Goal: Information Seeking & Learning: Learn about a topic

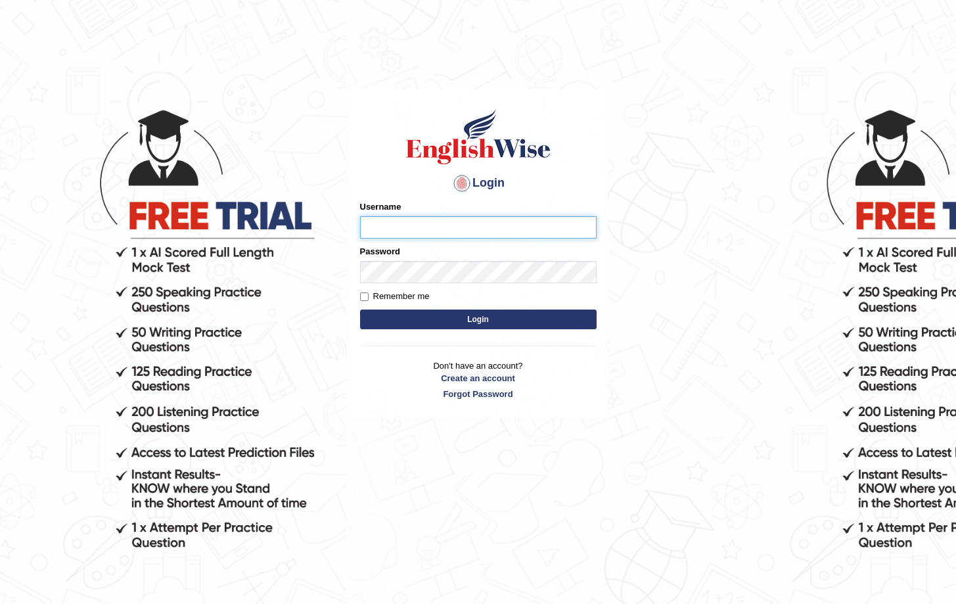
type input "Saliyam"
click at [471, 323] on button "Login" at bounding box center [478, 320] width 237 height 20
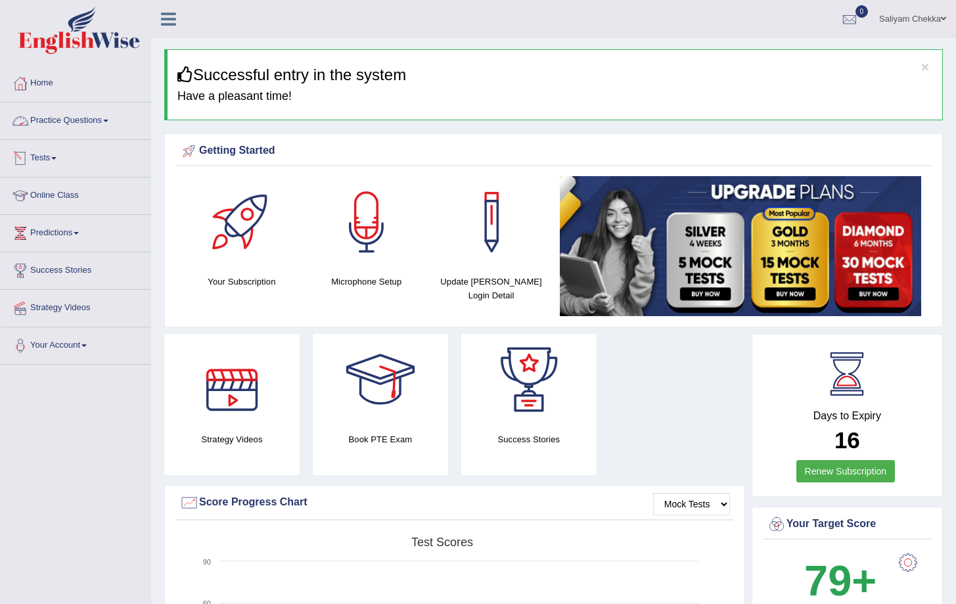
click at [40, 151] on link "Tests" at bounding box center [76, 156] width 150 height 33
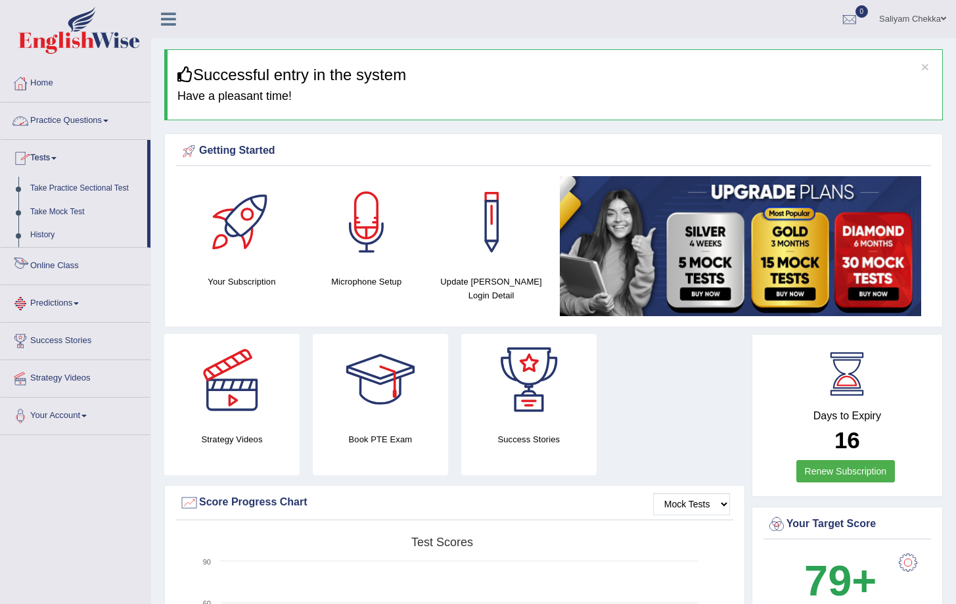
click at [62, 260] on link "Online Class" at bounding box center [76, 264] width 150 height 33
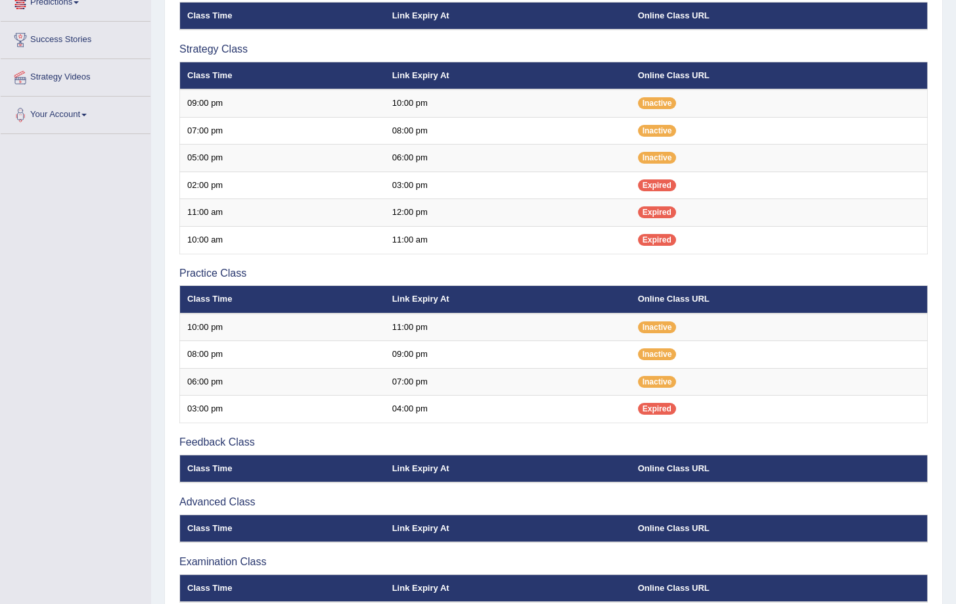
scroll to position [232, 0]
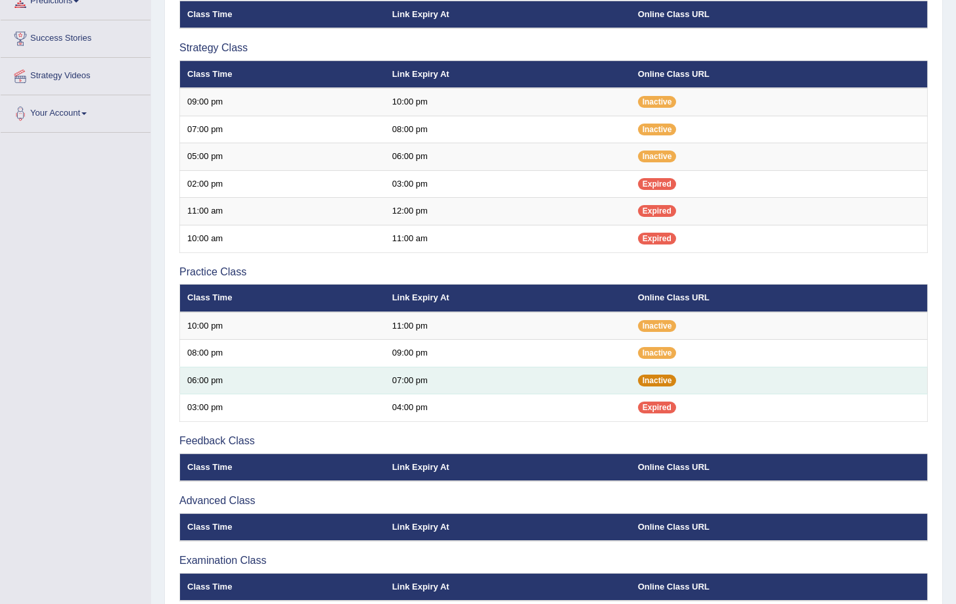
click at [670, 379] on span "Inactive" at bounding box center [657, 381] width 39 height 12
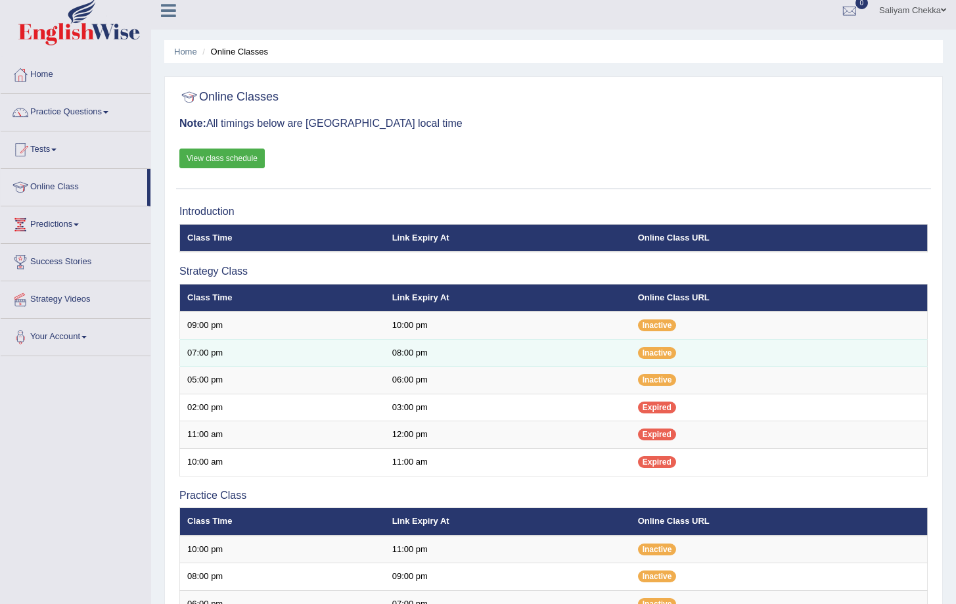
scroll to position [0, 0]
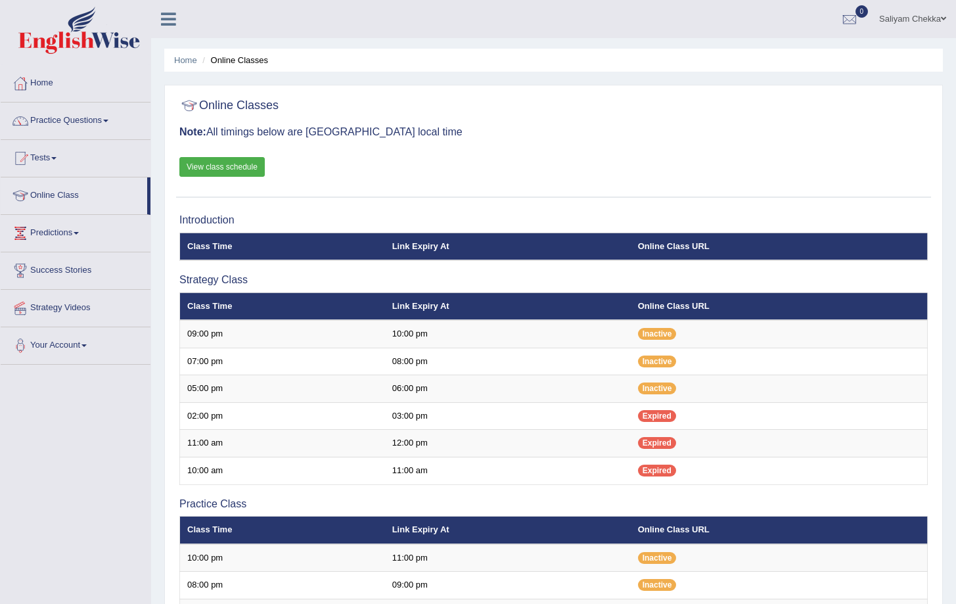
scroll to position [297, 0]
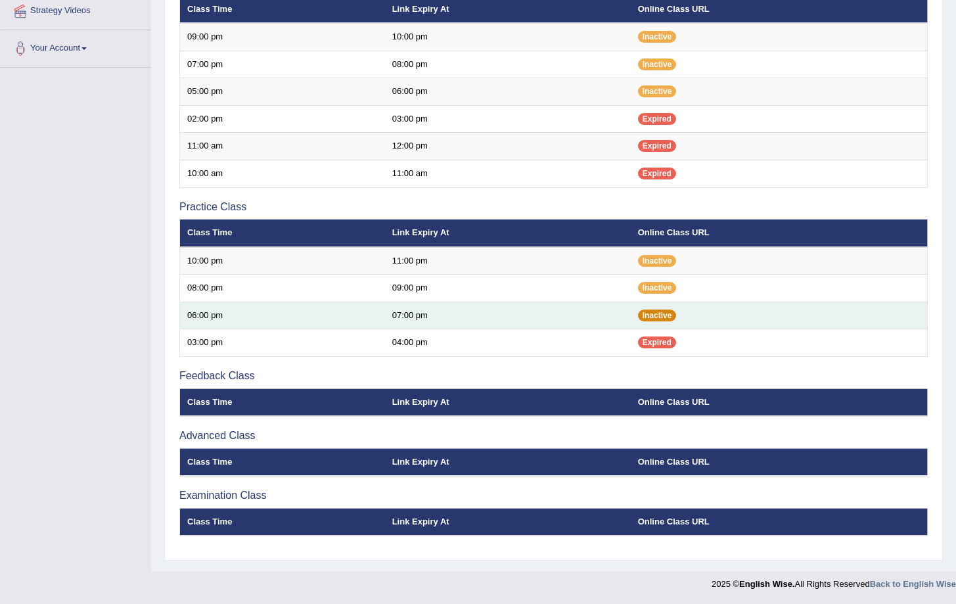
click at [655, 313] on span "Inactive" at bounding box center [657, 316] width 39 height 12
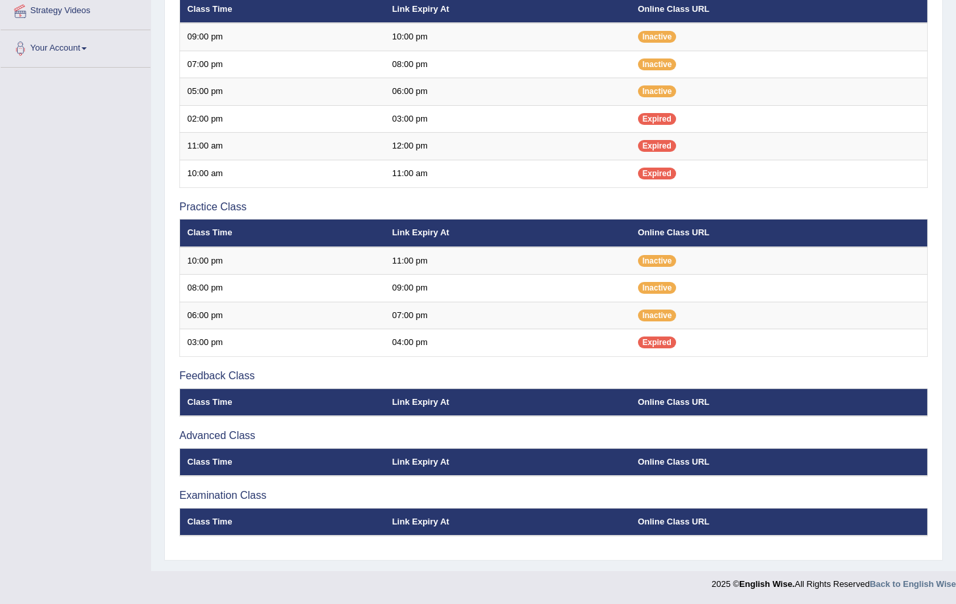
scroll to position [0, 0]
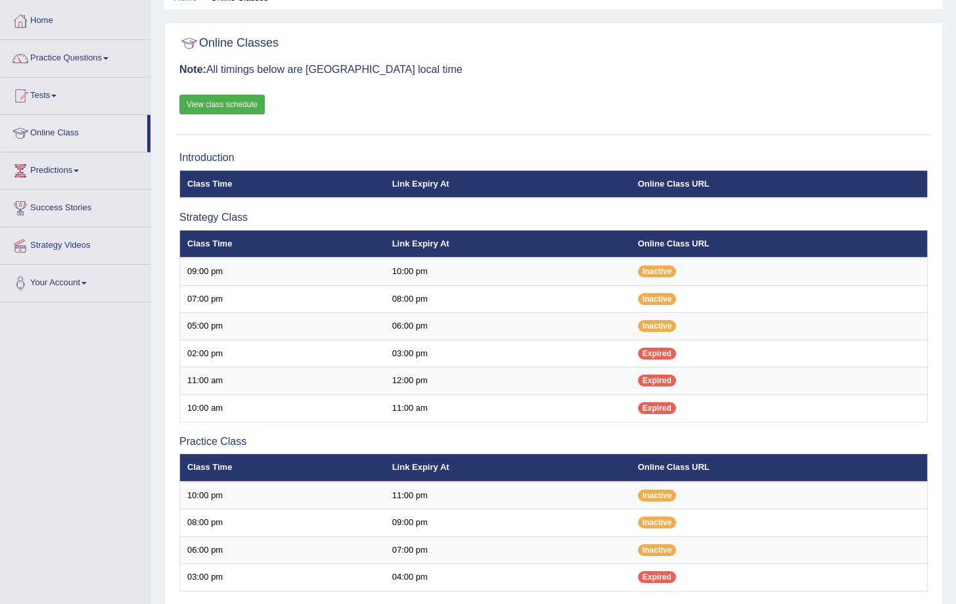
scroll to position [62, 0]
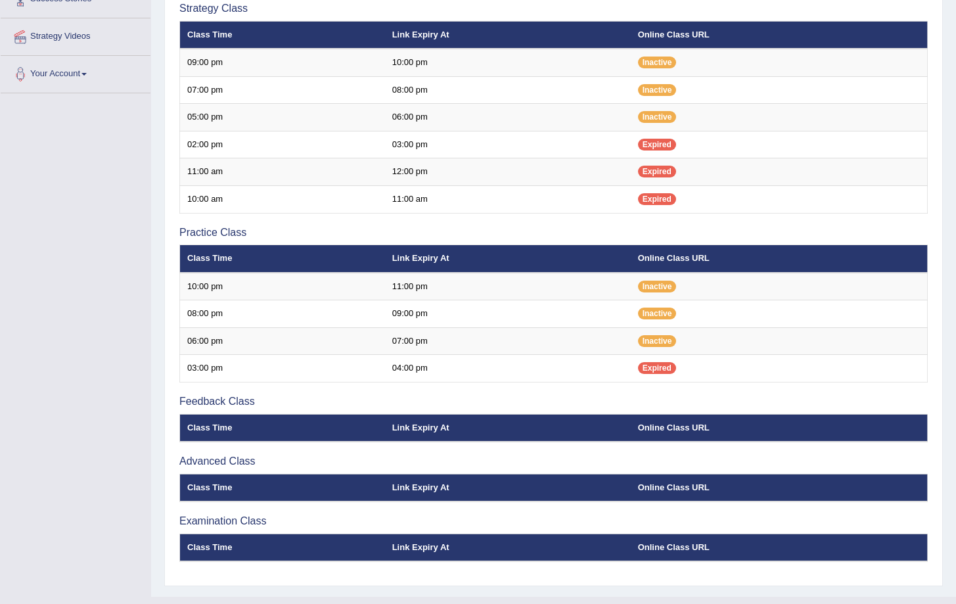
scroll to position [273, 0]
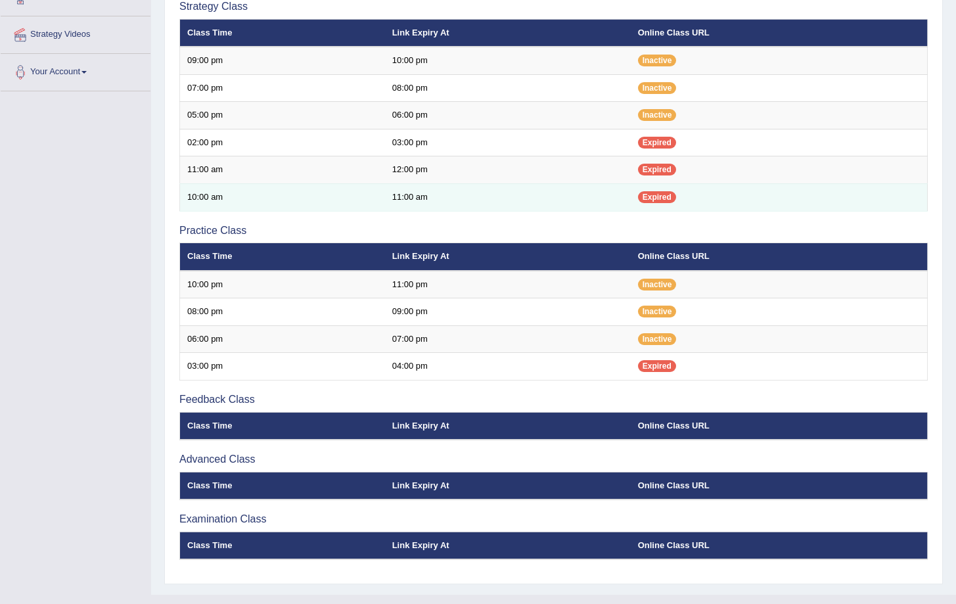
click at [262, 210] on td "10:00 am" at bounding box center [282, 198] width 205 height 28
click at [264, 201] on td "10:00 am" at bounding box center [282, 198] width 205 height 28
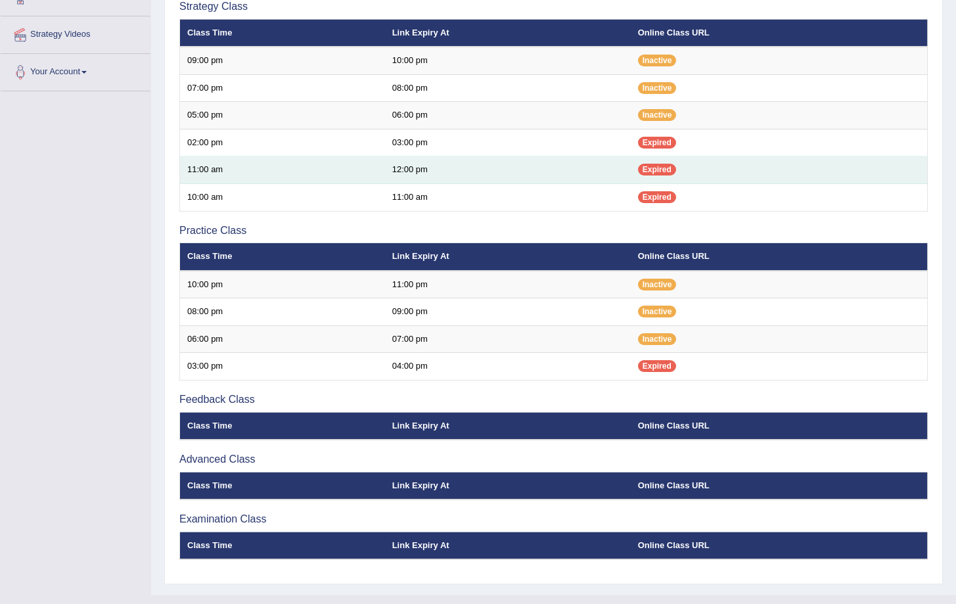
click at [298, 160] on td "11:00 am" at bounding box center [282, 170] width 205 height 28
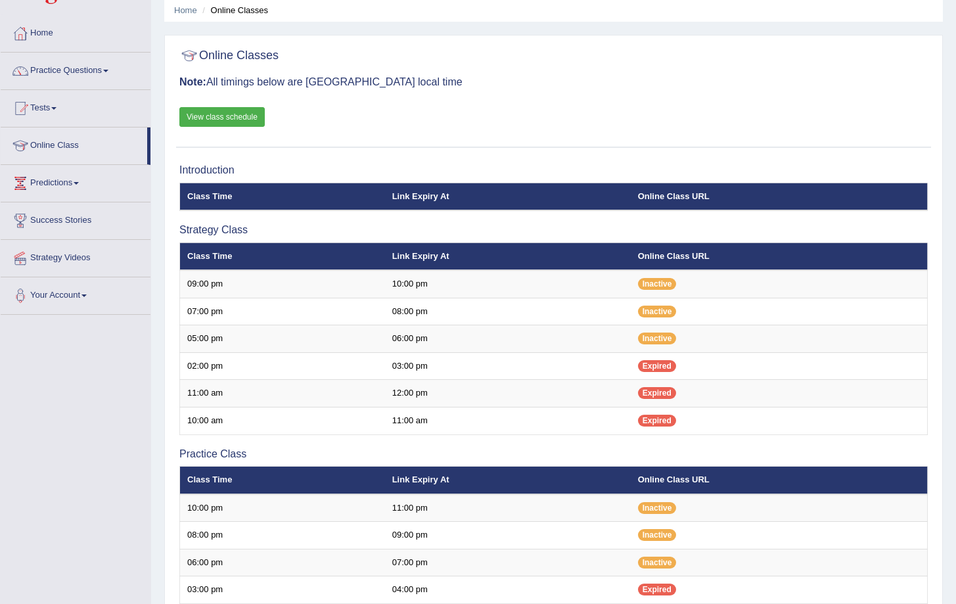
scroll to position [0, 0]
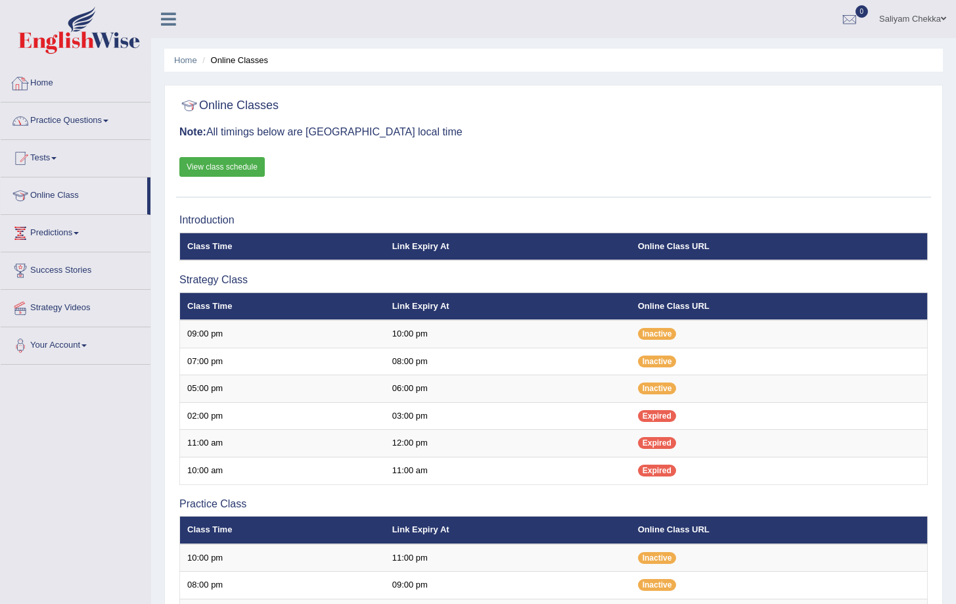
click at [64, 128] on link "Practice Questions" at bounding box center [76, 119] width 150 height 33
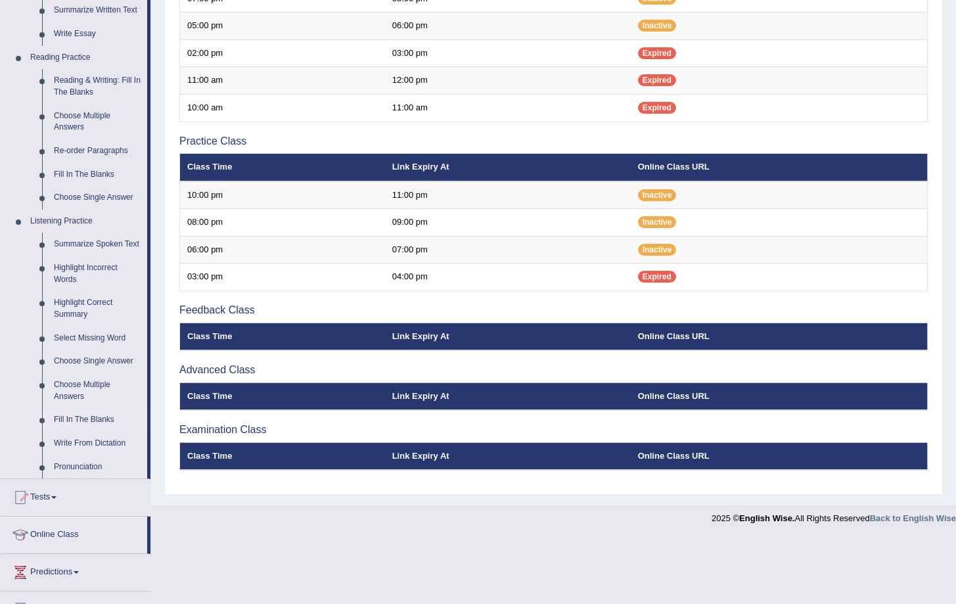
scroll to position [475, 0]
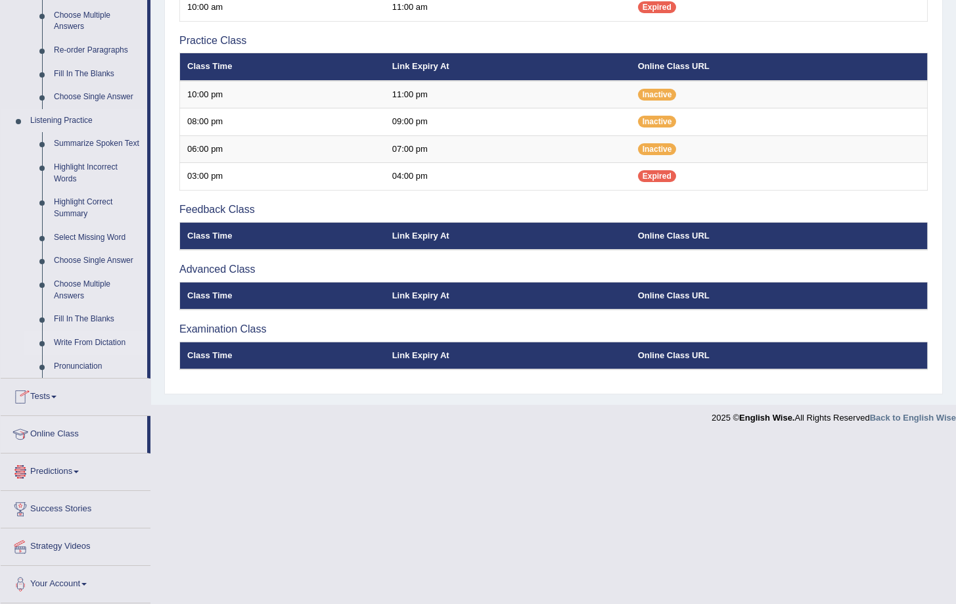
click at [85, 342] on link "Write From Dictation" at bounding box center [97, 343] width 99 height 24
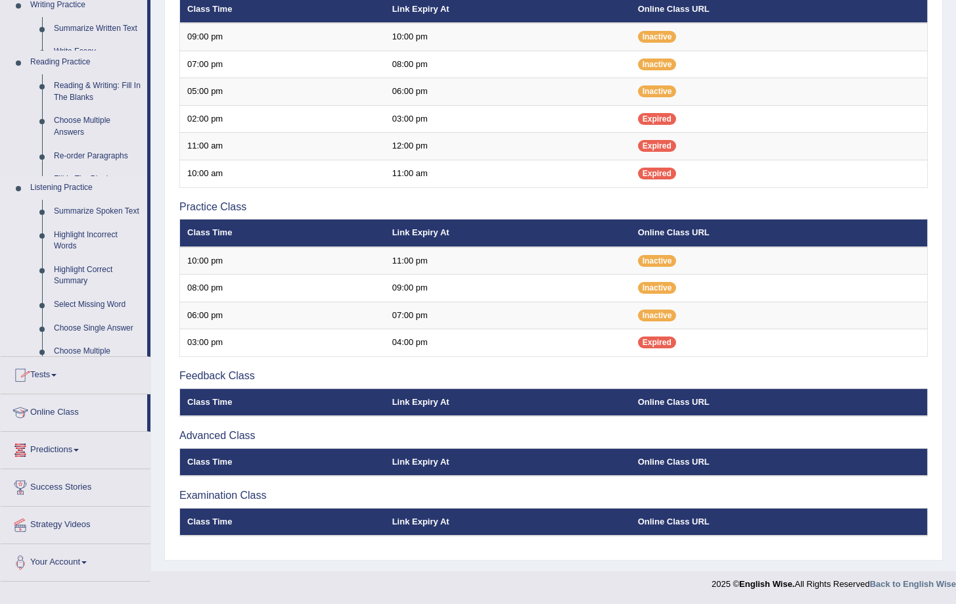
scroll to position [297, 0]
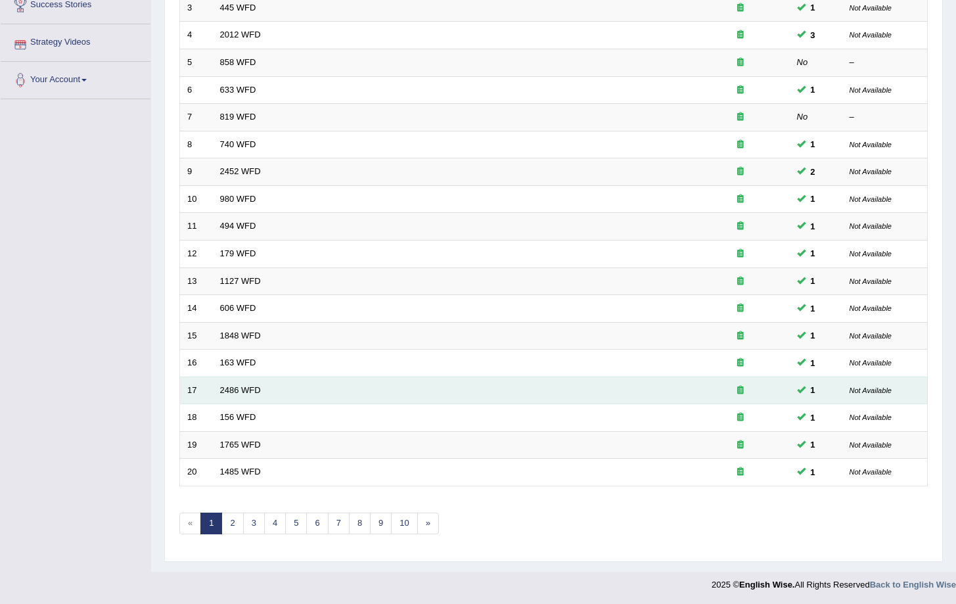
scroll to position [266, 0]
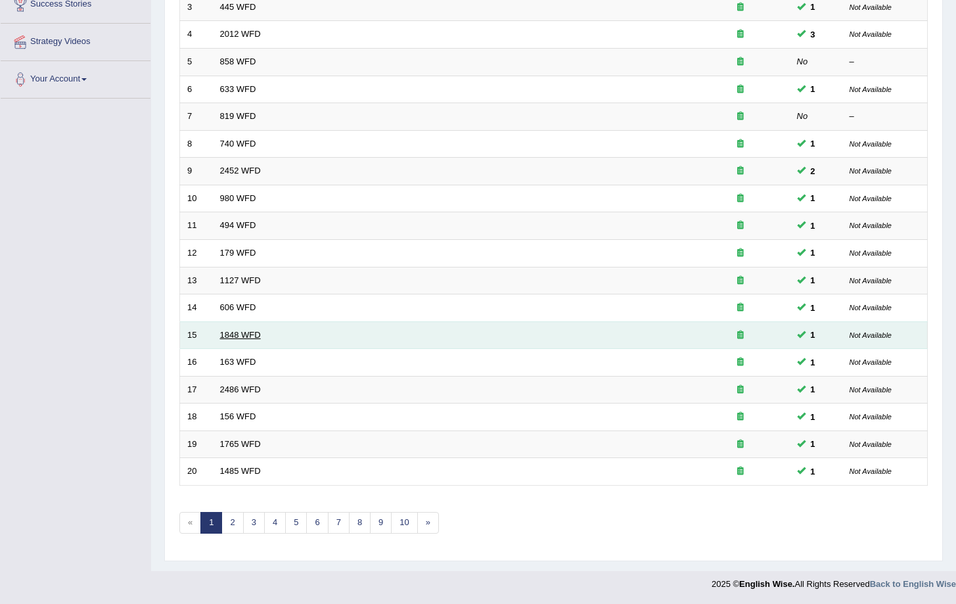
click at [243, 337] on link "1848 WFD" at bounding box center [240, 335] width 41 height 10
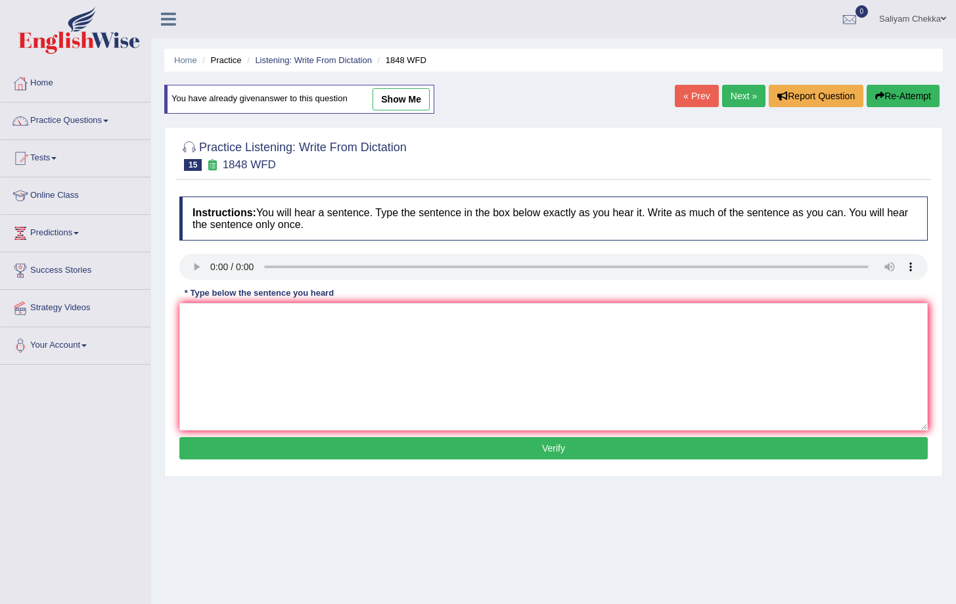
click at [393, 93] on link "show me" at bounding box center [401, 99] width 57 height 22
type textarea "Students must provide a valid identity to enroll in the this course."
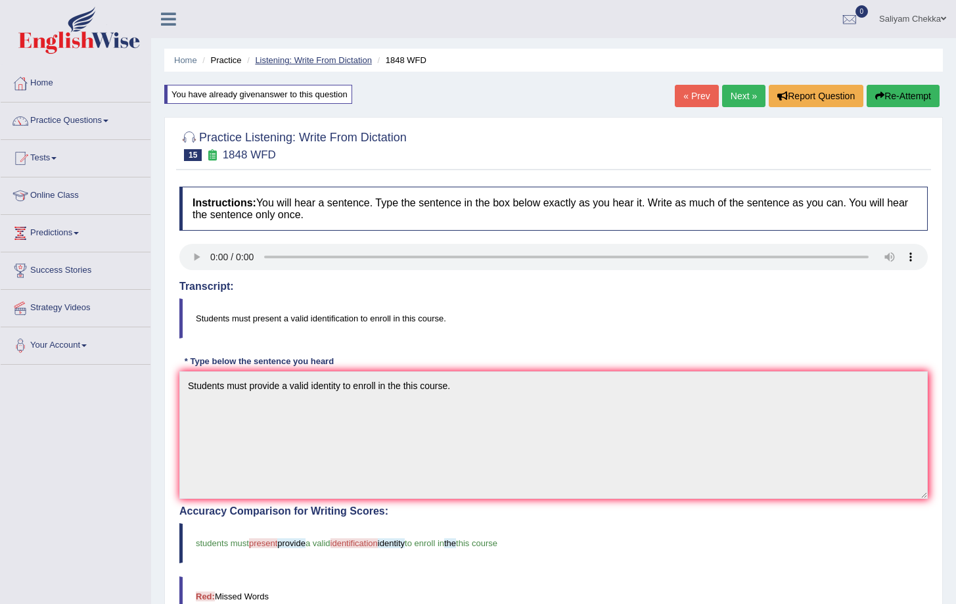
click at [281, 59] on link "Listening: Write From Dictation" at bounding box center [313, 60] width 117 height 10
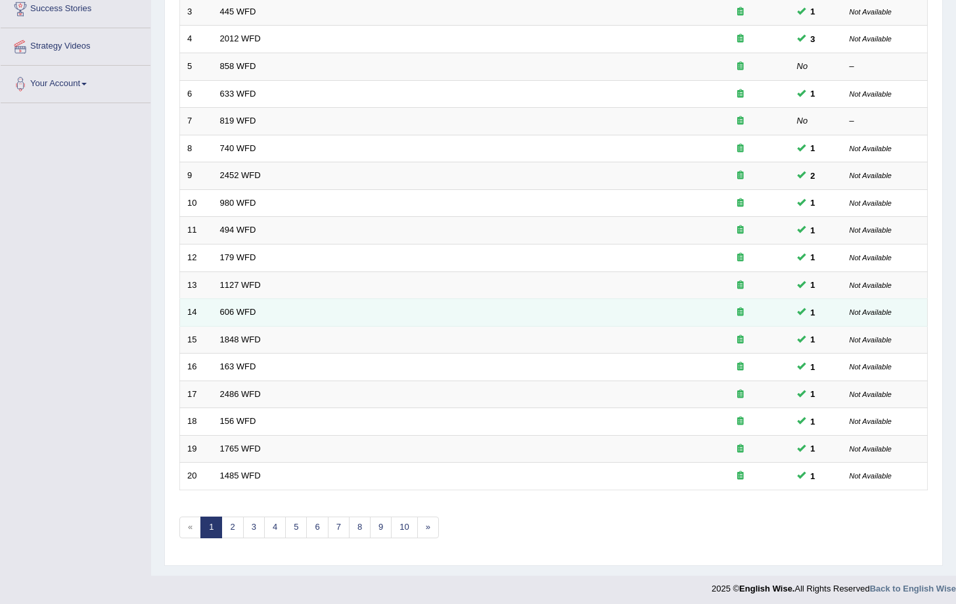
scroll to position [266, 0]
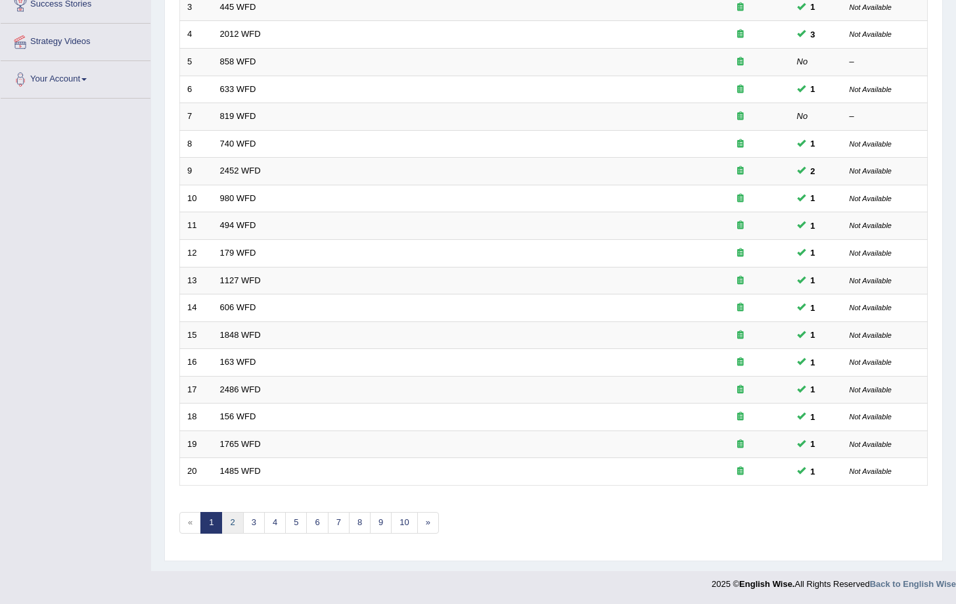
click at [224, 525] on link "2" at bounding box center [233, 523] width 22 height 22
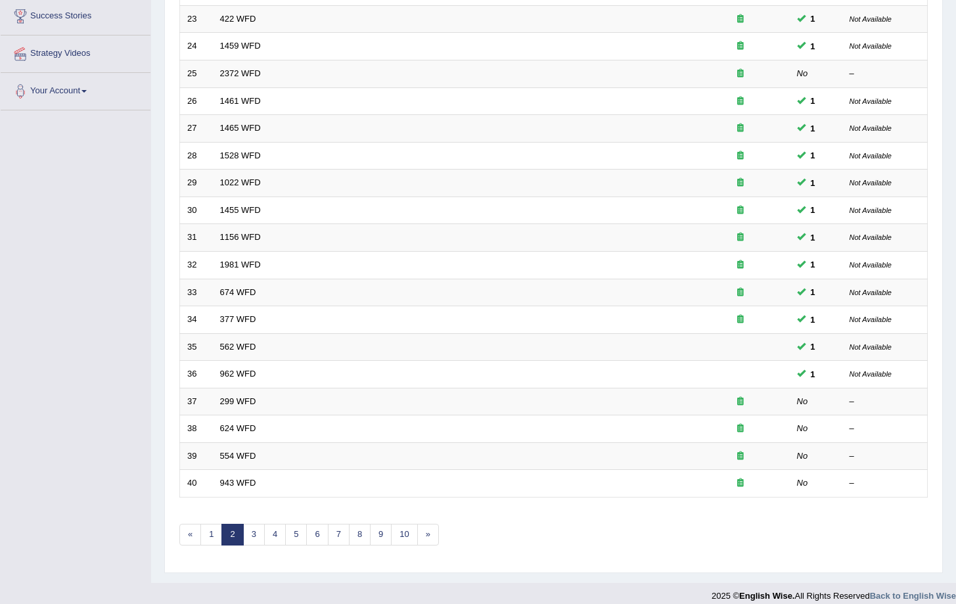
scroll to position [266, 0]
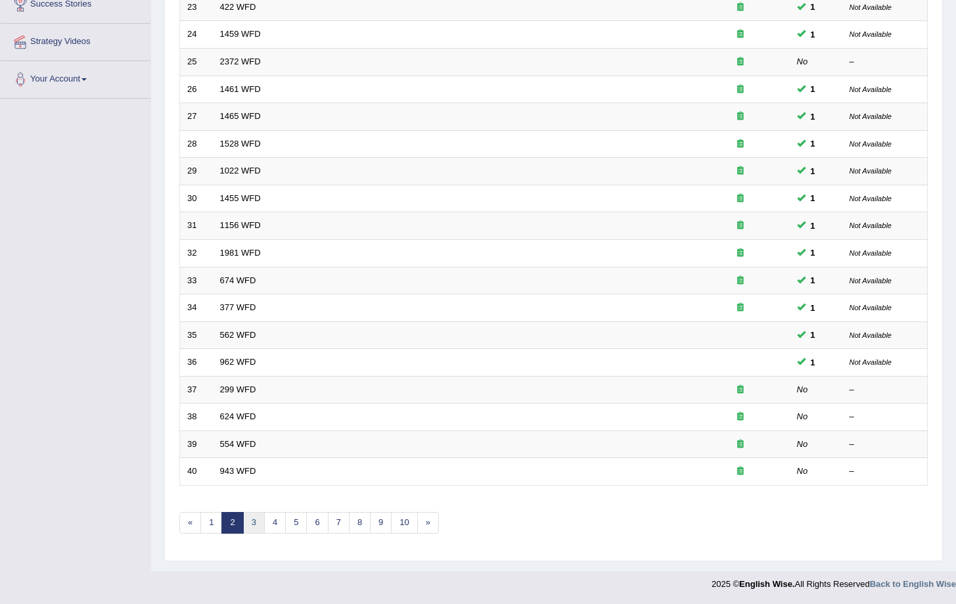
click at [256, 520] on link "3" at bounding box center [254, 523] width 22 height 22
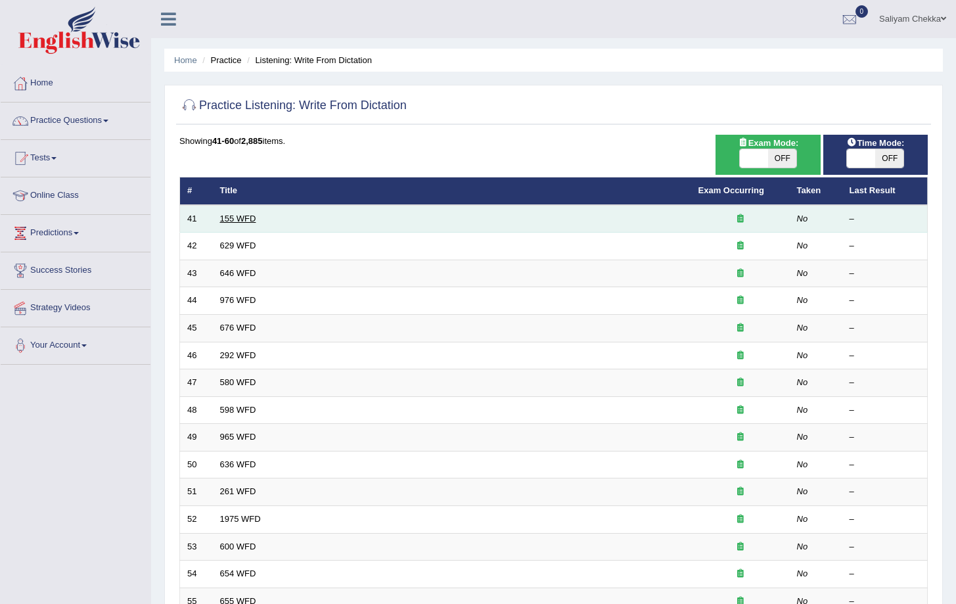
click at [237, 217] on link "155 WFD" at bounding box center [238, 219] width 36 height 10
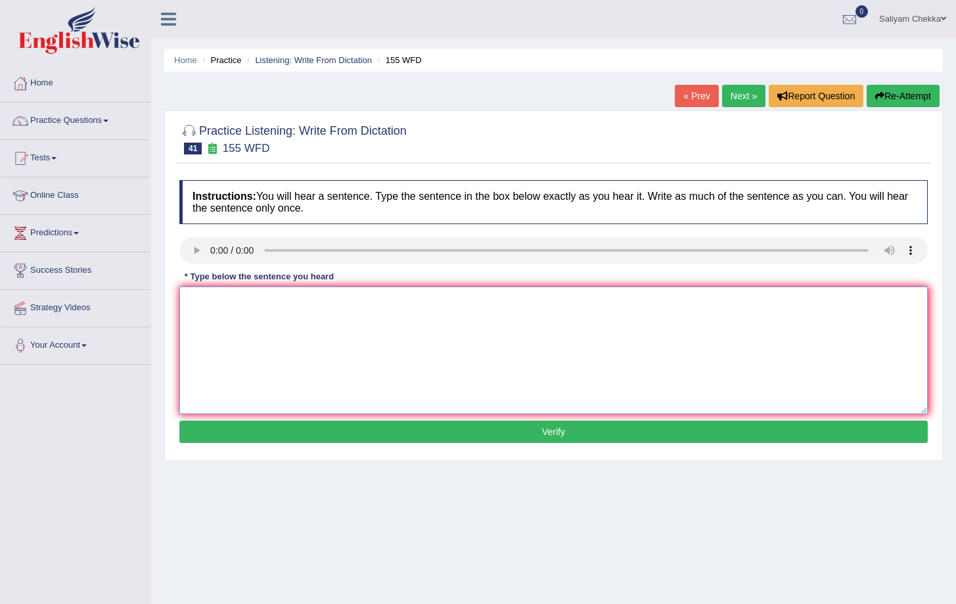
click at [320, 331] on textarea at bounding box center [553, 351] width 749 height 128
type textarea "Important details are in argument in missing of in the summary."
click at [408, 431] on button "Verify" at bounding box center [553, 432] width 749 height 22
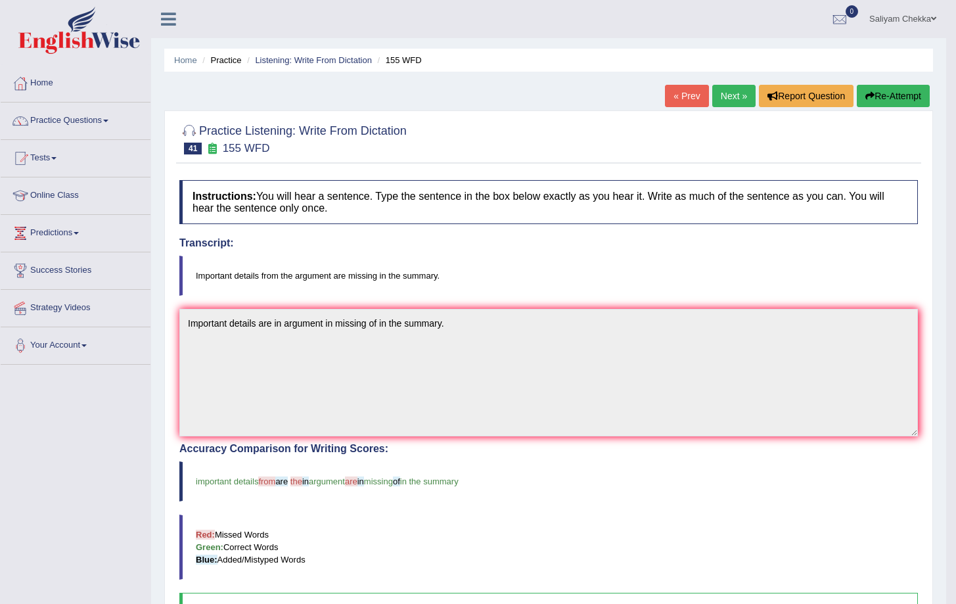
click at [721, 97] on link "Next »" at bounding box center [734, 96] width 43 height 22
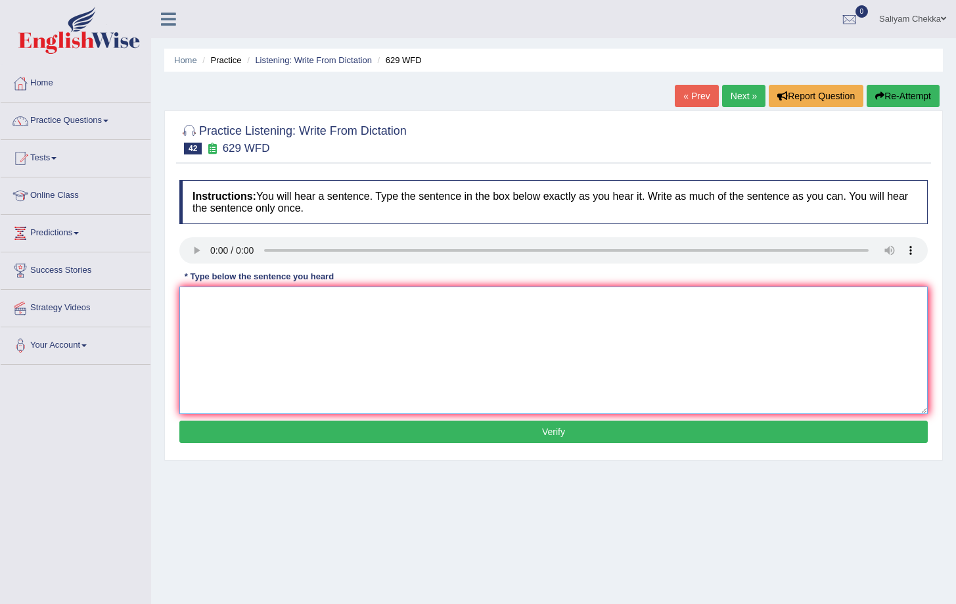
click at [247, 325] on textarea at bounding box center [553, 351] width 749 height 128
click at [189, 303] on textarea "lease aprpvde sup[oprt to your ideas to the arhument" at bounding box center [553, 351] width 749 height 128
click at [357, 303] on textarea "Please provide the support to your ideas to the argument." at bounding box center [553, 351] width 749 height 128
type textarea "Please provide the support to your ideas of to the argument."
click at [465, 435] on button "Verify" at bounding box center [553, 432] width 749 height 22
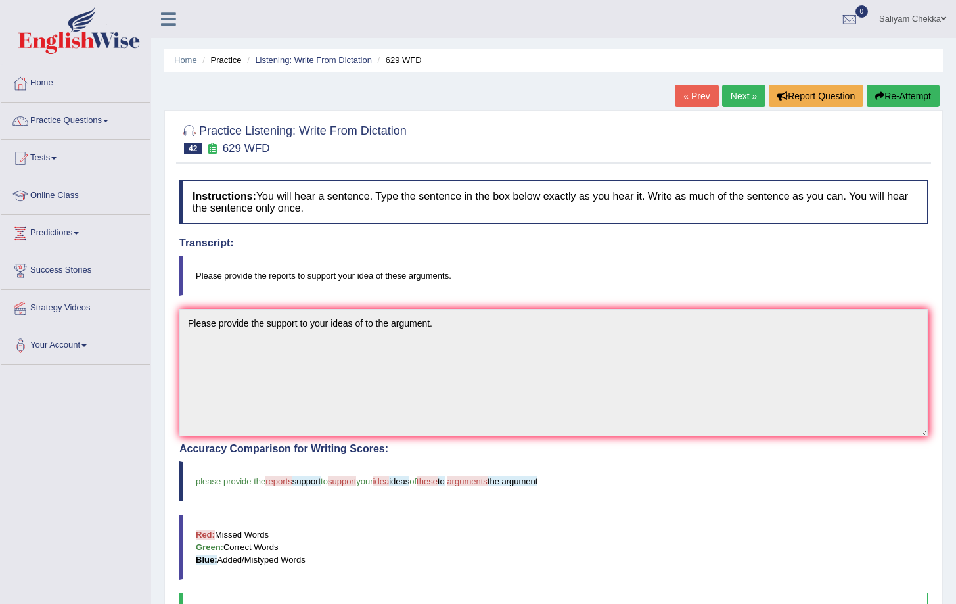
click at [734, 99] on link "Next »" at bounding box center [743, 96] width 43 height 22
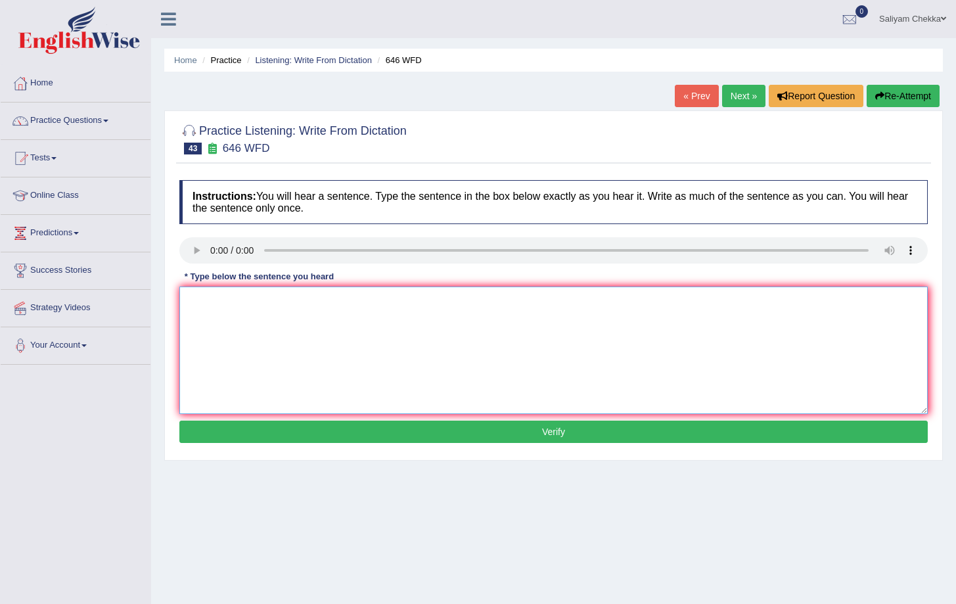
click at [233, 376] on textarea at bounding box center [553, 351] width 749 height 128
click at [196, 299] on textarea "ths eindu revipo sterem yech" at bounding box center [553, 351] width 749 height 128
type textarea "these industry revoultionhas is in streamed technology."
click at [419, 433] on button "Verify" at bounding box center [553, 432] width 749 height 22
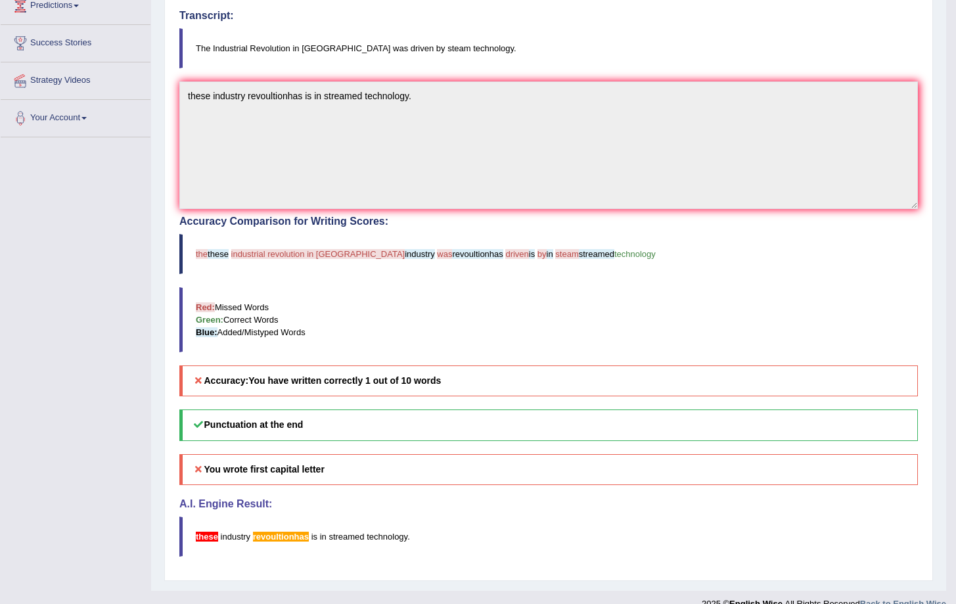
scroll to position [18, 0]
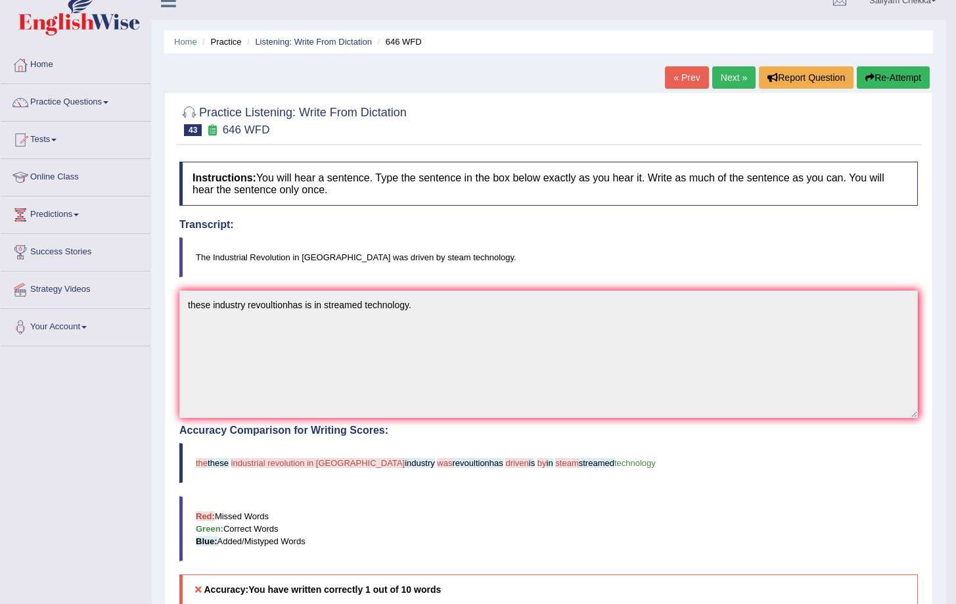
click at [714, 76] on link "Next »" at bounding box center [734, 77] width 43 height 22
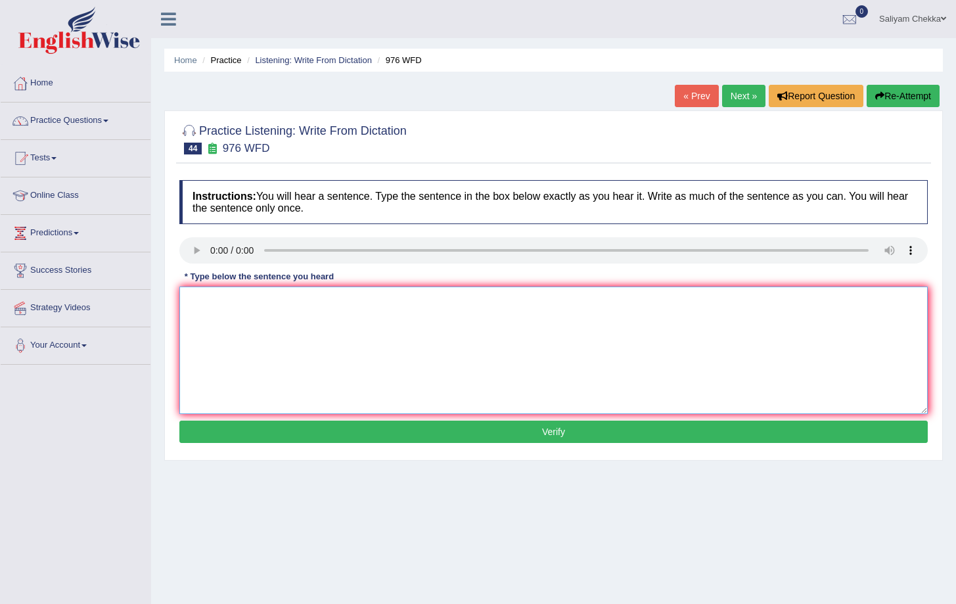
click at [223, 332] on textarea at bounding box center [553, 351] width 749 height 128
click at [200, 302] on textarea "teh stud by exo o is tricky to resrah" at bounding box center [553, 351] width 749 height 128
click at [291, 299] on textarea "The study of economy is tricky to research." at bounding box center [553, 351] width 749 height 128
click at [331, 300] on textarea "The study of economy is the tricky to research." at bounding box center [553, 351] width 749 height 128
type textarea "The study of economy is the tricky subject to research."
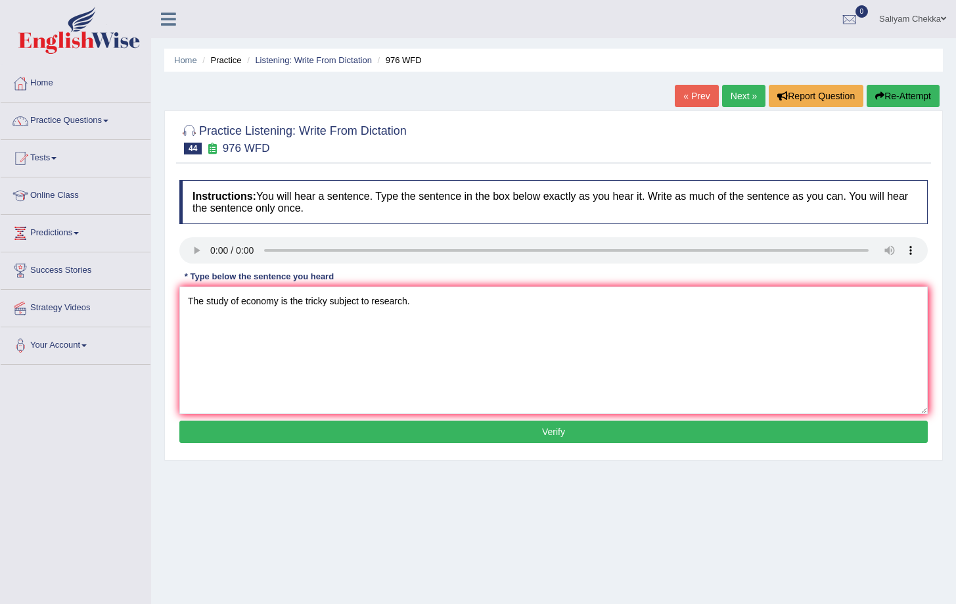
click at [372, 432] on button "Verify" at bounding box center [553, 432] width 749 height 22
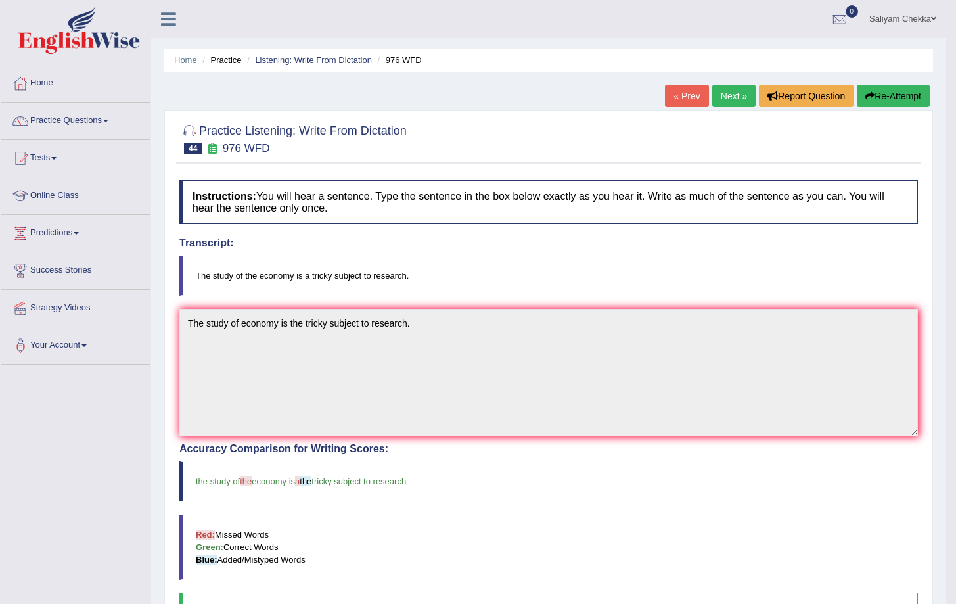
click at [720, 97] on link "Next »" at bounding box center [734, 96] width 43 height 22
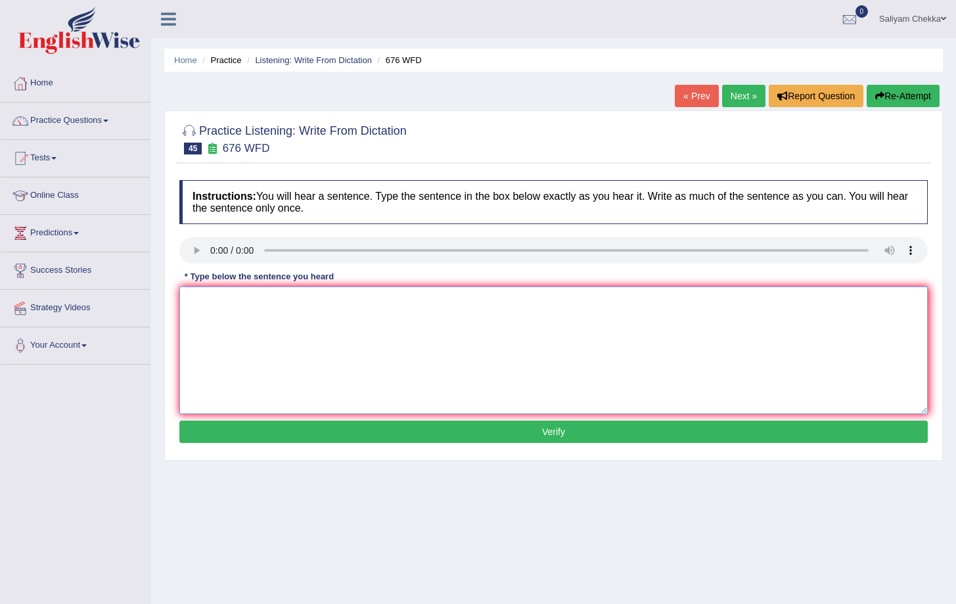
click at [231, 313] on textarea at bounding box center [553, 351] width 749 height 128
click at [330, 308] on textarea "University is secruity needs grant" at bounding box center [553, 351] width 749 height 128
click at [274, 301] on textarea "University is secruity needs grant." at bounding box center [553, 351] width 749 height 128
type textarea "University is secruity the needs grant."
click at [392, 435] on button "Verify" at bounding box center [553, 432] width 749 height 22
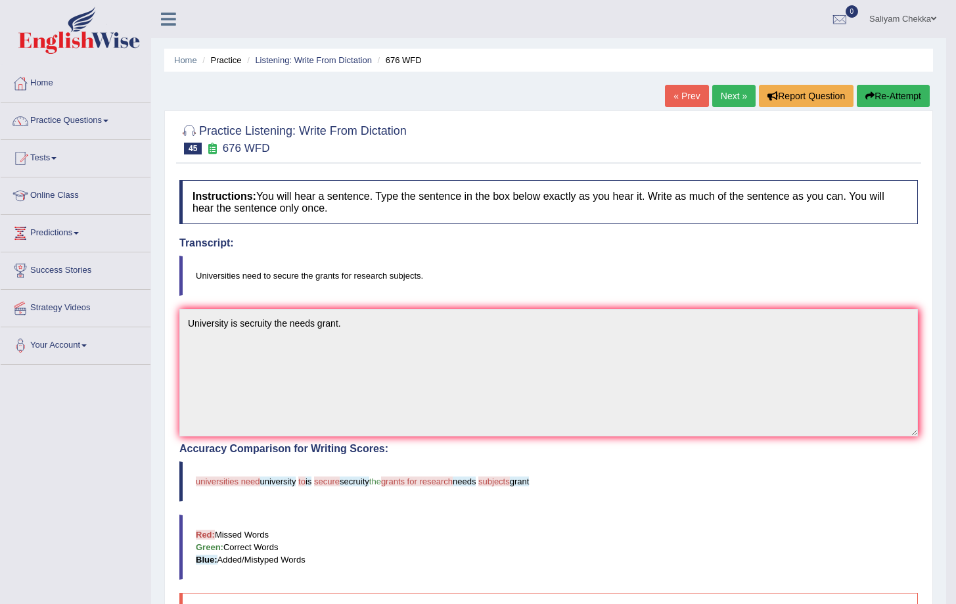
click at [720, 91] on link "Next »" at bounding box center [734, 96] width 43 height 22
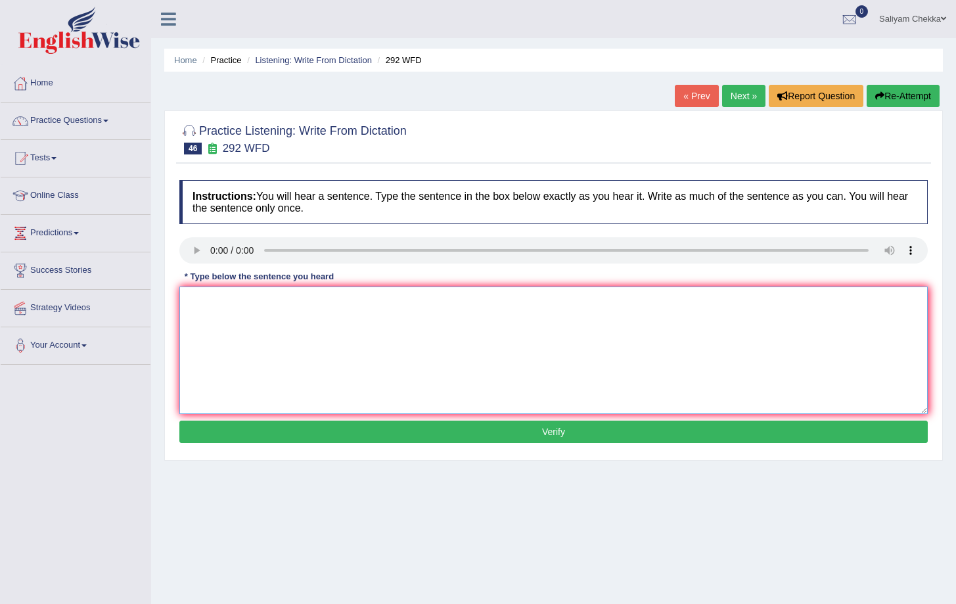
click at [515, 337] on textarea at bounding box center [553, 351] width 749 height 128
type textarea "Some people argue that education is not that important."
click at [367, 434] on button "Verify" at bounding box center [553, 432] width 749 height 22
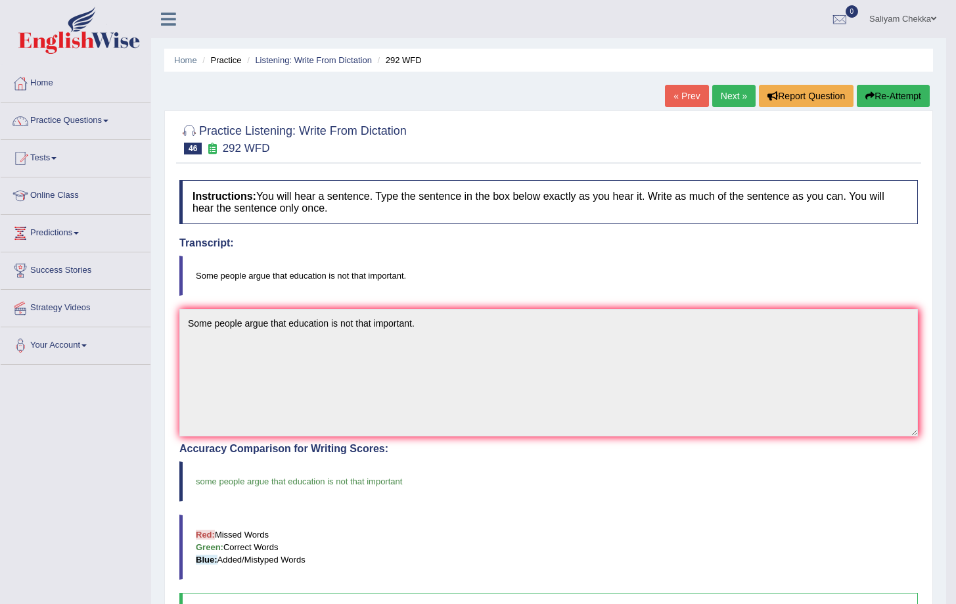
click at [726, 101] on link "Next »" at bounding box center [734, 96] width 43 height 22
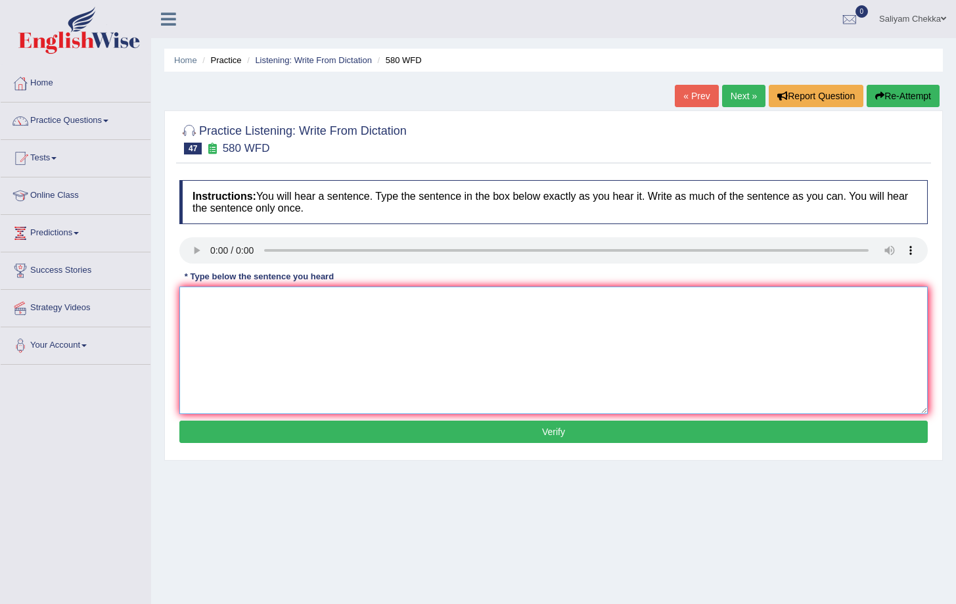
click at [237, 319] on textarea at bounding box center [553, 351] width 749 height 128
type textarea "You can use the laptop in the lectures lecture."
click at [354, 437] on button "Verify" at bounding box center [553, 432] width 749 height 22
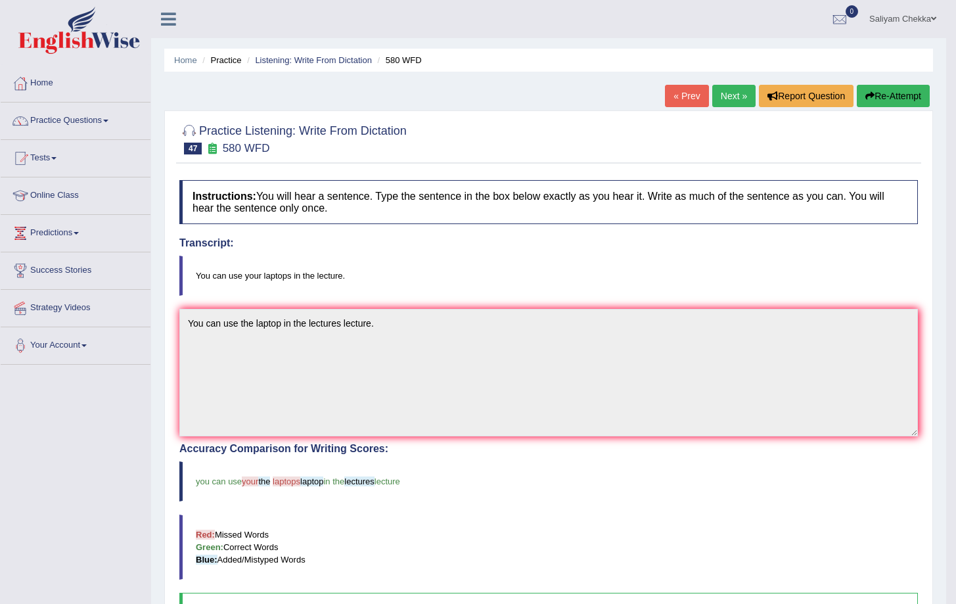
click at [722, 96] on link "Next »" at bounding box center [734, 96] width 43 height 22
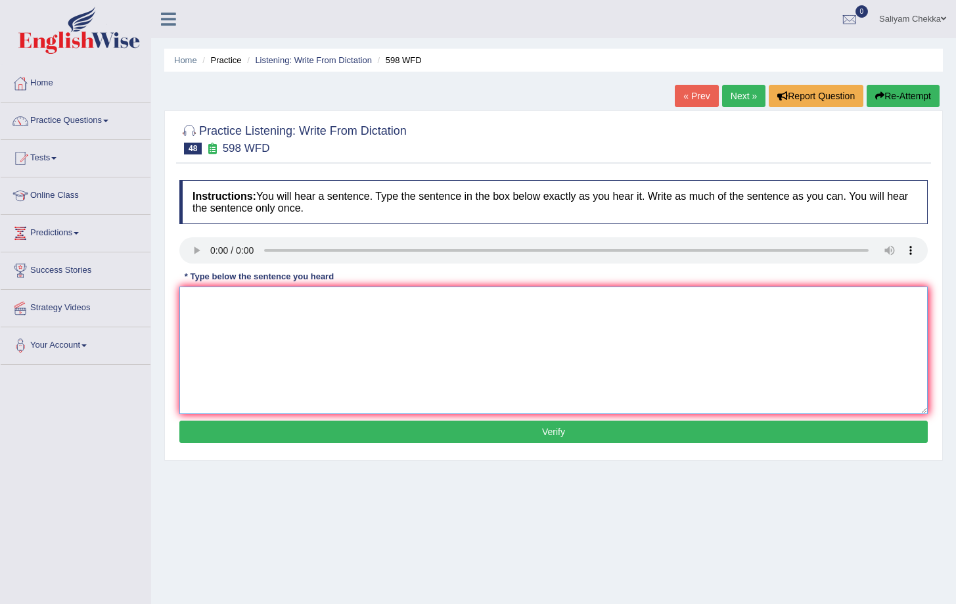
click at [335, 378] on textarea at bounding box center [553, 351] width 749 height 128
click at [294, 303] on textarea "Check the website if your looking for discounted text books." at bounding box center [553, 351] width 749 height 128
click at [354, 299] on textarea "Check the website if your are looking for discounted text books." at bounding box center [553, 351] width 749 height 128
type textarea "Check the website if your are looking for the discounted text books."
click at [465, 431] on button "Verify" at bounding box center [553, 432] width 749 height 22
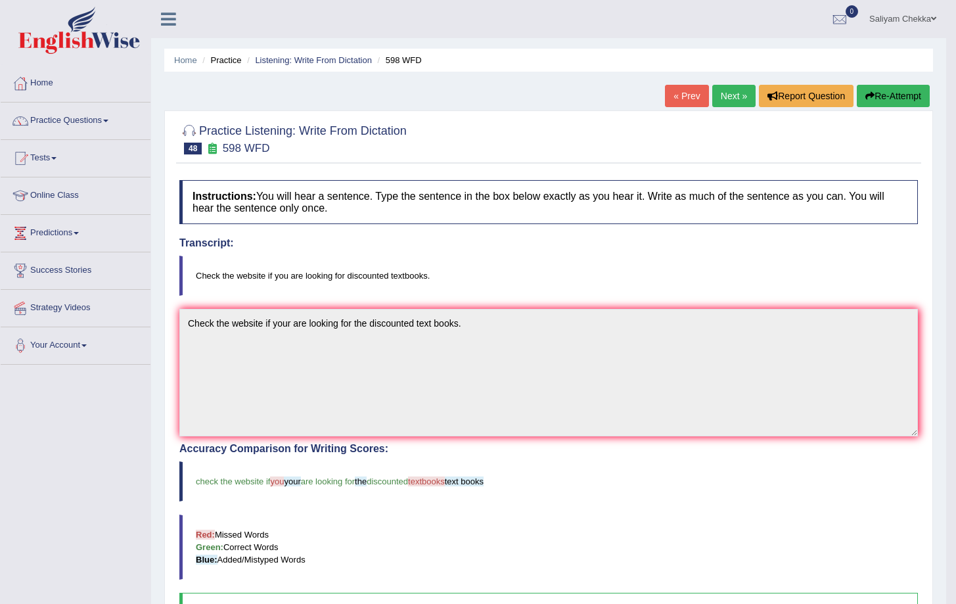
click at [724, 93] on link "Next »" at bounding box center [734, 96] width 43 height 22
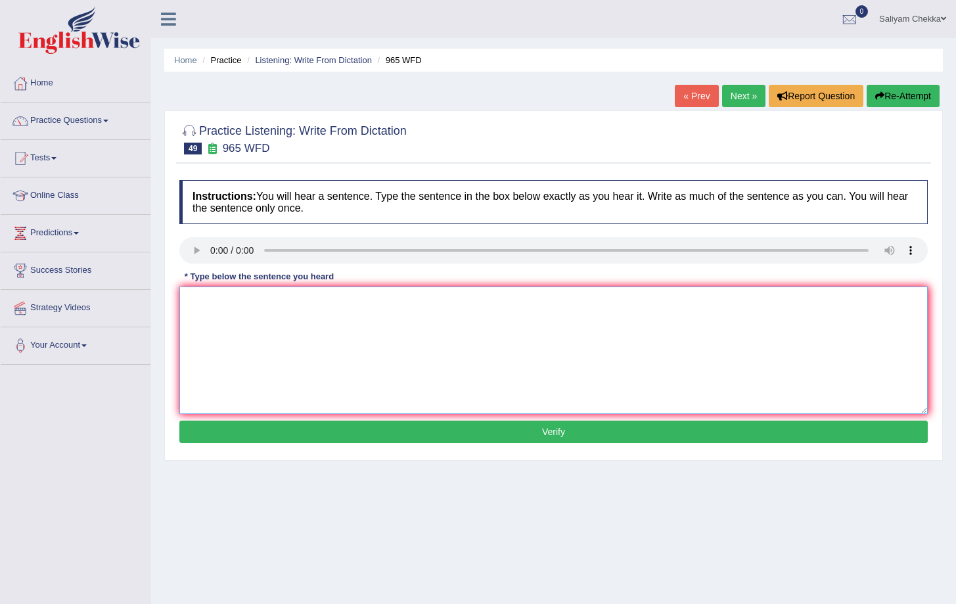
click at [233, 316] on textarea at bounding box center [553, 351] width 749 height 128
drag, startPoint x: 278, startPoint y: 302, endPoint x: 288, endPoint y: 300, distance: 10.2
click at [279, 302] on textarea "You must answer your ecurity pass wor d if your rest your password." at bounding box center [553, 351] width 749 height 128
click at [281, 301] on textarea "You must answer your ecurity pass wor d if your rest your password." at bounding box center [553, 351] width 749 height 128
click at [340, 302] on textarea "You must answer your security pass wor d if your rest your password." at bounding box center [553, 351] width 749 height 128
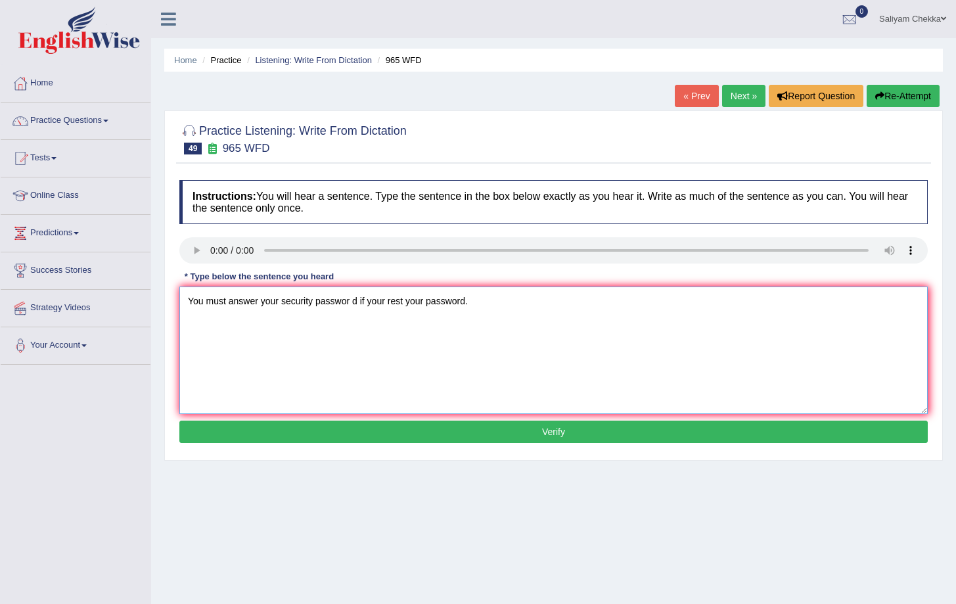
click at [354, 300] on textarea "You must answer your security passwor d if your rest your password." at bounding box center [553, 351] width 749 height 128
click at [385, 301] on textarea "You must answer your security password if your rest your password." at bounding box center [553, 351] width 749 height 128
type textarea "You must answer your security password if you rest your password."
click at [457, 436] on button "Verify" at bounding box center [553, 432] width 749 height 22
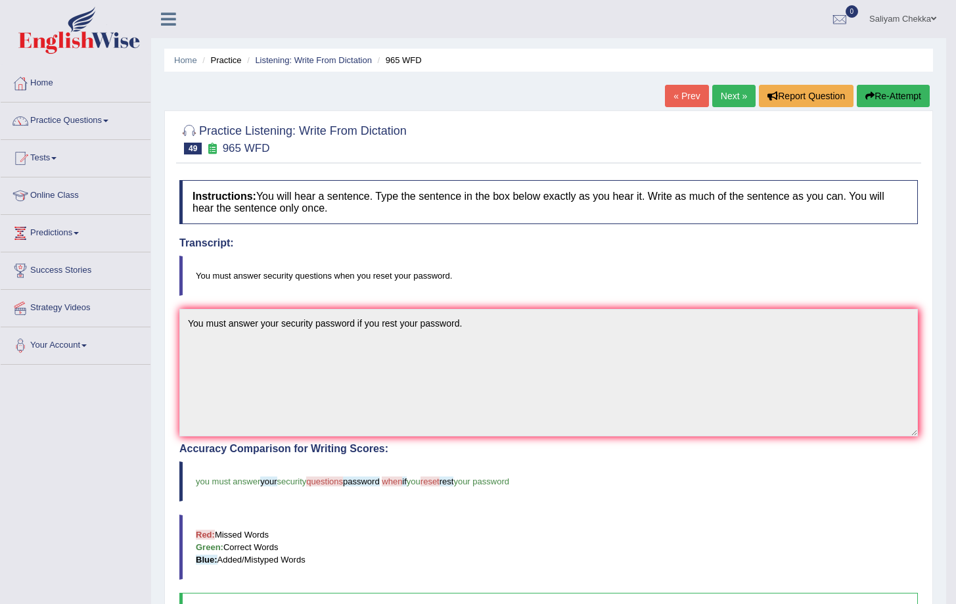
drag, startPoint x: 728, startPoint y: 91, endPoint x: 698, endPoint y: 93, distance: 29.6
click at [728, 91] on link "Next »" at bounding box center [734, 96] width 43 height 22
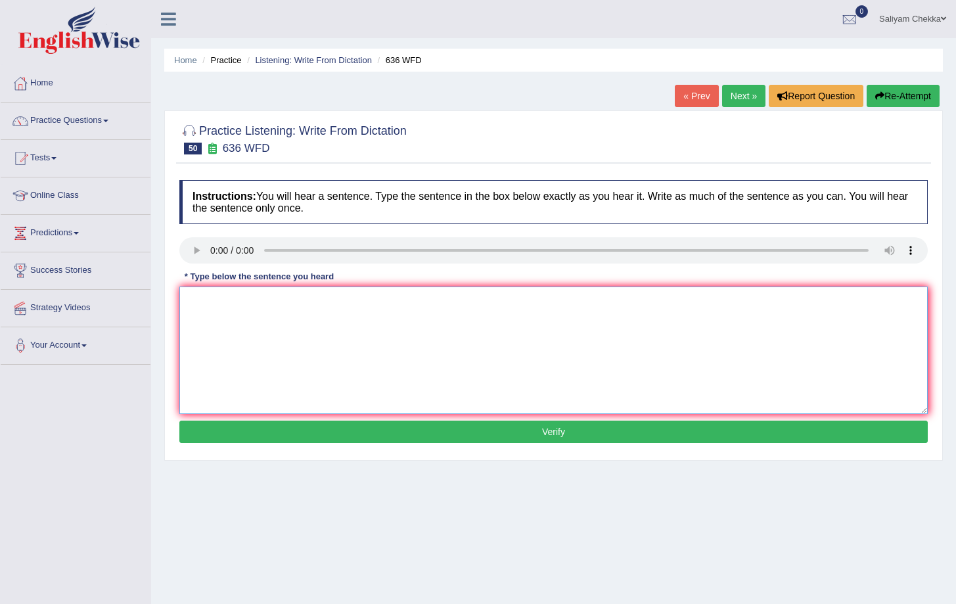
click at [362, 346] on textarea at bounding box center [553, 351] width 749 height 128
click at [214, 302] on textarea "Seveeral canditaited qualified be the greatst scientists of all time." at bounding box center [553, 351] width 749 height 128
click at [270, 302] on textarea "Several canditaited qualified be the greatst scientists of all time." at bounding box center [553, 351] width 749 height 128
click at [392, 302] on textarea "Several canditates are were qualified be the greatst scientists of all time." at bounding box center [553, 351] width 749 height 128
type textarea "Several canditates are were qualified be the greatest scientists of all time."
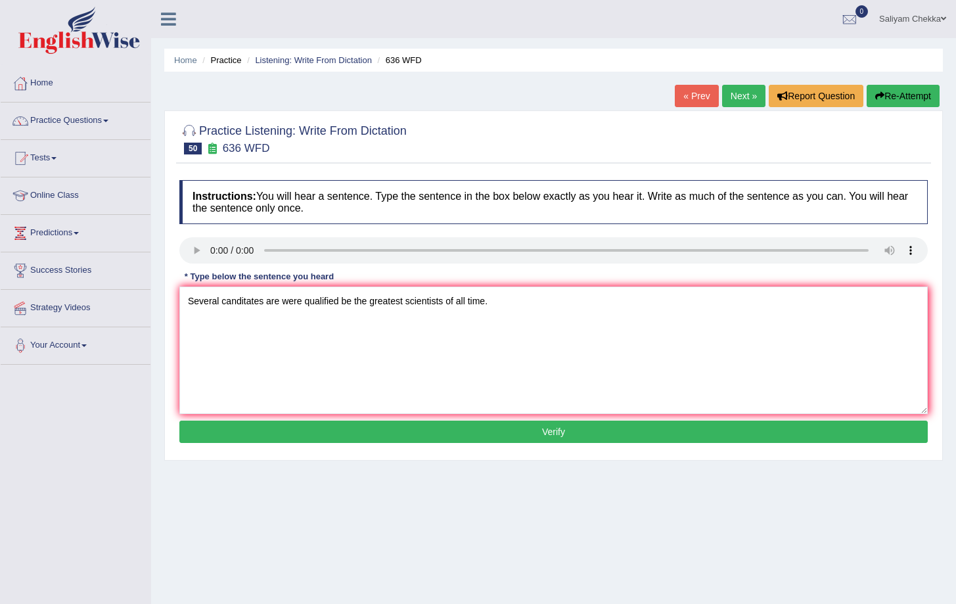
click at [438, 436] on button "Verify" at bounding box center [553, 432] width 749 height 22
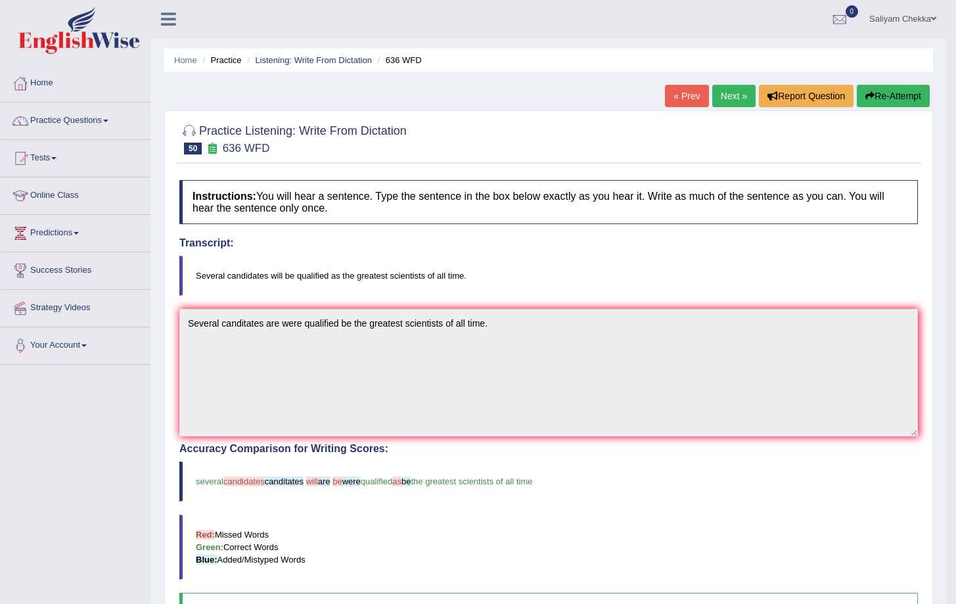
click at [724, 89] on link "Next »" at bounding box center [734, 96] width 43 height 22
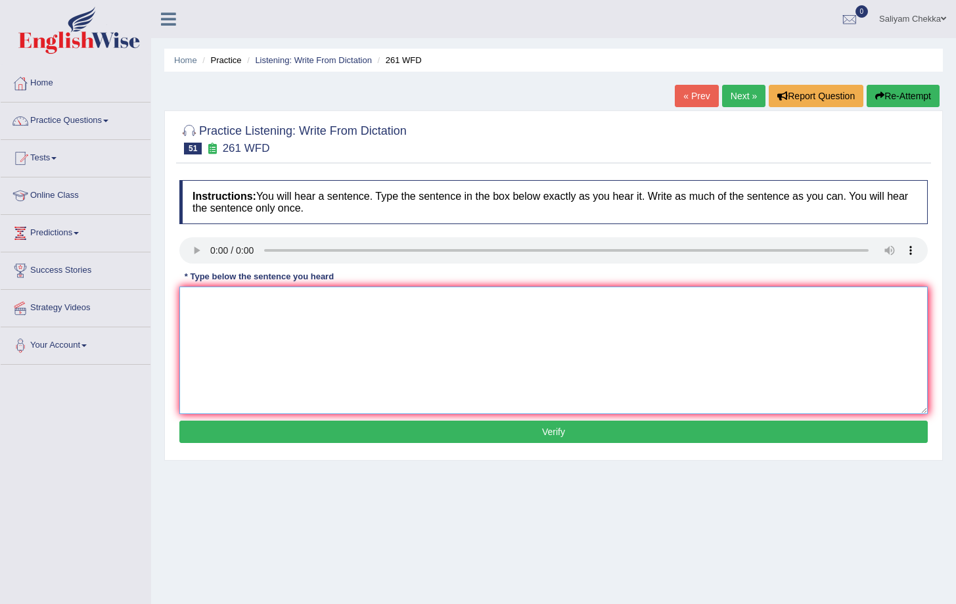
click at [222, 337] on textarea at bounding box center [553, 351] width 749 height 128
click at [192, 303] on textarea "read the srud daftety ein before us e any exp in workshop" at bounding box center [553, 351] width 749 height 128
type textarea "Read the students safety instructions before use any experiements in the worksh…"
click at [505, 434] on button "Verify" at bounding box center [553, 432] width 749 height 22
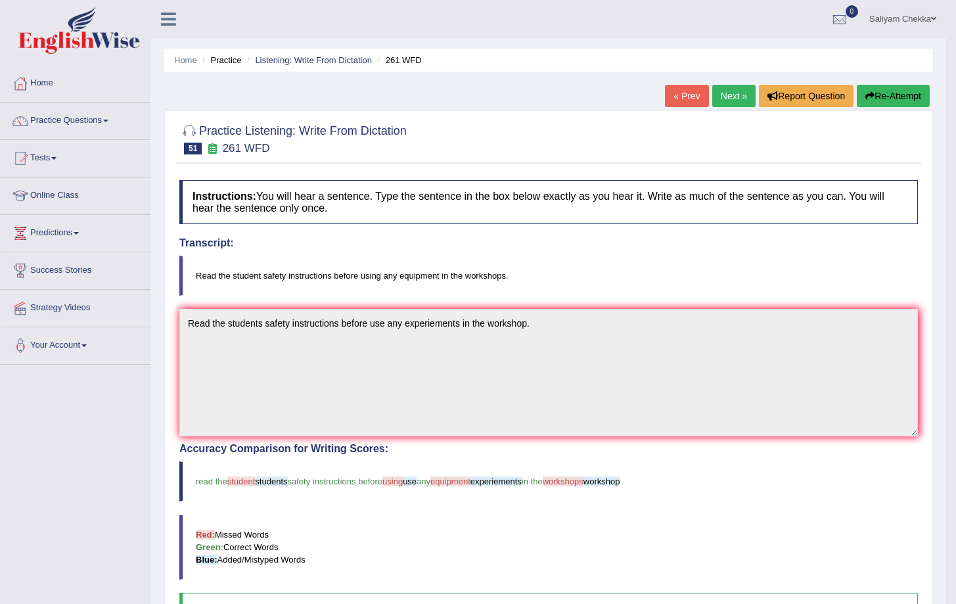
click at [726, 93] on link "Next »" at bounding box center [734, 96] width 43 height 22
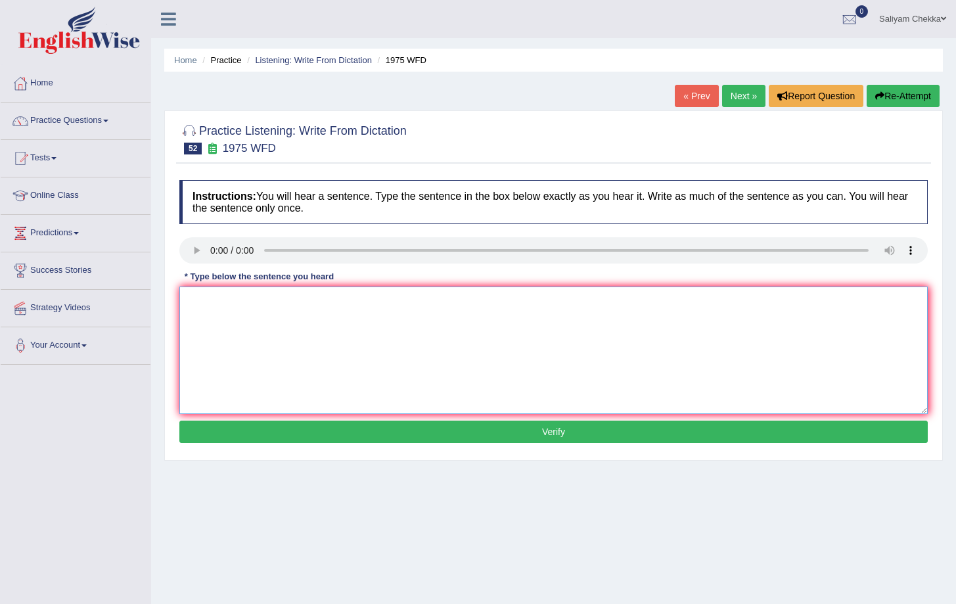
click at [250, 363] on textarea at bounding box center [553, 351] width 749 height 128
type textarea "Hia analogy study studies are is based on the anamoly."
click at [373, 429] on button "Verify" at bounding box center [553, 432] width 749 height 22
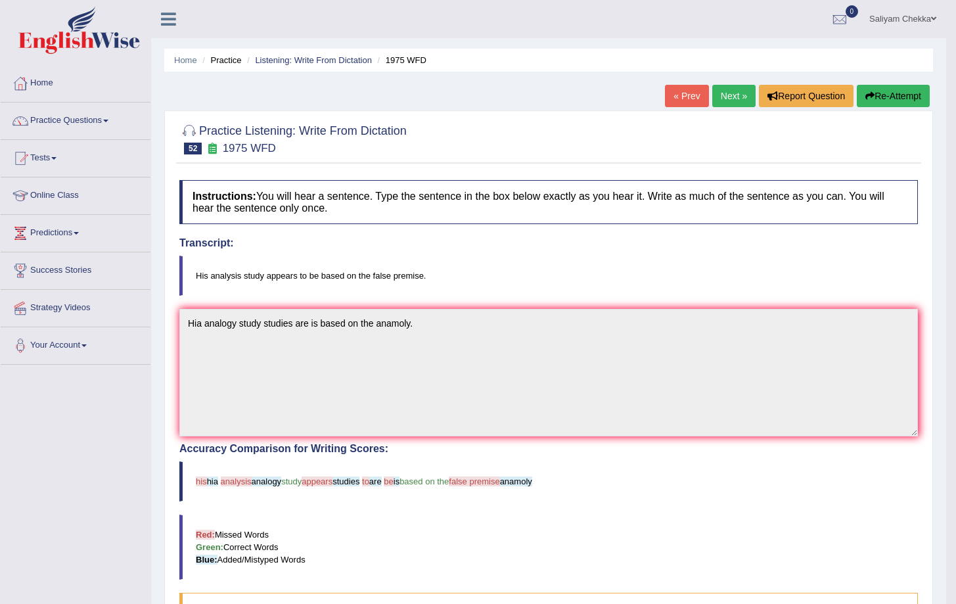
click at [720, 95] on link "Next »" at bounding box center [734, 96] width 43 height 22
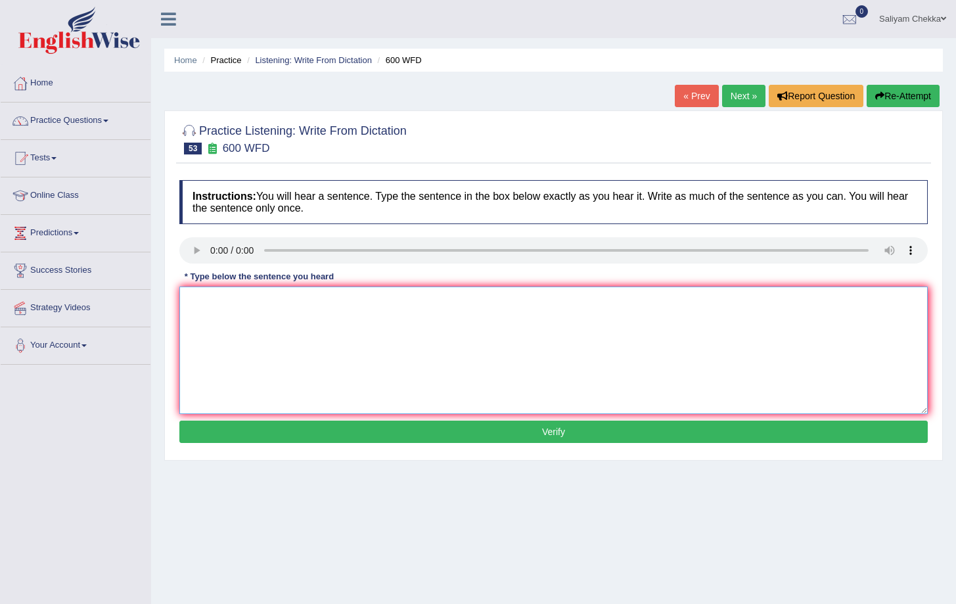
click at [221, 343] on textarea at bounding box center [553, 351] width 749 height 128
click at [277, 308] on textarea "cabo studeis to the" at bounding box center [553, 351] width 749 height 128
type textarea "c"
type textarea "Continious students send the application forms."
click at [311, 428] on button "Verify" at bounding box center [553, 432] width 749 height 22
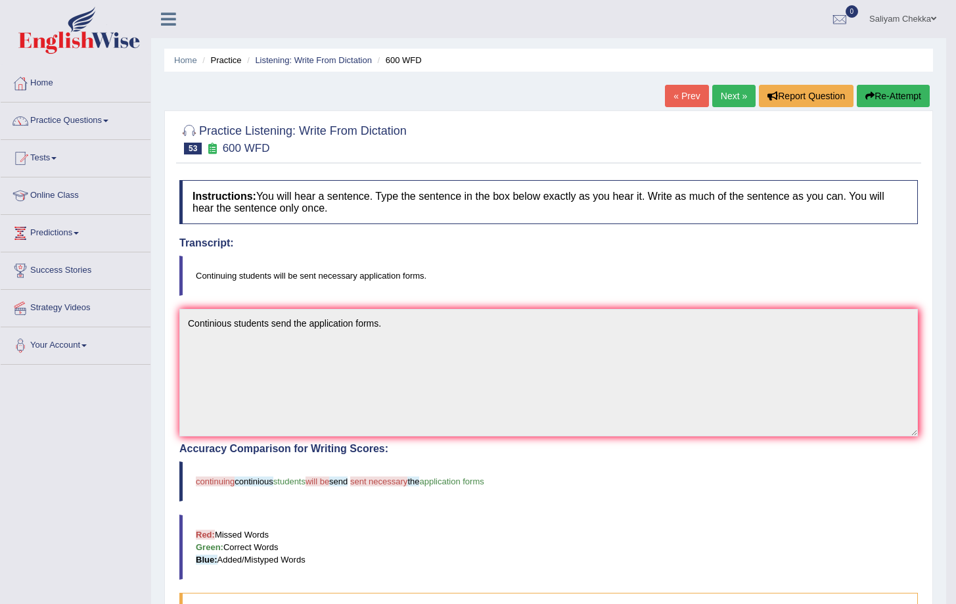
click at [725, 93] on link "Next »" at bounding box center [734, 96] width 43 height 22
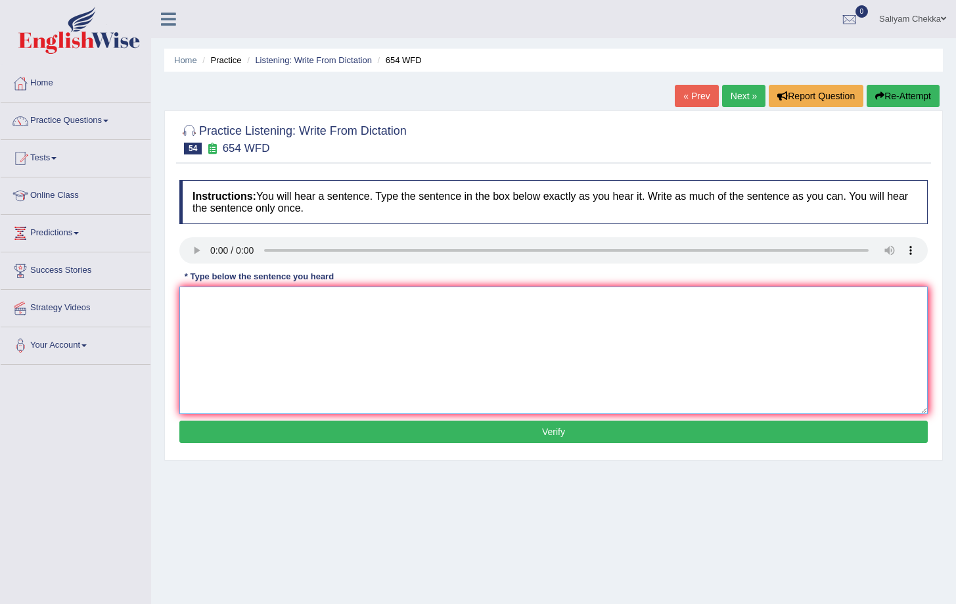
click at [215, 317] on textarea at bounding box center [553, 351] width 749 height 128
drag, startPoint x: 259, startPoint y: 302, endPoint x: 289, endPoint y: 297, distance: 30.6
click at [259, 302] on textarea "The study shows in active in [GEOGRAPHIC_DATA]." at bounding box center [553, 351] width 749 height 128
type textarea "The study shows that how people are in of active in asia."
click at [348, 431] on button "Verify" at bounding box center [553, 432] width 749 height 22
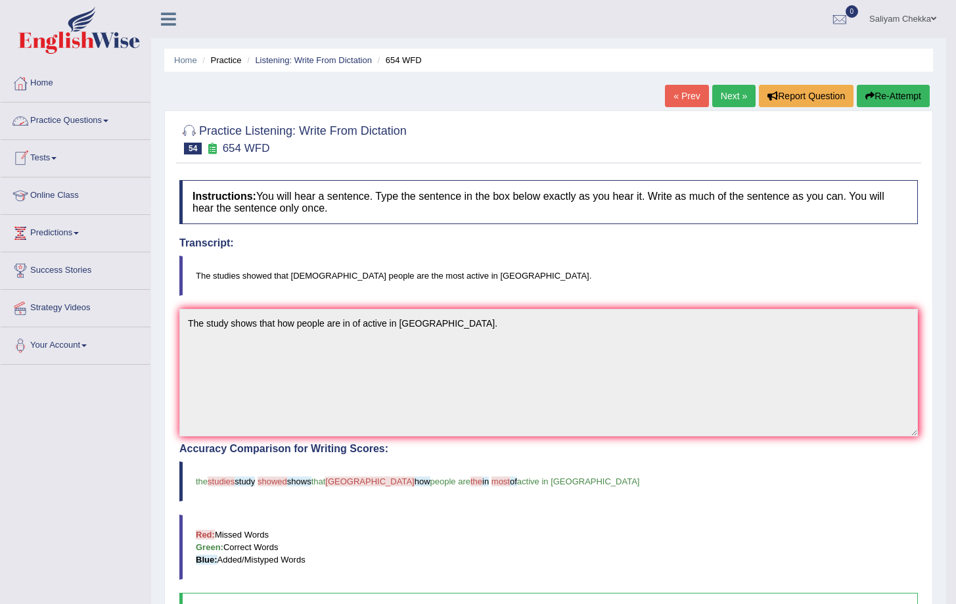
click at [722, 99] on link "Next »" at bounding box center [734, 96] width 43 height 22
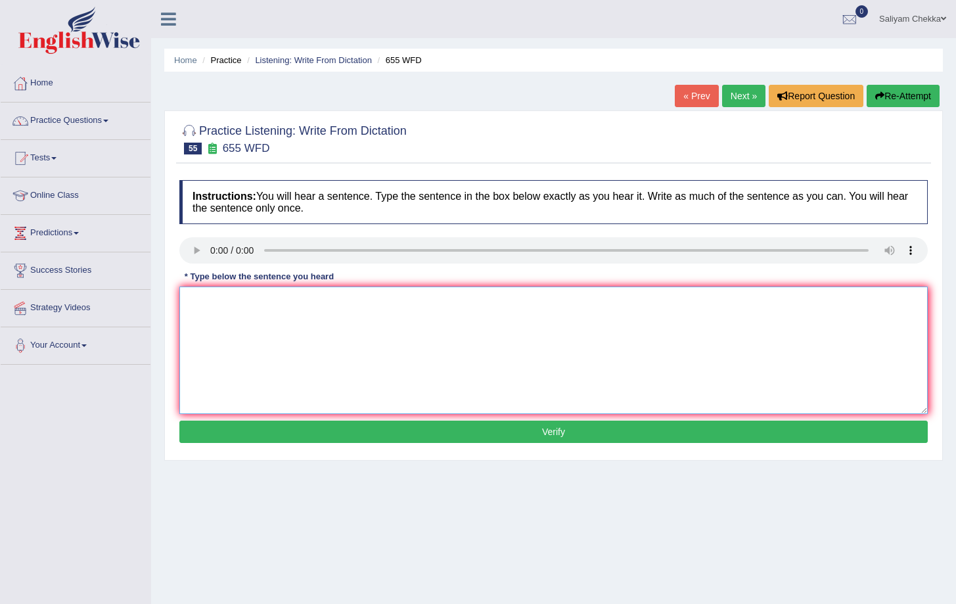
click at [214, 296] on textarea at bounding box center [553, 351] width 749 height 128
click at [199, 302] on textarea "tey tecx student keep obs e in classes." at bounding box center [553, 351] width 749 height 128
type textarea "The teacher student keep observing the in classes."
click at [378, 429] on button "Verify" at bounding box center [553, 432] width 749 height 22
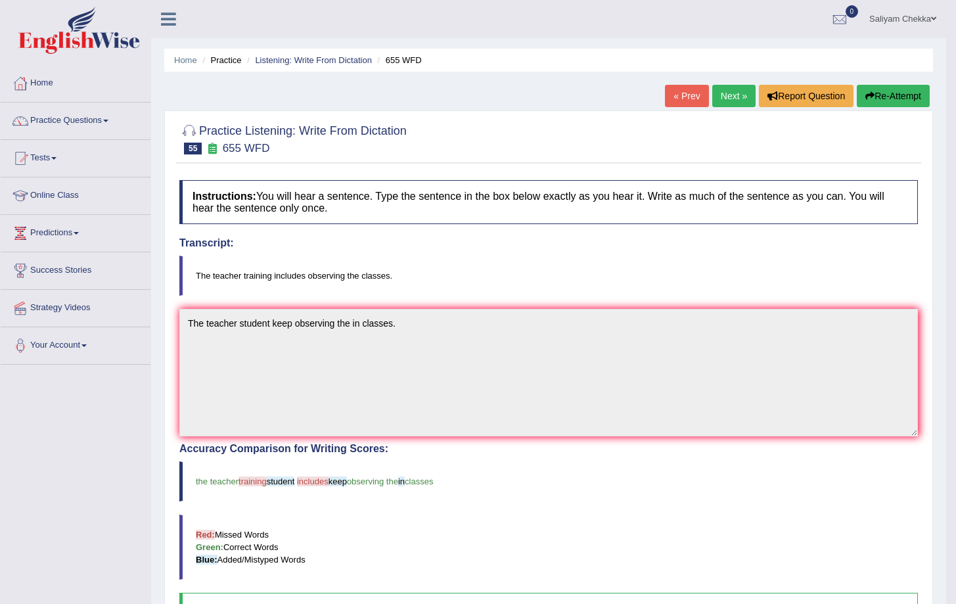
click at [726, 97] on link "Next »" at bounding box center [734, 96] width 43 height 22
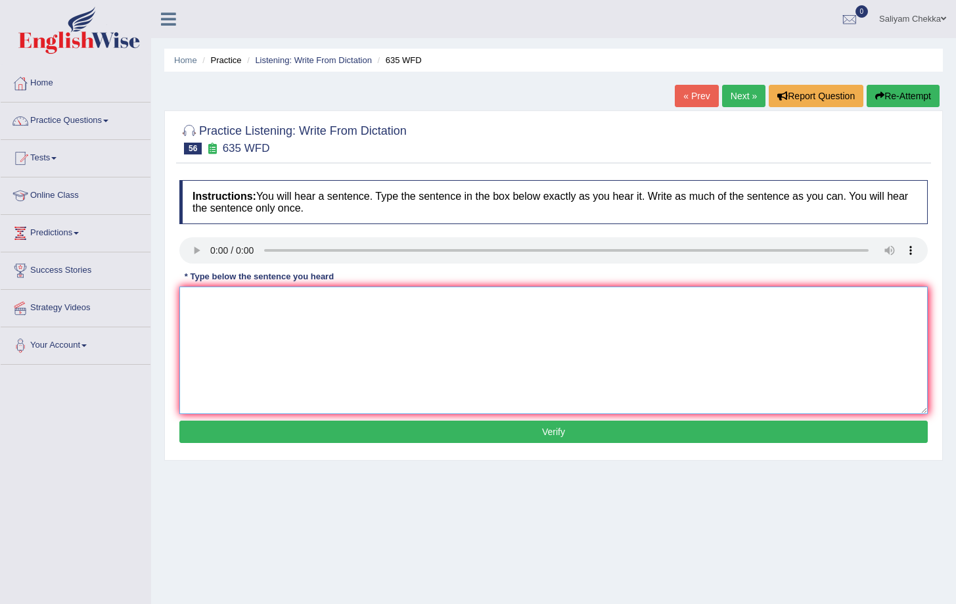
click at [206, 289] on textarea at bounding box center [553, 351] width 749 height 128
click at [201, 302] on textarea "tehs x lbi is located in grund floor if library" at bounding box center [553, 351] width 749 height 128
type textarea "The science library is located in the groundfloor of in the library."
click at [328, 430] on button "Verify" at bounding box center [553, 432] width 749 height 22
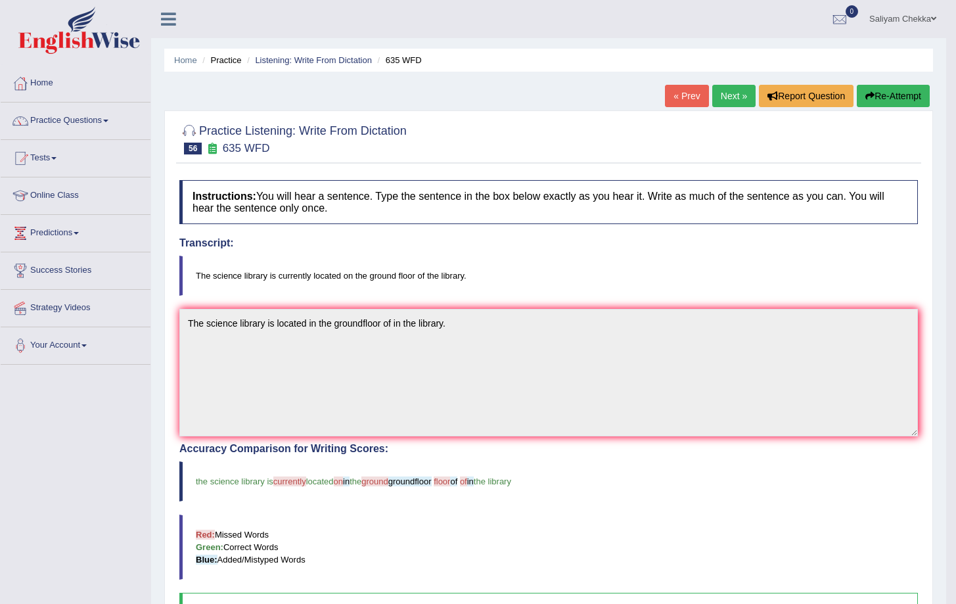
click at [726, 97] on link "Next »" at bounding box center [734, 96] width 43 height 22
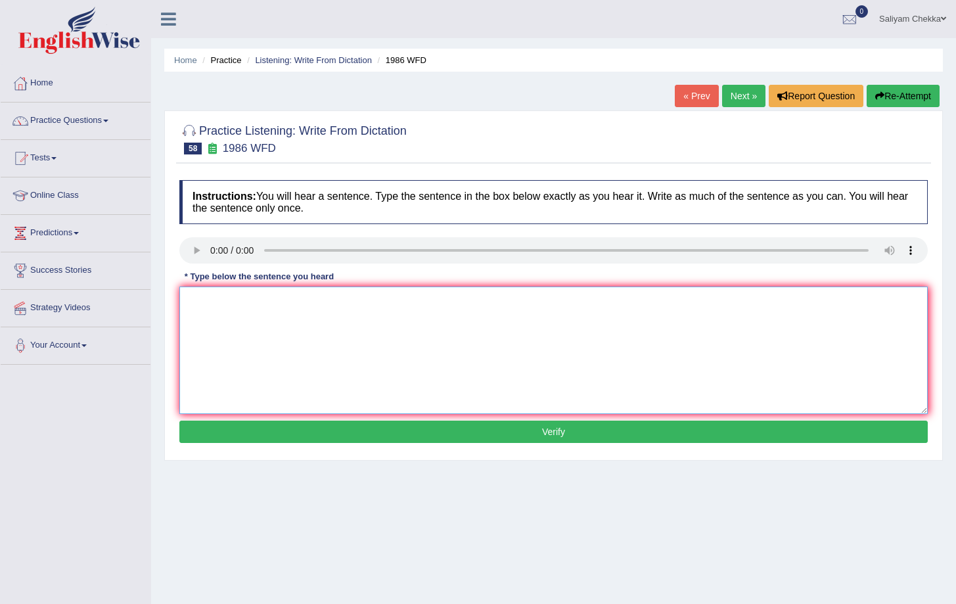
click at [248, 296] on textarea at bounding box center [553, 351] width 749 height 128
type textarea "ab academic should be the of are present in clear argument."
click at [397, 429] on button "Verify" at bounding box center [553, 432] width 749 height 22
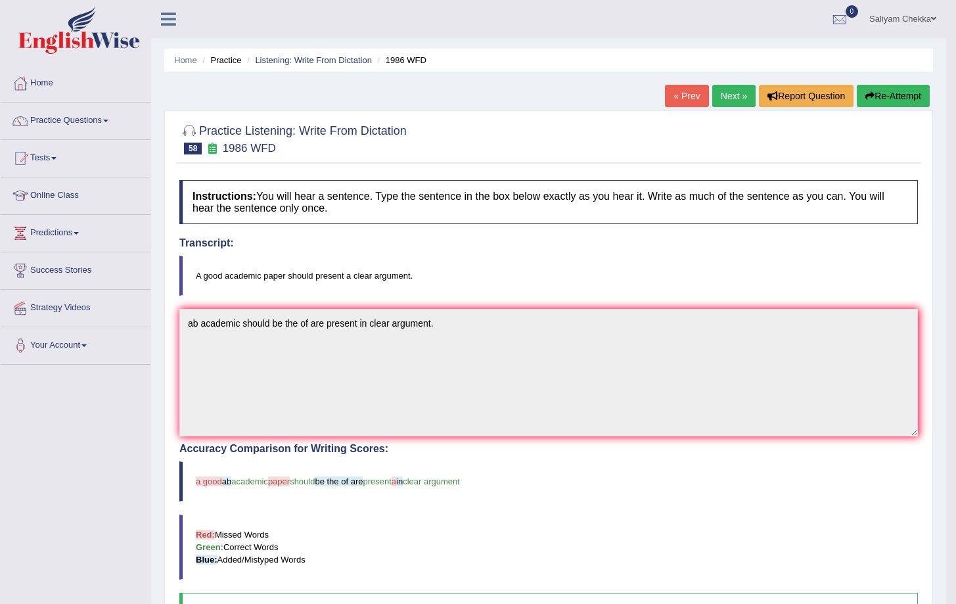
click at [722, 99] on link "Next »" at bounding box center [734, 96] width 43 height 22
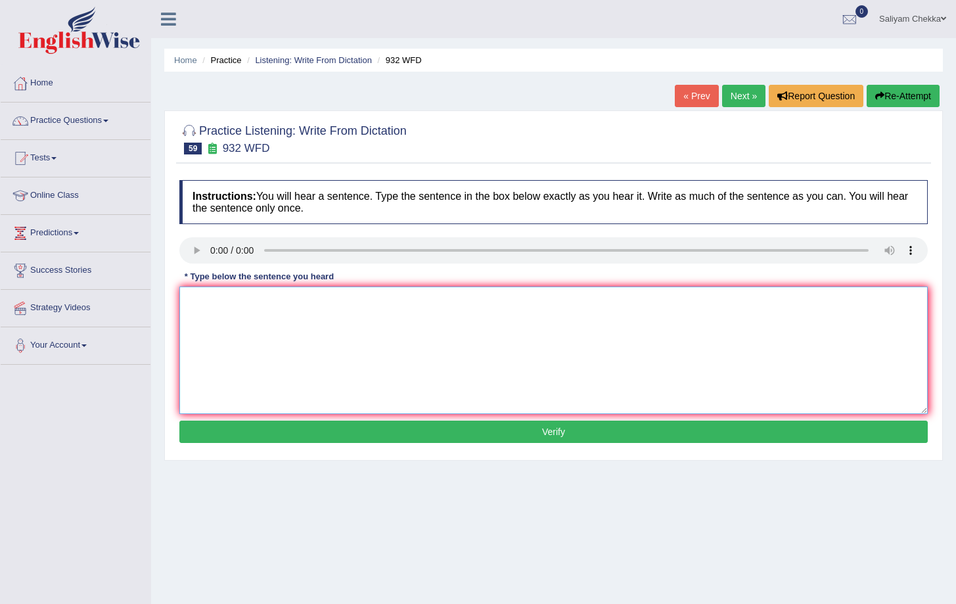
click at [220, 302] on textarea at bounding box center [553, 351] width 749 height 128
click at [202, 300] on textarea "tajk teh srudent s aer appli univerity scjolo now" at bounding box center [553, 351] width 749 height 128
click at [261, 303] on textarea "Take the student s aer be of are a the applied for the university scholorship n…" at bounding box center [553, 351] width 749 height 128
click at [294, 299] on textarea "Take the student s aer beof are a the applied for the university scholorship no…" at bounding box center [553, 351] width 749 height 128
click at [260, 300] on textarea "Take the student s aer be of are a the applied for the university scholorship n…" at bounding box center [553, 351] width 749 height 128
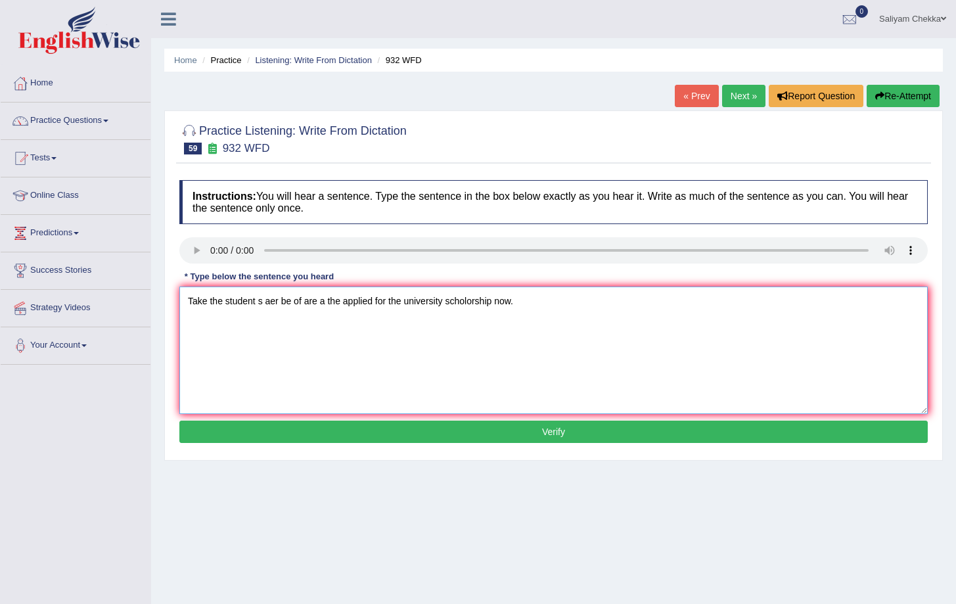
click at [266, 302] on textarea "Take the student s aer be of are a the applied for the university scholorship n…" at bounding box center [553, 351] width 749 height 128
click at [269, 299] on textarea "Take the student aer be of are a the applied for the university scholorship now." at bounding box center [553, 351] width 749 height 128
type textarea "Take the student be of are a the applied for the university scholorship now."
click at [336, 434] on button "Verify" at bounding box center [553, 432] width 749 height 22
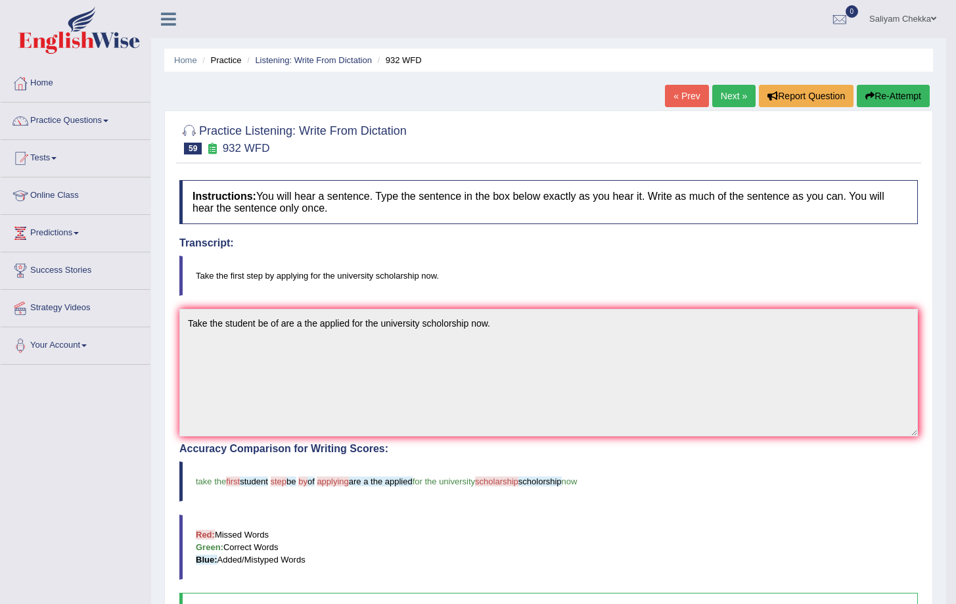
click at [720, 95] on link "Next »" at bounding box center [734, 96] width 43 height 22
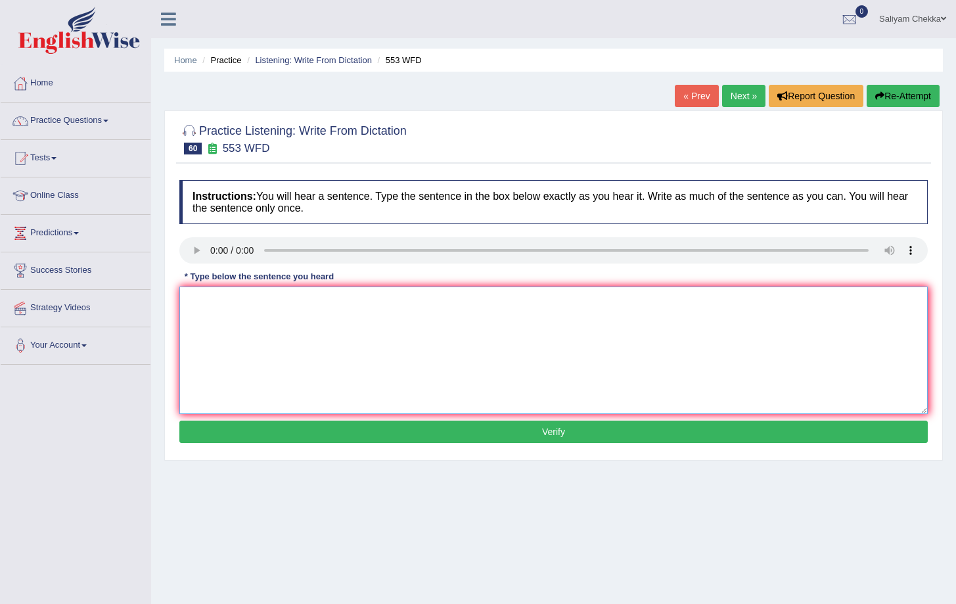
click at [228, 320] on textarea at bounding box center [553, 351] width 749 height 128
type textarea "water fileter s"
drag, startPoint x: 253, startPoint y: 306, endPoint x: 179, endPoint y: 304, distance: 73.6
click at [179, 304] on textarea "water fileter s" at bounding box center [553, 351] width 749 height 128
click at [218, 307] on textarea "---" at bounding box center [553, 351] width 749 height 128
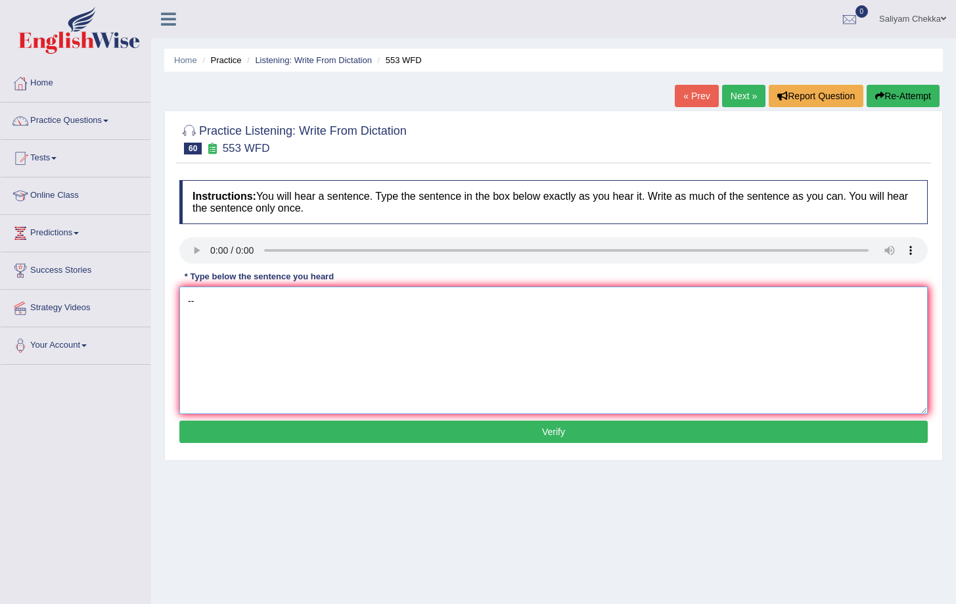
type textarea "-"
click at [401, 302] on textarea "Water filters on campus are unnecessaary usage on plastic bottles." at bounding box center [553, 351] width 749 height 128
click at [351, 302] on textarea "Water filters on campus are unnecessaary usage use of a on the plastic bottles." at bounding box center [553, 351] width 749 height 128
type textarea "Water filters on campus are unnecessary usage use of a on the plastic bottles."
click at [396, 417] on div "Instructions: You will hear a sentence. Type the sentence in the box below exac…" at bounding box center [553, 314] width 755 height 280
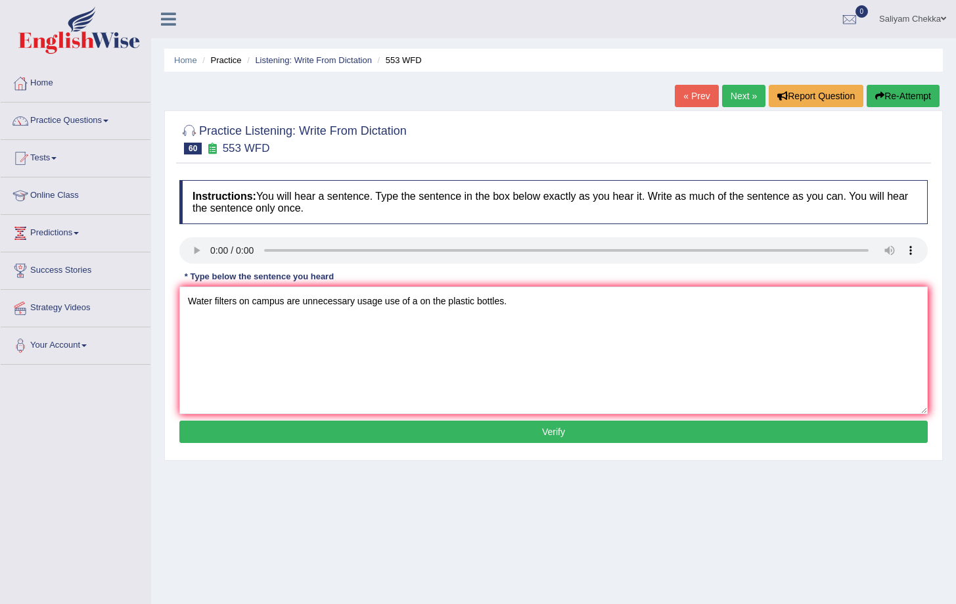
click at [390, 429] on button "Verify" at bounding box center [553, 432] width 749 height 22
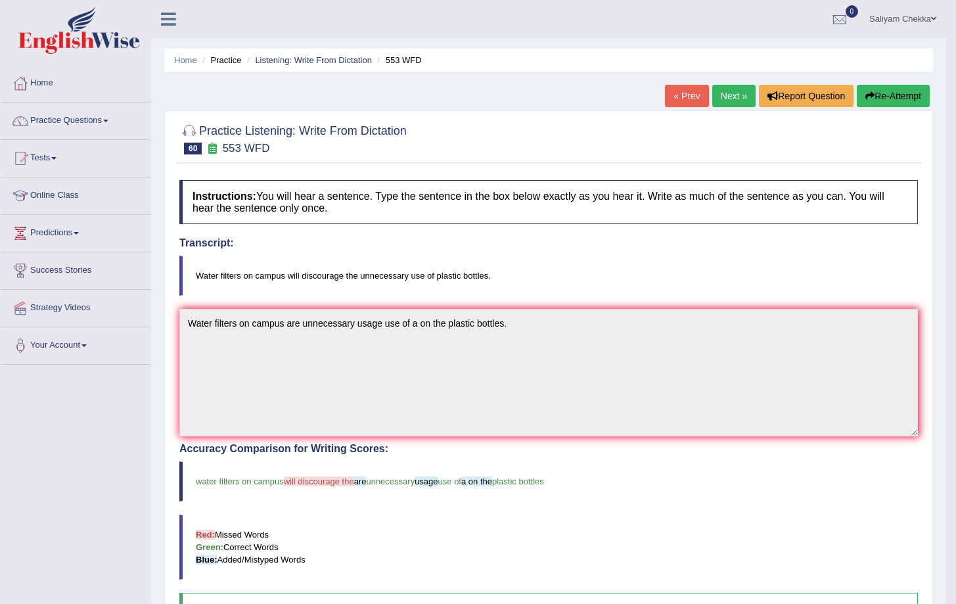
click at [721, 95] on link "Next »" at bounding box center [734, 96] width 43 height 22
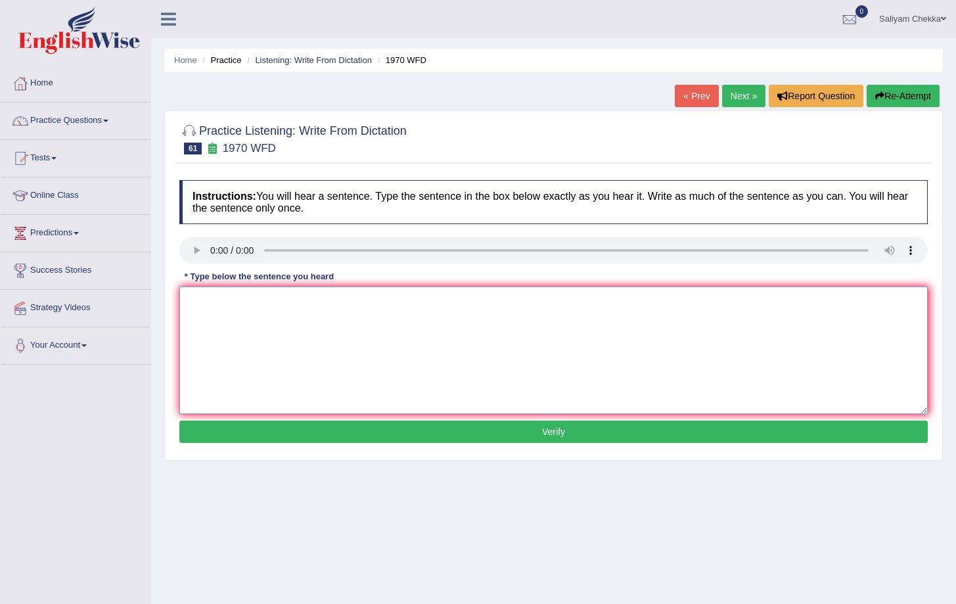
click at [262, 302] on textarea at bounding box center [553, 351] width 749 height 128
type textarea "One student must represent from in the a each class."
click at [450, 436] on button "Verify" at bounding box center [553, 432] width 749 height 22
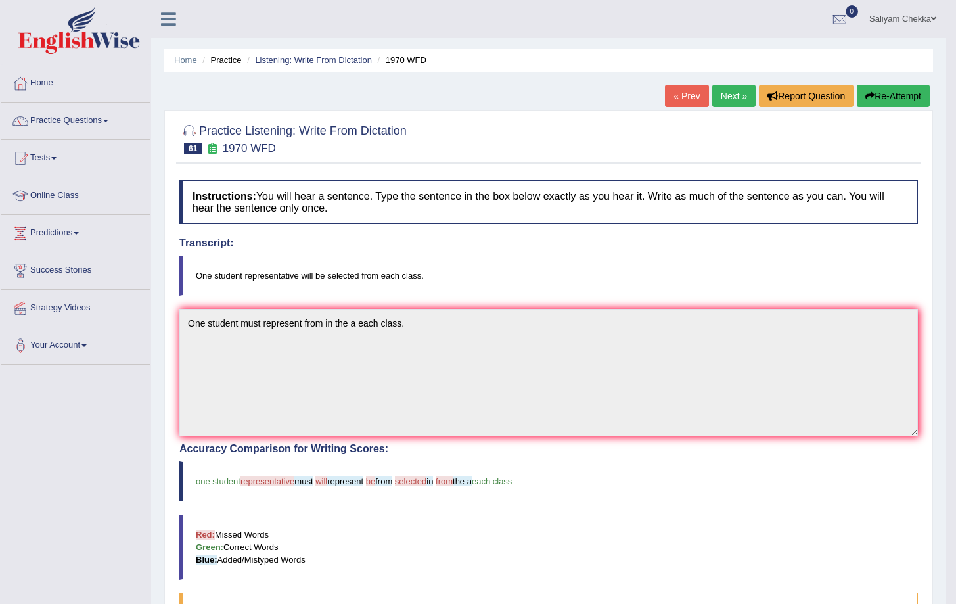
click at [734, 95] on link "Next »" at bounding box center [734, 96] width 43 height 22
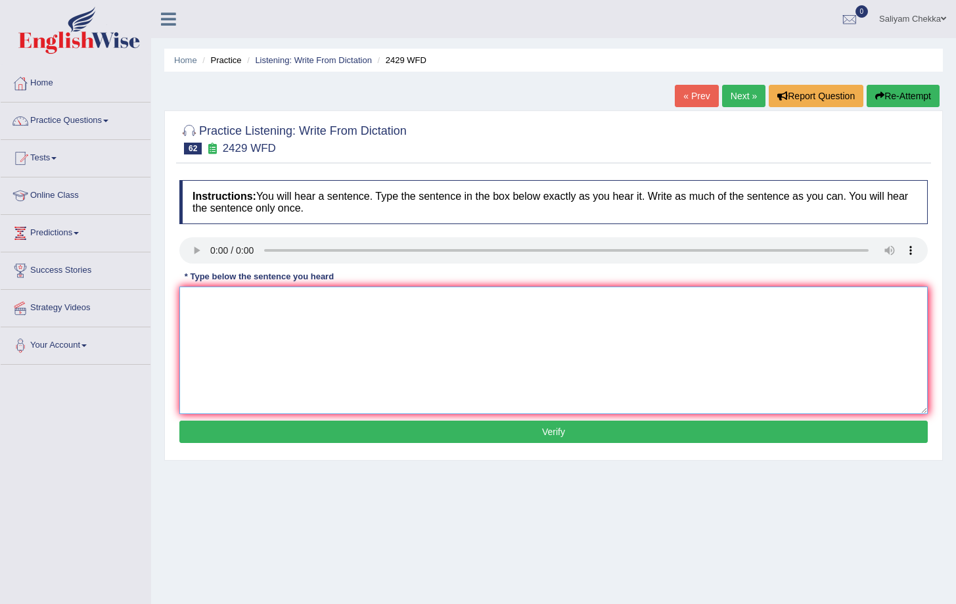
click at [233, 314] on textarea at bounding box center [553, 351] width 749 height 128
type textarea "Before choosing any university you should consider the of a on future career."
click at [361, 431] on button "Verify" at bounding box center [553, 432] width 749 height 22
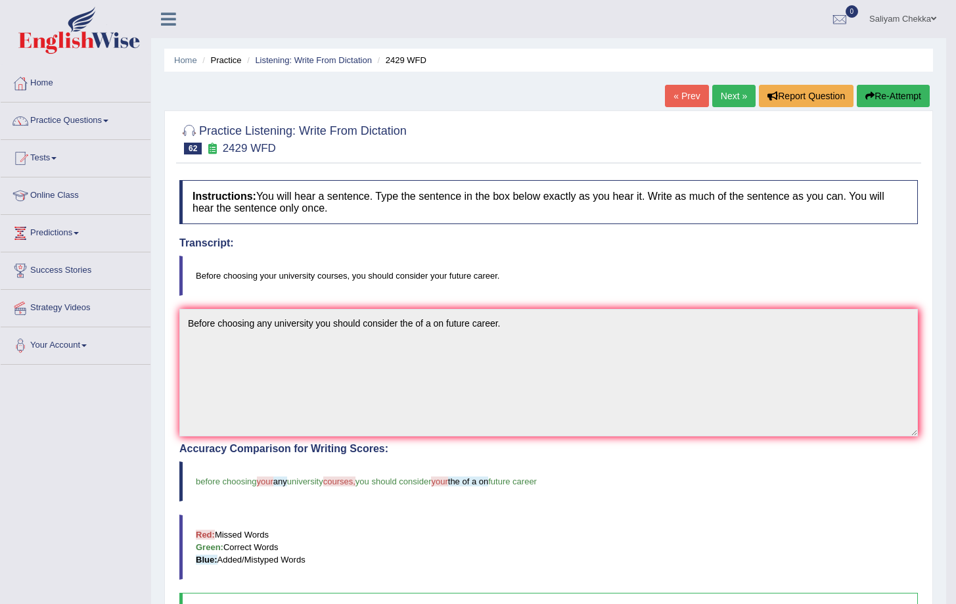
click at [722, 105] on link "Next »" at bounding box center [734, 96] width 43 height 22
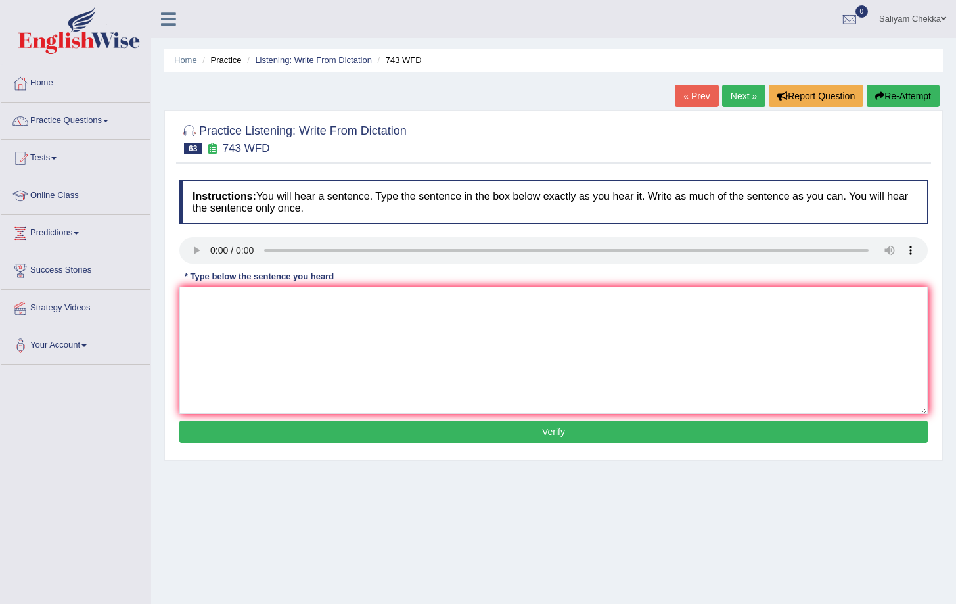
click at [222, 282] on div "* Type below the sentence you heard" at bounding box center [259, 276] width 160 height 12
click at [215, 321] on textarea at bounding box center [553, 351] width 749 height 128
type textarea "Being have necessary analyzing the of a on are languages."
click at [433, 432] on button "Verify" at bounding box center [553, 432] width 749 height 22
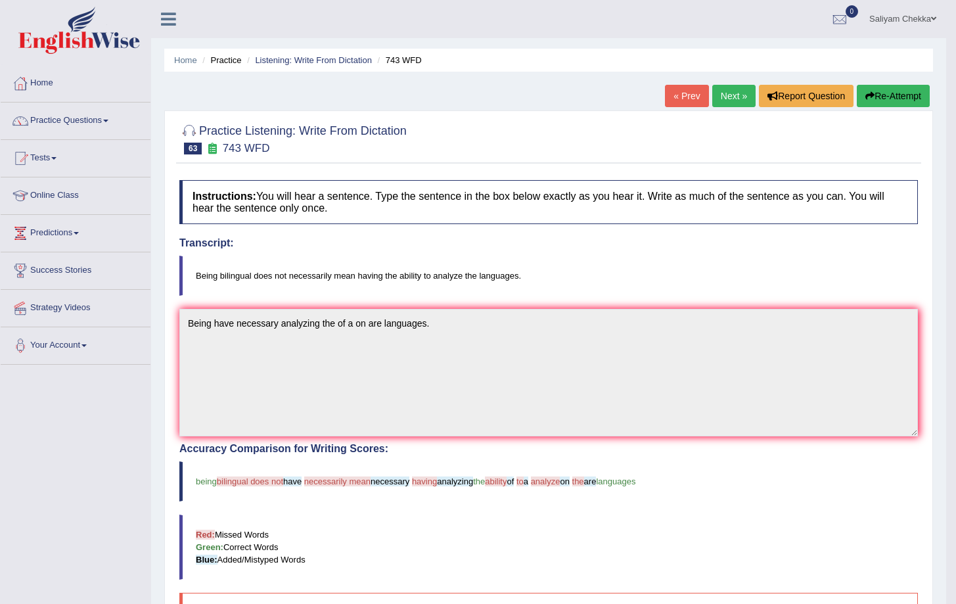
click at [719, 99] on link "Next »" at bounding box center [734, 96] width 43 height 22
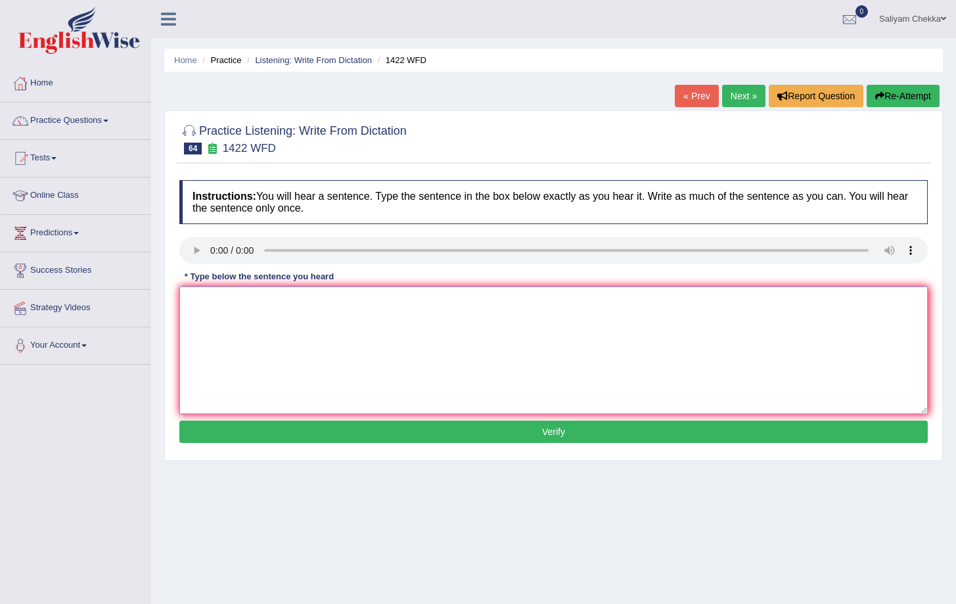
click at [225, 302] on textarea at bounding box center [553, 351] width 749 height 128
type textarea "We are looking for the new age learners."
click at [417, 433] on button "Verify" at bounding box center [553, 432] width 749 height 22
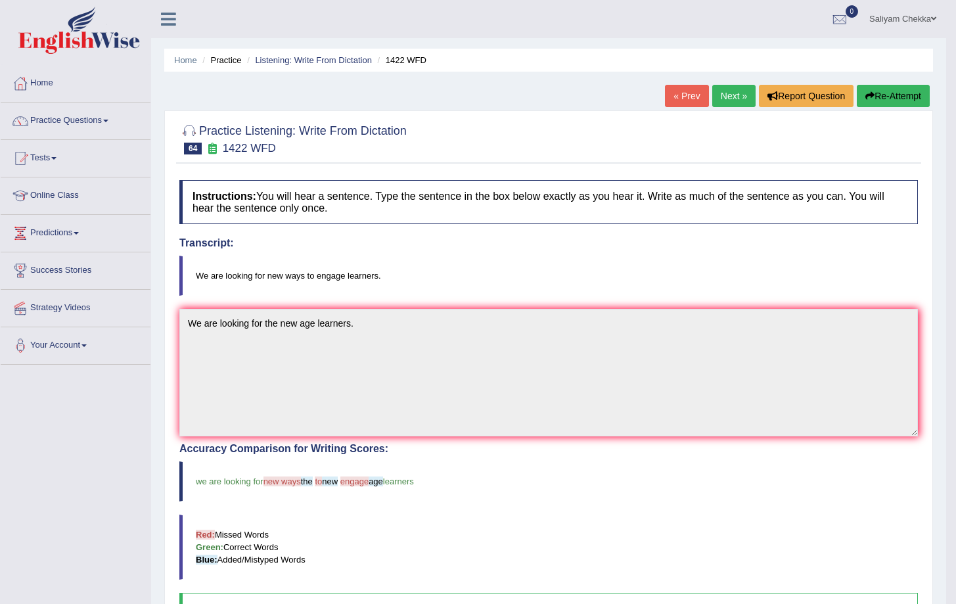
click at [715, 88] on link "Next »" at bounding box center [734, 96] width 43 height 22
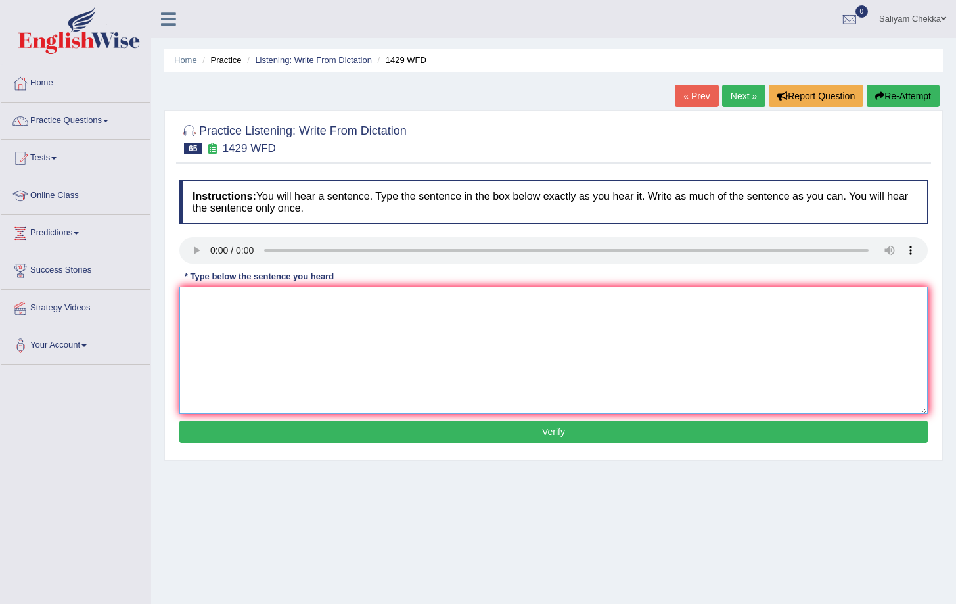
click at [227, 304] on textarea at bounding box center [553, 351] width 749 height 128
click at [260, 302] on textarea "If you attend any job interview punctuality is the key." at bounding box center [553, 351] width 749 height 128
type textarea "If you attend any of job interview punctuality is the key."
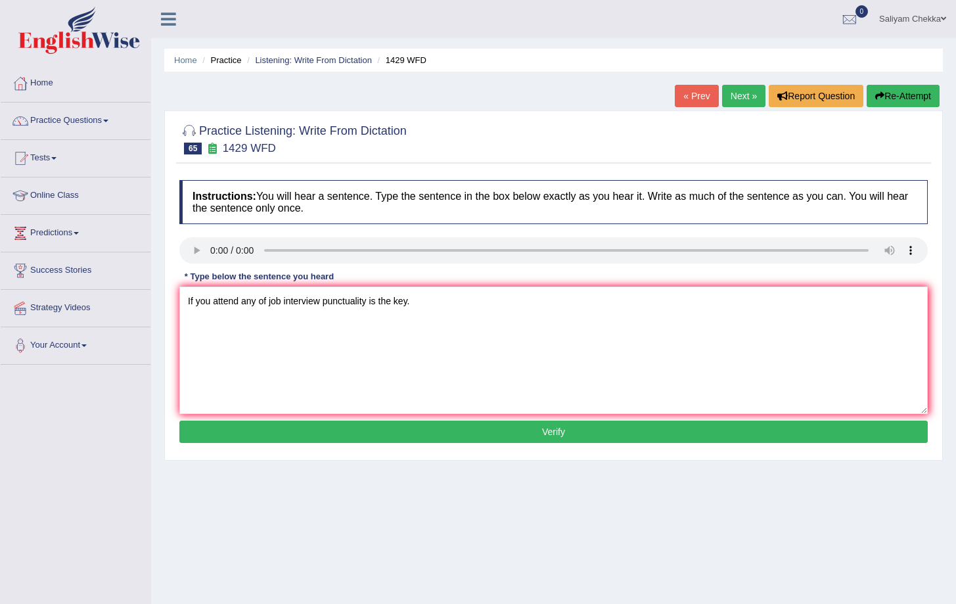
click at [374, 430] on button "Verify" at bounding box center [553, 432] width 749 height 22
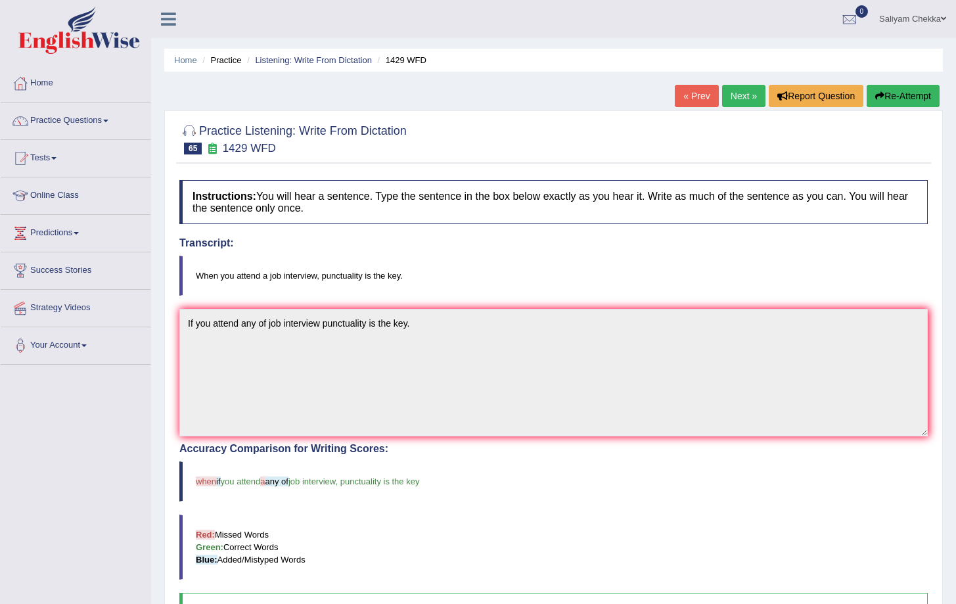
click at [725, 94] on link "Next »" at bounding box center [743, 96] width 43 height 22
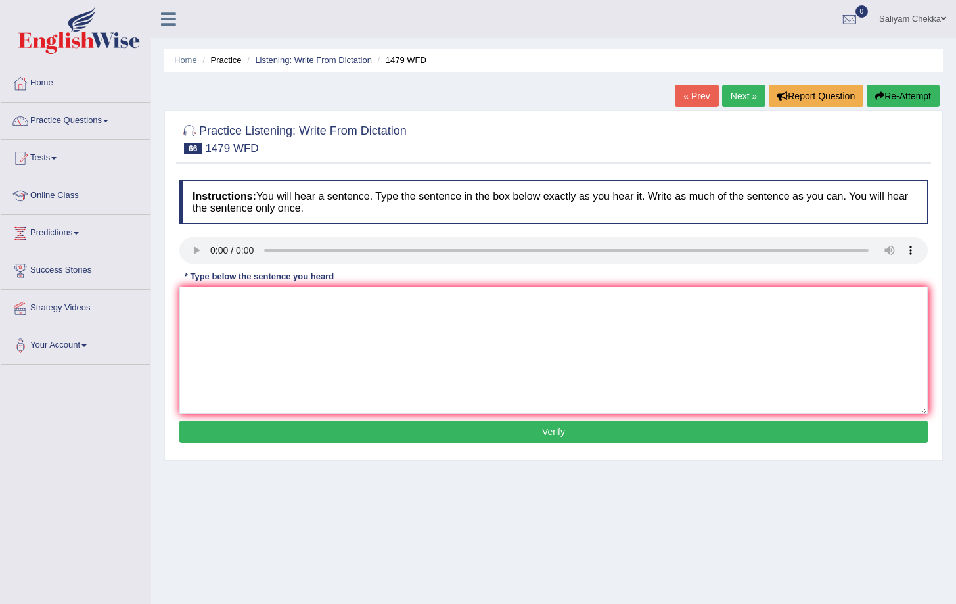
click at [737, 97] on link "Next »" at bounding box center [743, 96] width 43 height 22
click at [257, 339] on textarea at bounding box center [553, 351] width 749 height 128
type textarea "Two drops of solutions are heated in the of a testtube test tube."
click at [382, 433] on button "Verify" at bounding box center [553, 432] width 749 height 22
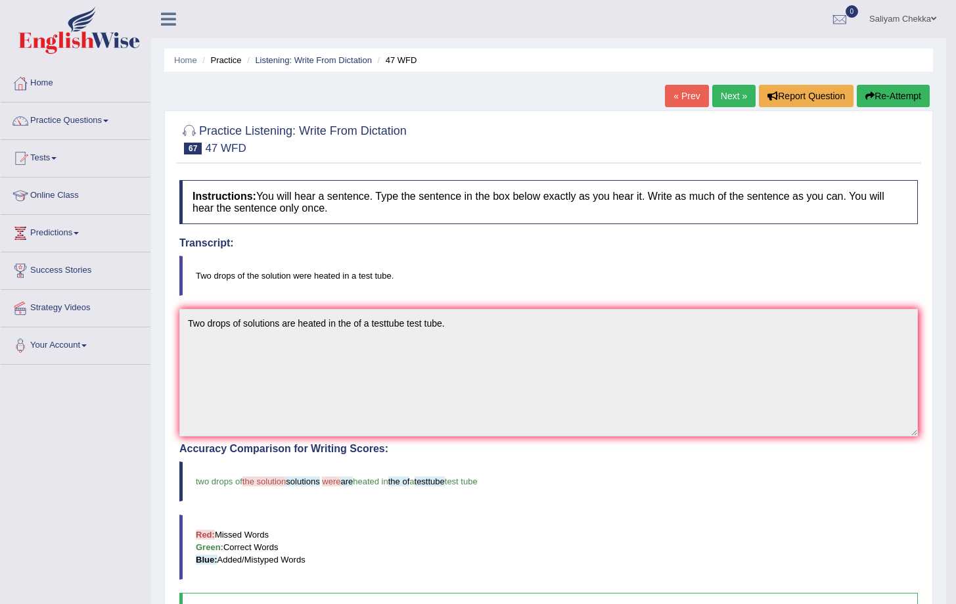
click at [726, 92] on link "Next »" at bounding box center [734, 96] width 43 height 22
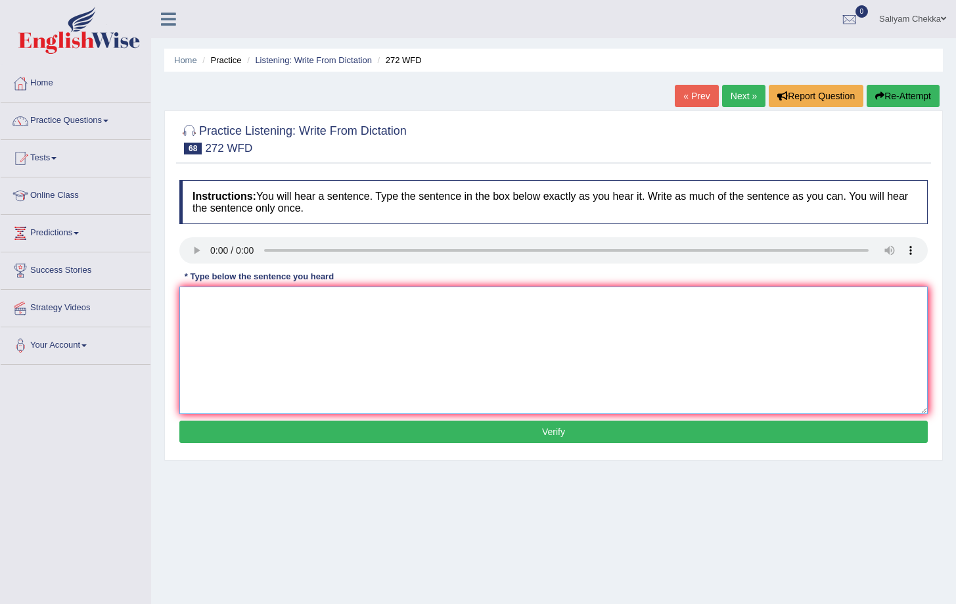
click at [226, 316] on textarea at bounding box center [553, 351] width 749 height 128
type textarea "The development has is a great negative impact on the environment."
click at [497, 436] on button "Verify" at bounding box center [553, 432] width 749 height 22
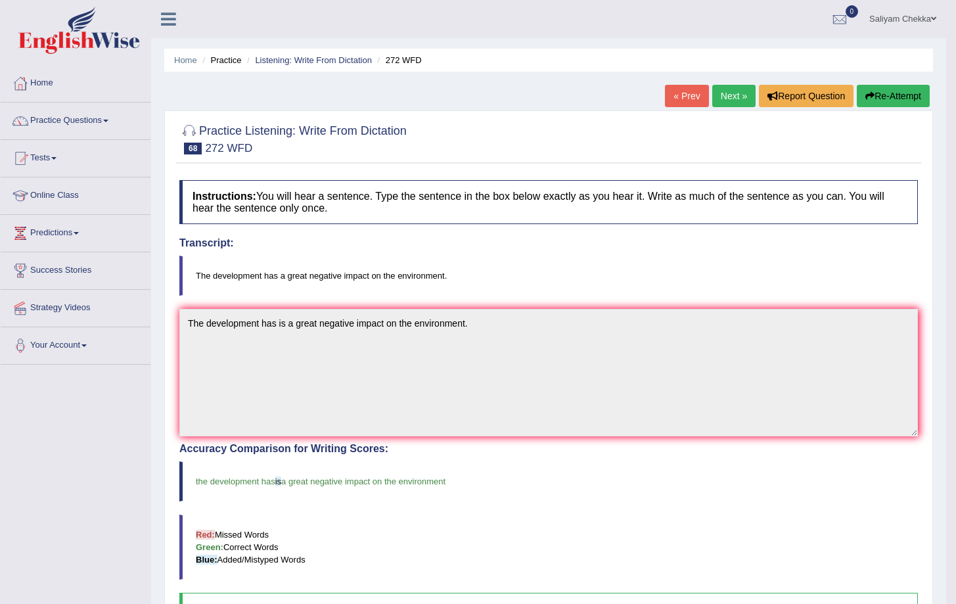
click at [718, 101] on link "Next »" at bounding box center [734, 96] width 43 height 22
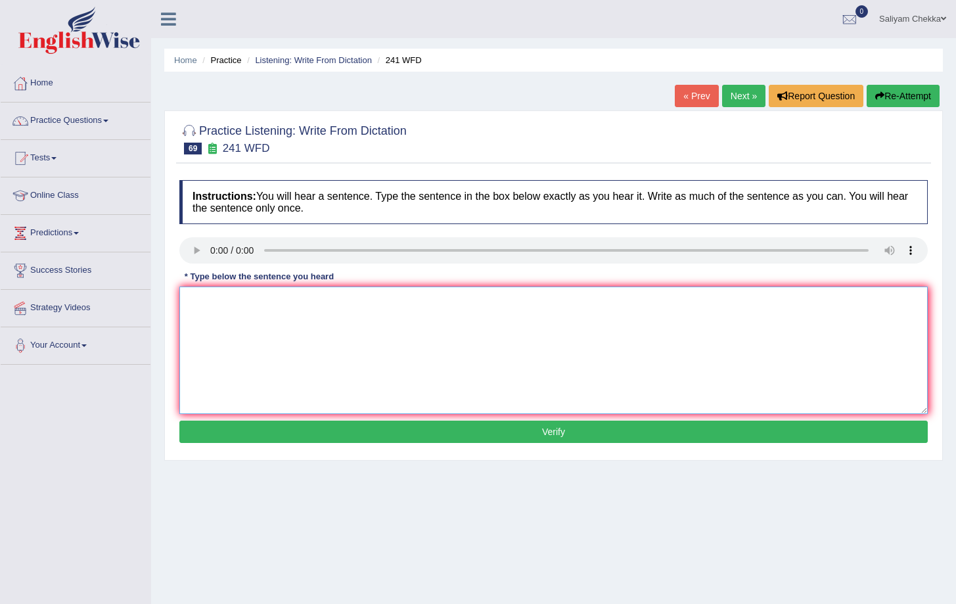
click at [270, 314] on textarea at bounding box center [553, 351] width 749 height 128
click at [365, 304] on textarea "Please check the information on the websote of the opening time." at bounding box center [553, 351] width 749 height 128
click at [371, 302] on textarea "Please check the information on the website of the opening time." at bounding box center [553, 351] width 749 height 128
type textarea "Please check the information on the website a of the opening time."
click at [467, 427] on button "Verify" at bounding box center [553, 432] width 749 height 22
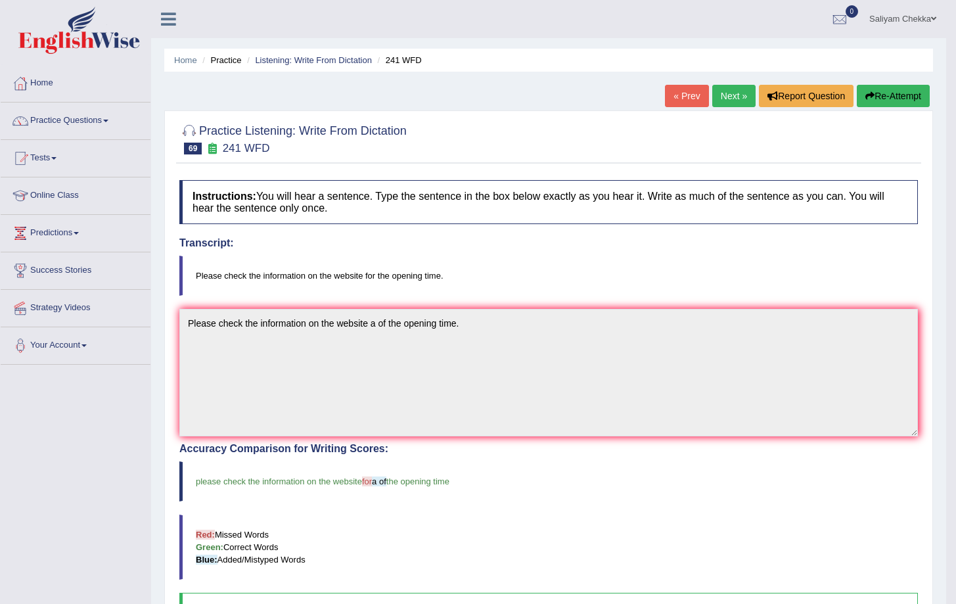
click at [718, 86] on link "Next »" at bounding box center [734, 96] width 43 height 22
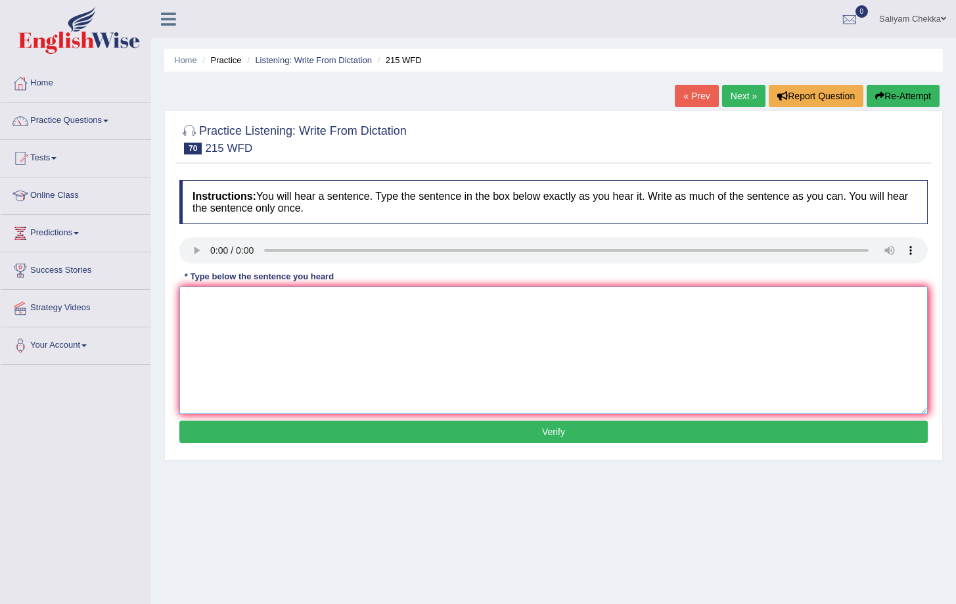
click at [237, 335] on textarea at bounding box center [553, 351] width 749 height 128
type textarea "Science is has everywhere in of society today."
click at [363, 427] on button "Verify" at bounding box center [553, 432] width 749 height 22
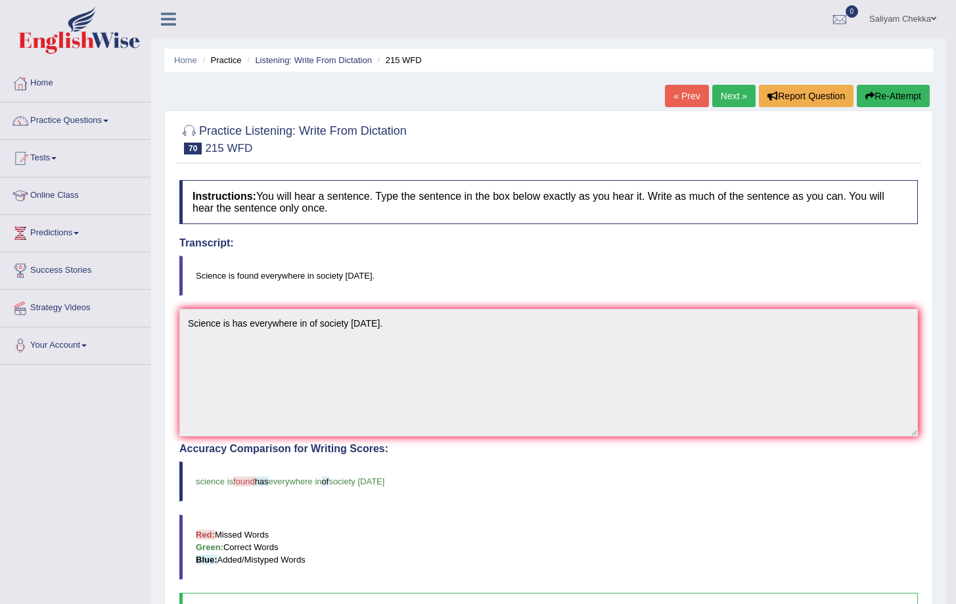
click at [728, 102] on link "Next »" at bounding box center [734, 96] width 43 height 22
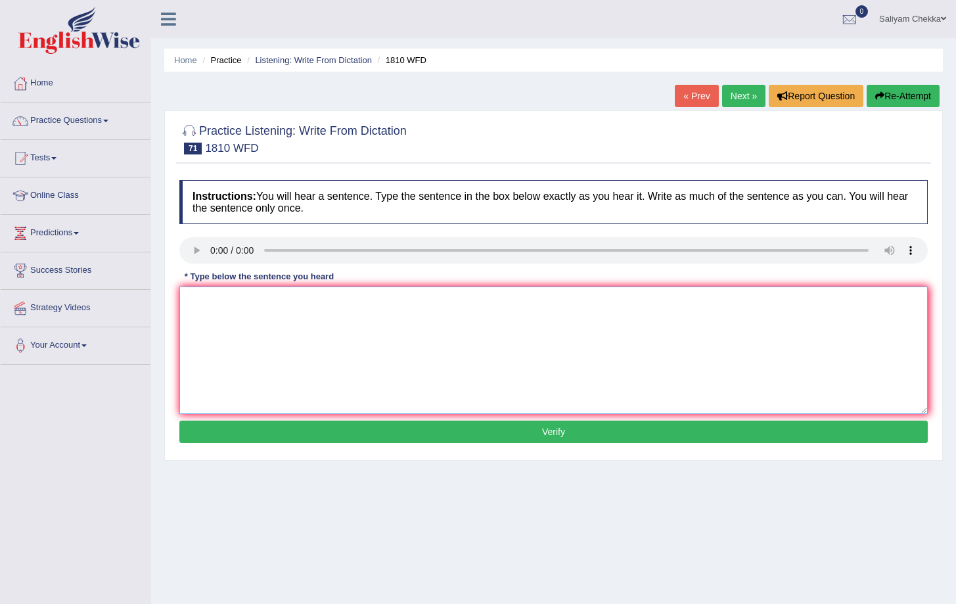
click at [245, 314] on textarea at bounding box center [553, 351] width 749 height 128
type textarea "You can borrrow the books in library in of at any time."
click at [355, 432] on button "Verify" at bounding box center [553, 432] width 749 height 22
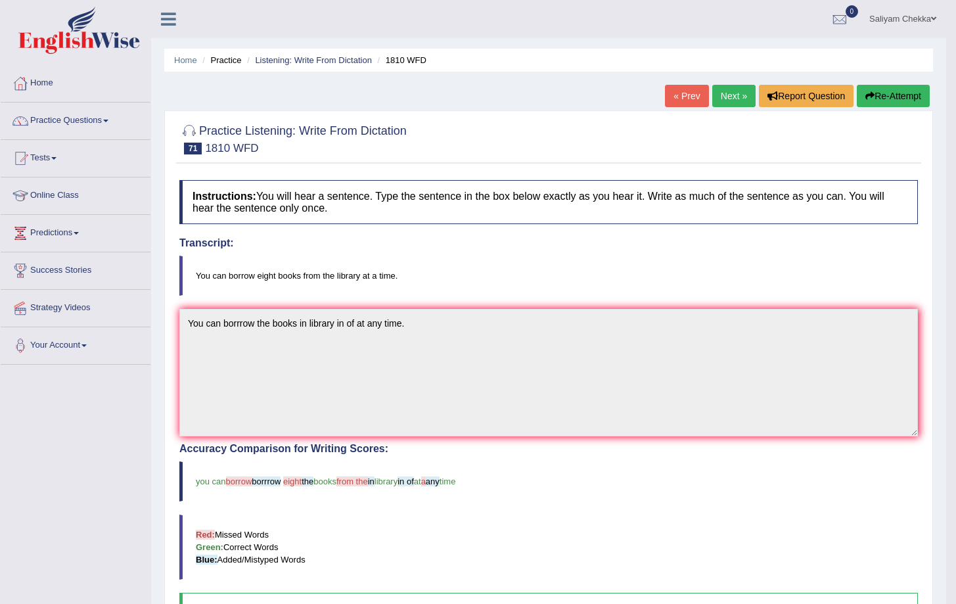
click at [721, 105] on link "Next »" at bounding box center [734, 96] width 43 height 22
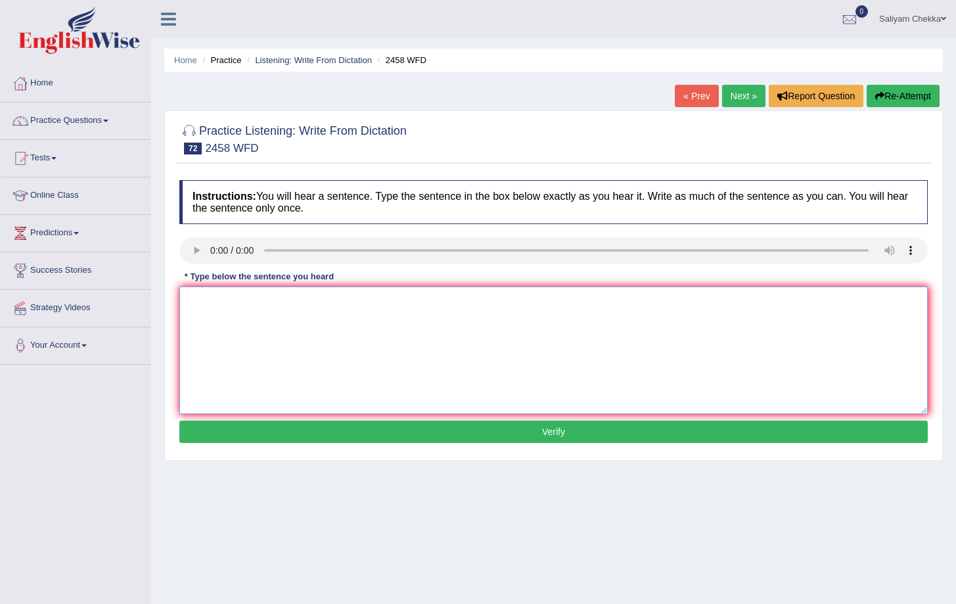
click at [206, 296] on textarea at bounding box center [553, 351] width 749 height 128
type textarea "Courses on the nutrition in of a are growing popular in every year."
click at [484, 435] on button "Verify" at bounding box center [553, 432] width 749 height 22
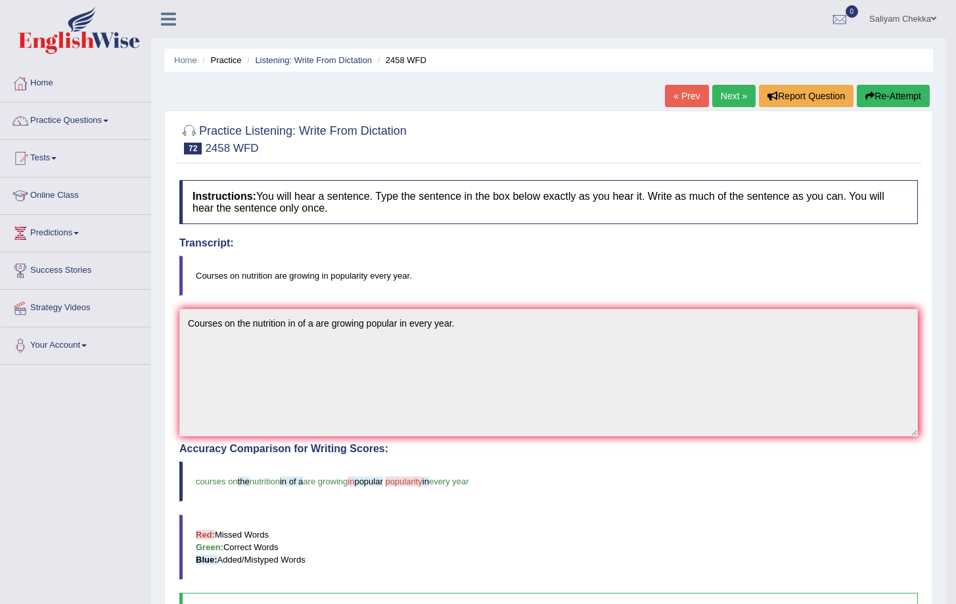
click at [714, 101] on link "Next »" at bounding box center [734, 96] width 43 height 22
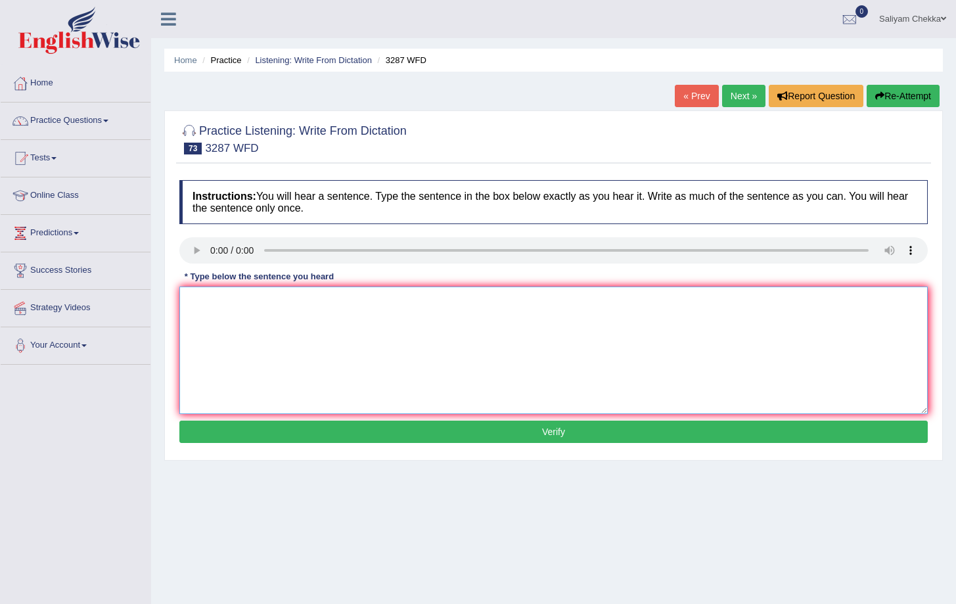
click at [191, 302] on textarea at bounding box center [553, 351] width 749 height 128
type textarea "A new article is has published in the of a university last week."
click at [442, 432] on button "Verify" at bounding box center [553, 432] width 749 height 22
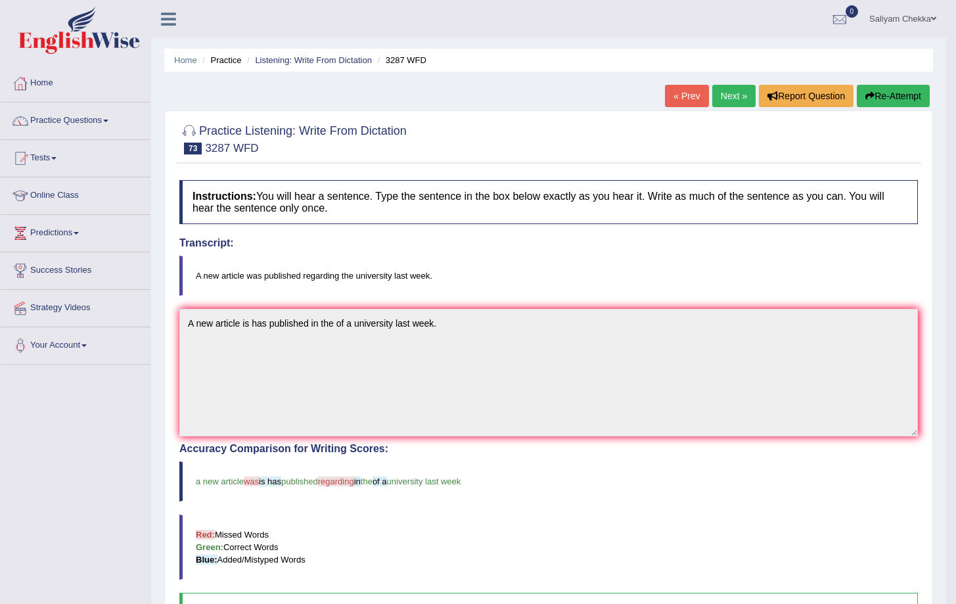
click at [725, 92] on link "Next »" at bounding box center [734, 96] width 43 height 22
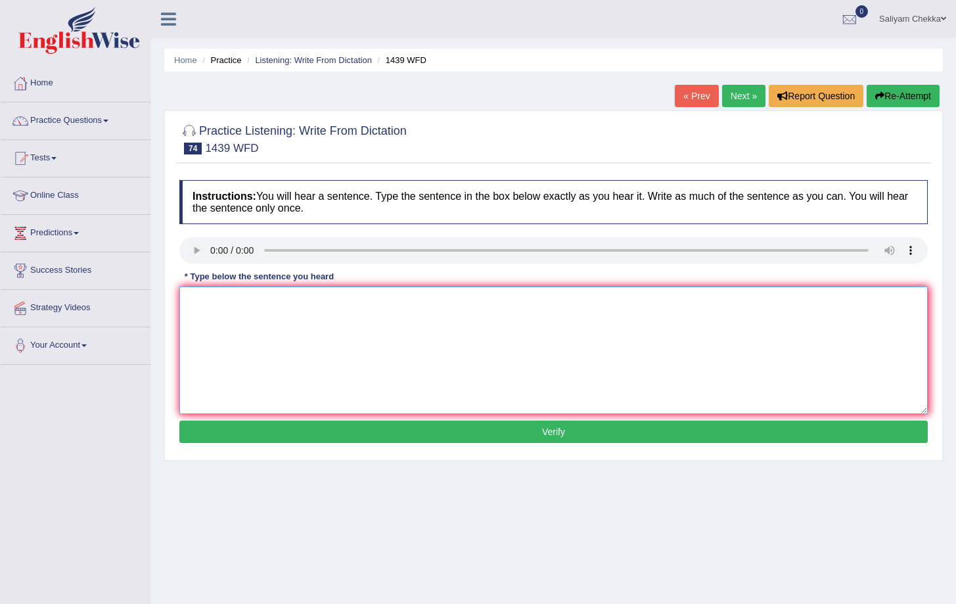
click at [210, 306] on textarea at bounding box center [553, 351] width 749 height 128
type textarea "A fiction books are were passed on the counter."
click at [319, 435] on button "Verify" at bounding box center [553, 432] width 749 height 22
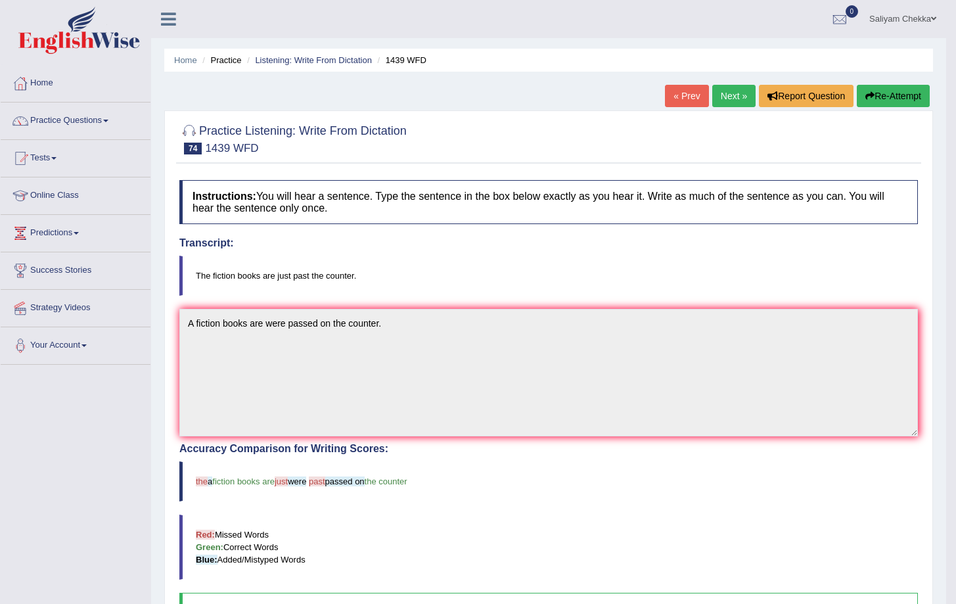
click at [720, 91] on link "Next »" at bounding box center [734, 96] width 43 height 22
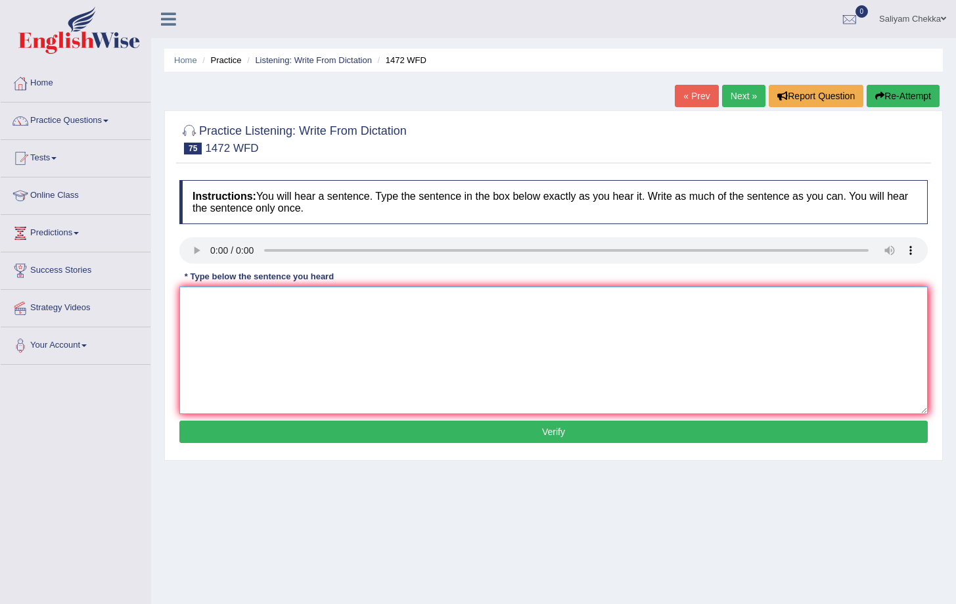
click at [200, 304] on textarea at bounding box center [553, 351] width 749 height 128
click at [261, 304] on textarea "The local governement has started the of a on are infrastructure developement." at bounding box center [553, 351] width 749 height 128
type textarea "The local government has started the of a on are infrastructure developement."
click at [348, 435] on button "Verify" at bounding box center [553, 432] width 749 height 22
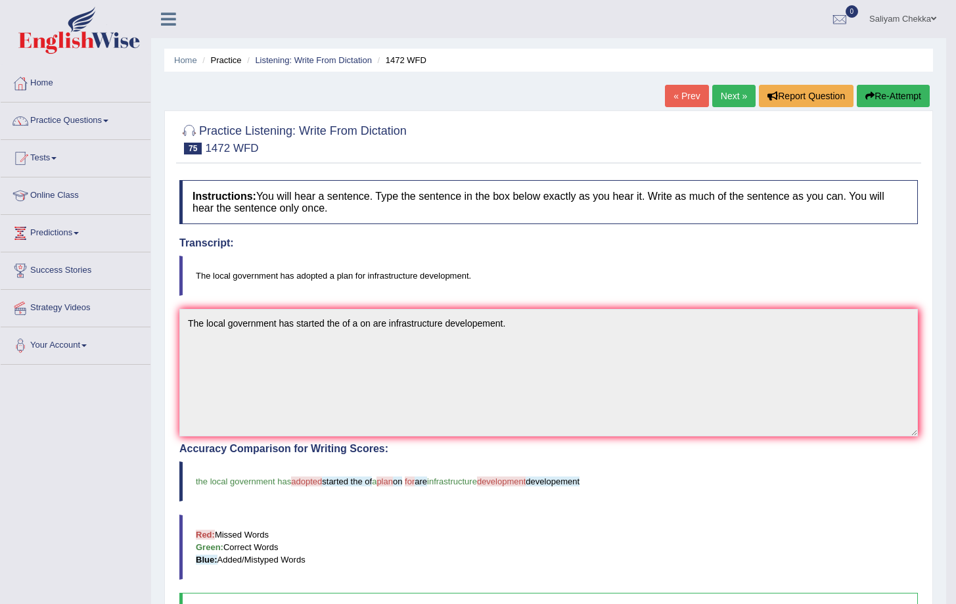
click at [726, 97] on link "Next »" at bounding box center [734, 96] width 43 height 22
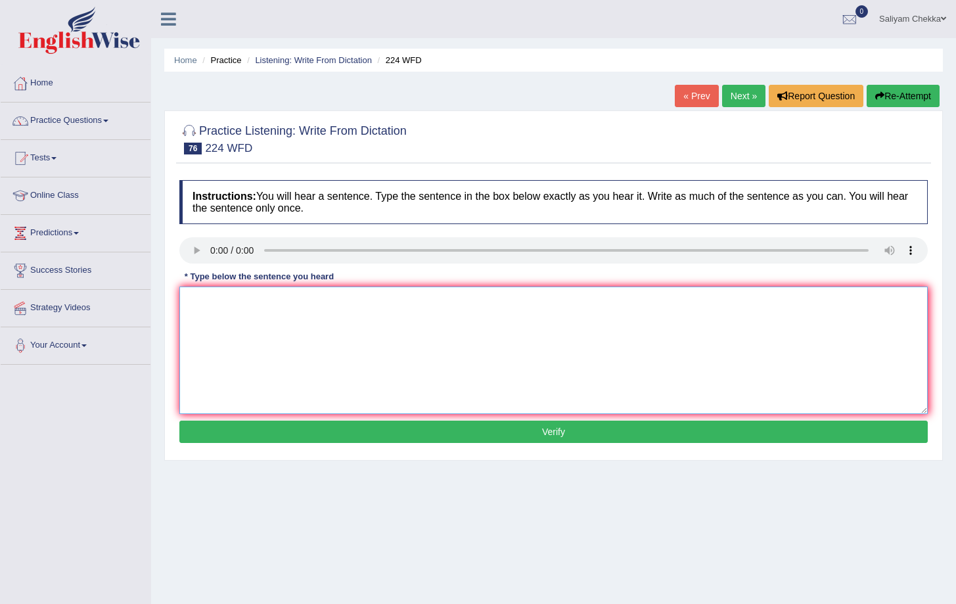
click at [209, 308] on textarea at bounding box center [553, 351] width 749 height 128
type textarea "In winter won't be an issue since the heater."
click at [366, 436] on button "Verify" at bounding box center [553, 432] width 749 height 22
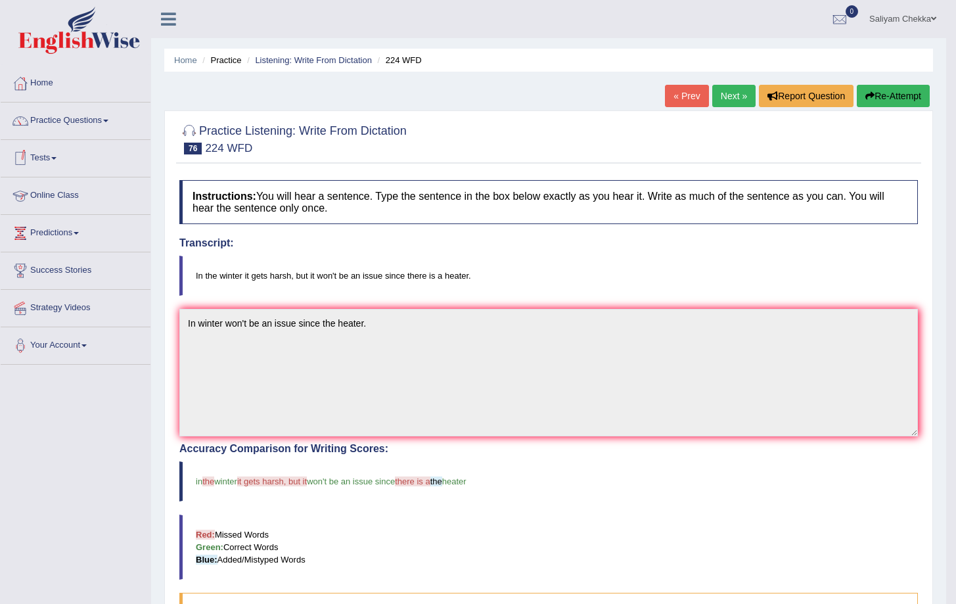
click at [53, 195] on link "Online Class" at bounding box center [76, 193] width 150 height 33
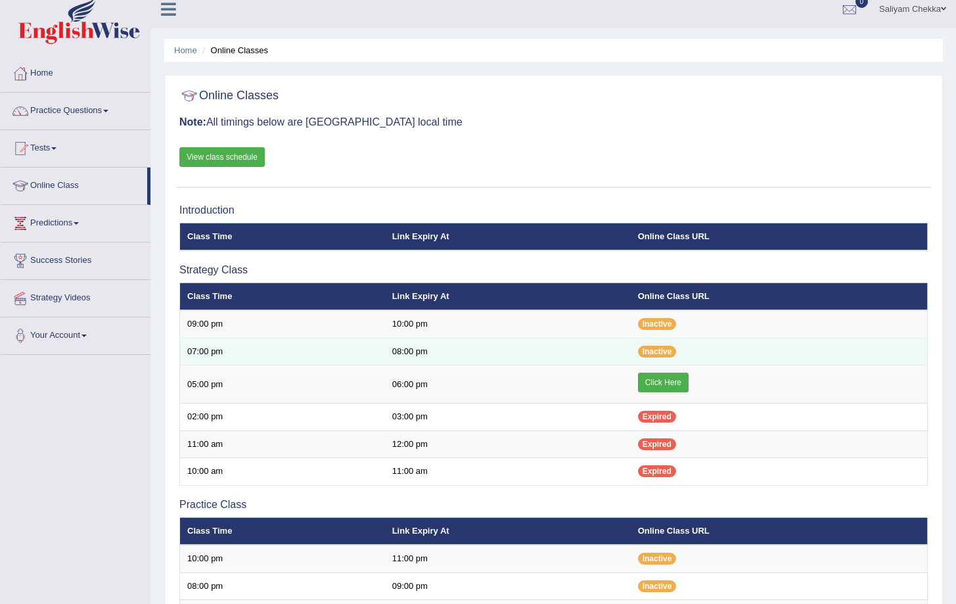
scroll to position [21, 0]
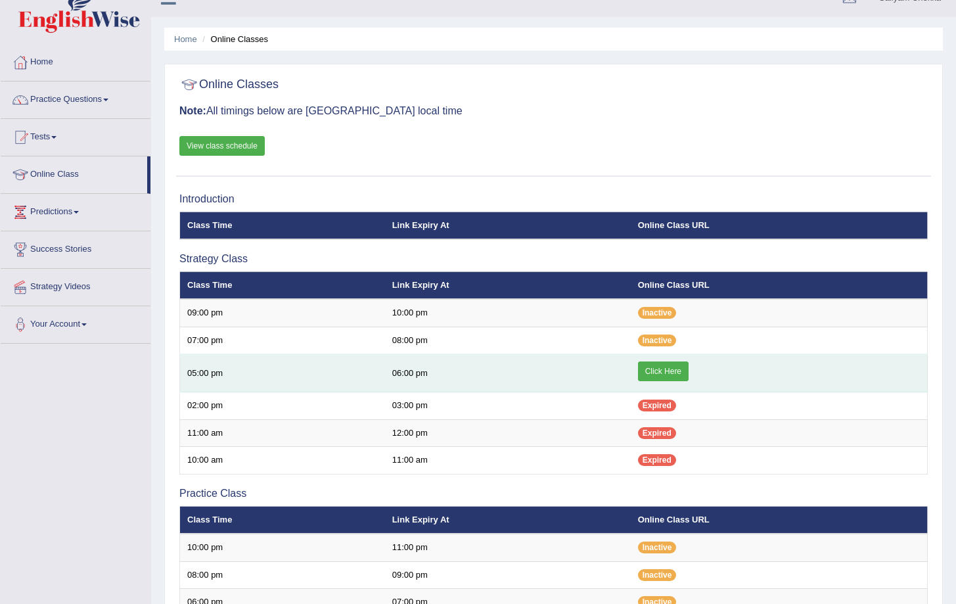
click at [668, 376] on link "Click Here" at bounding box center [663, 372] width 51 height 20
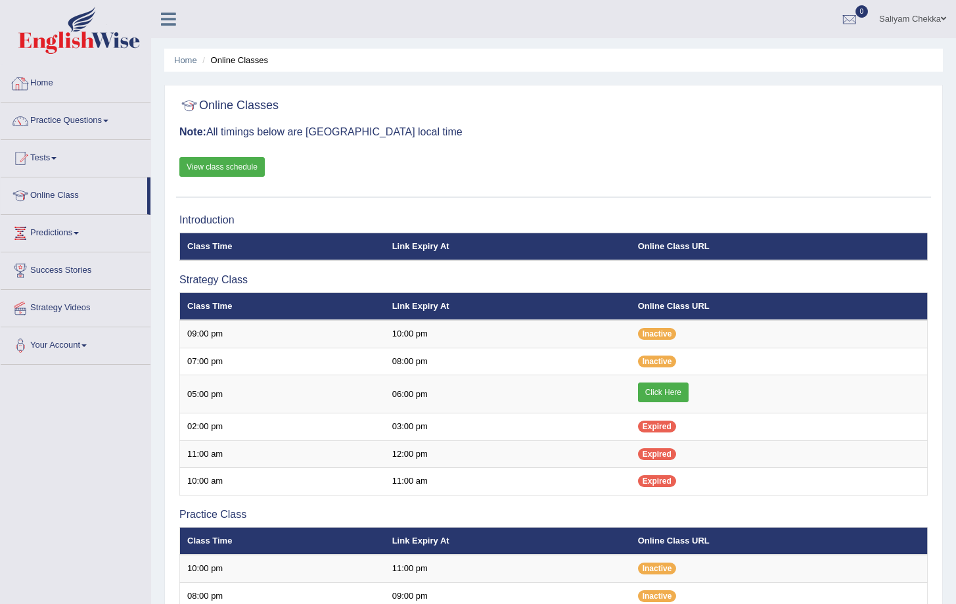
click at [41, 91] on link "Home" at bounding box center [76, 81] width 150 height 33
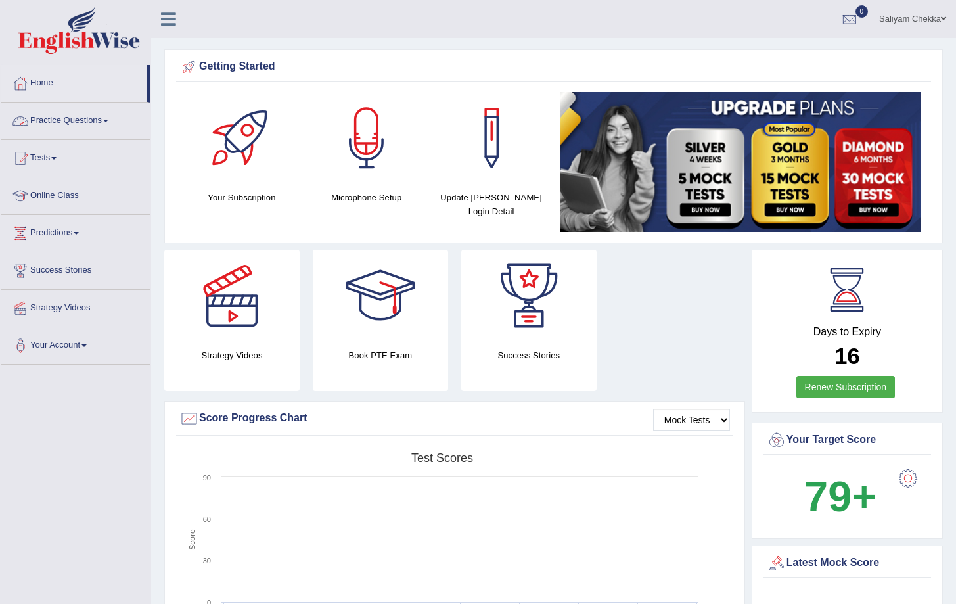
click at [57, 123] on link "Practice Questions" at bounding box center [76, 119] width 150 height 33
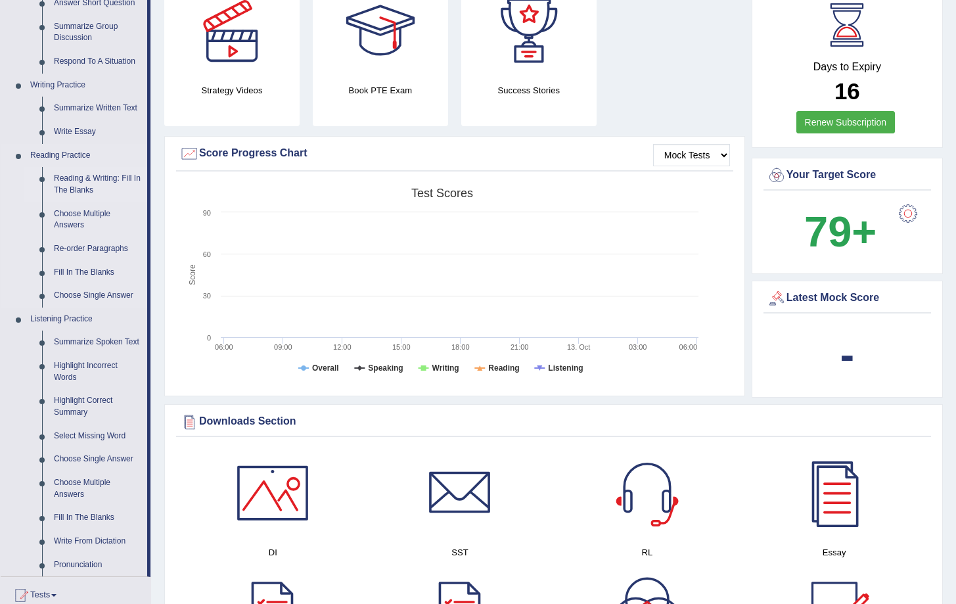
scroll to position [297, 0]
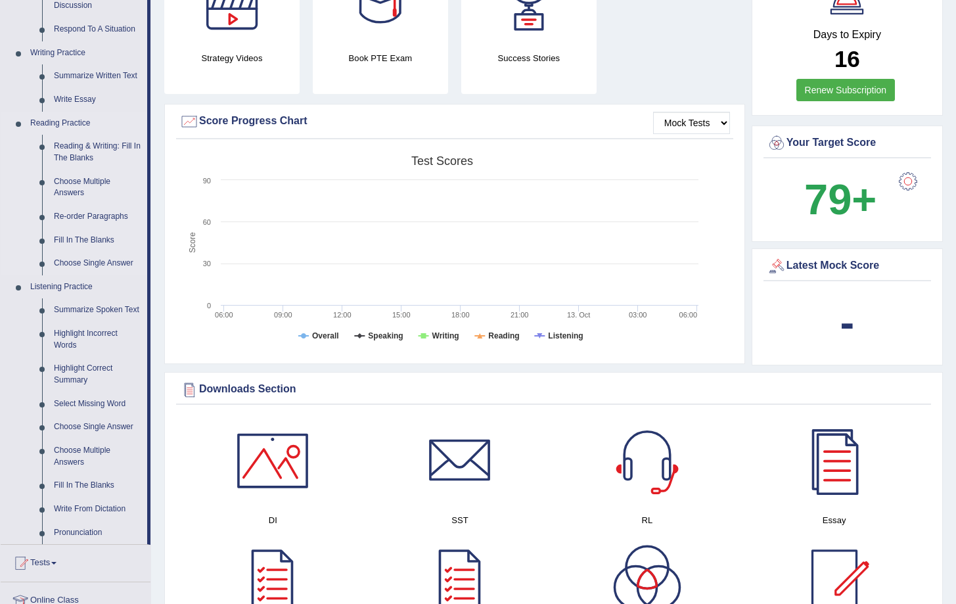
click at [72, 123] on link "Reading Practice" at bounding box center [85, 124] width 123 height 24
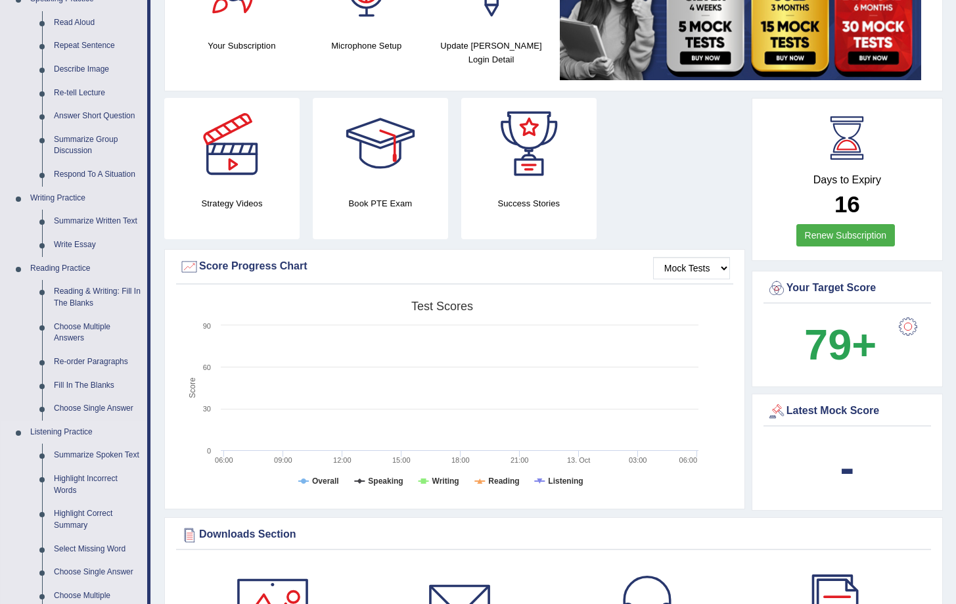
scroll to position [204, 0]
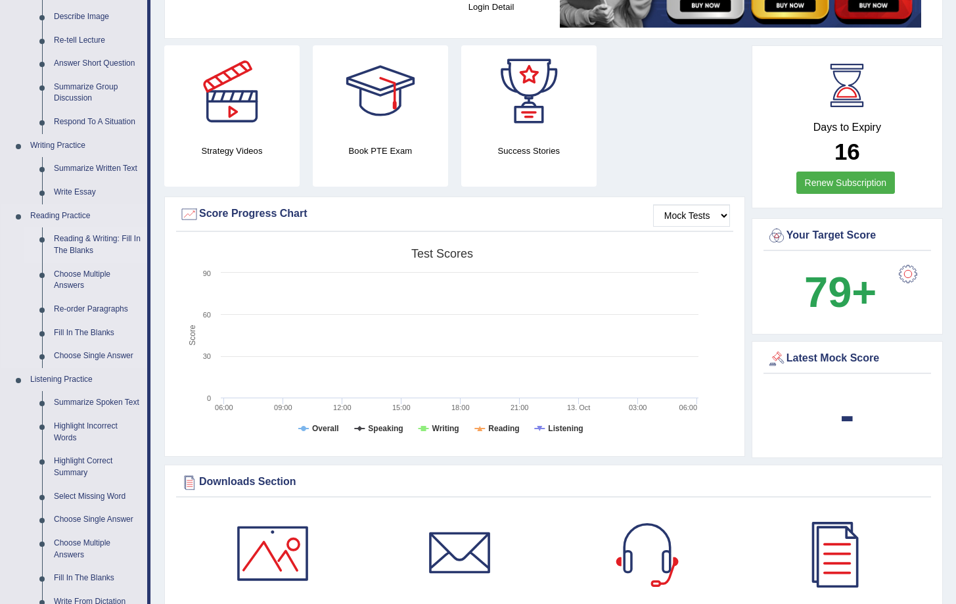
click at [90, 235] on link "Reading & Writing: Fill In The Blanks" at bounding box center [97, 244] width 99 height 35
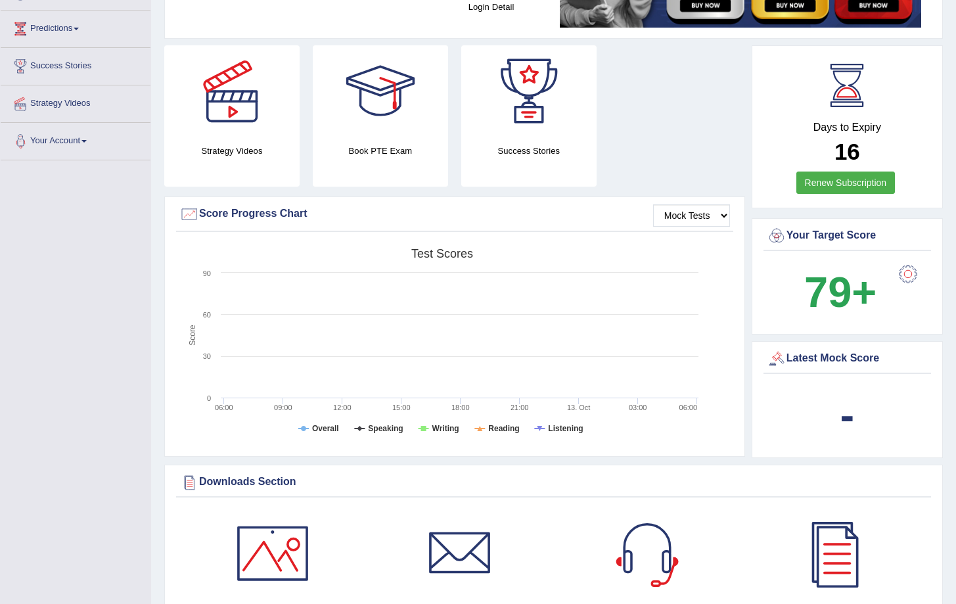
scroll to position [250, 0]
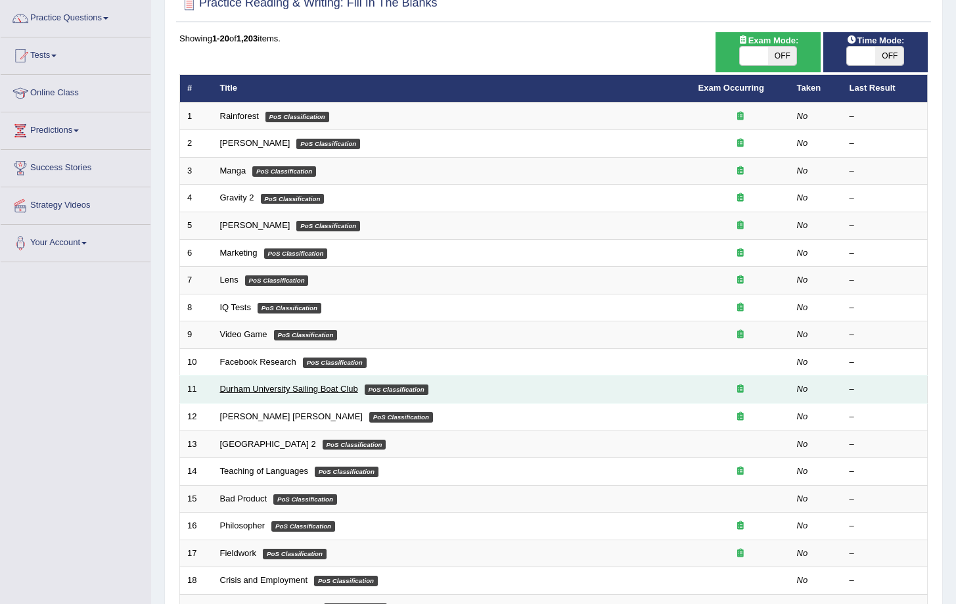
scroll to position [266, 0]
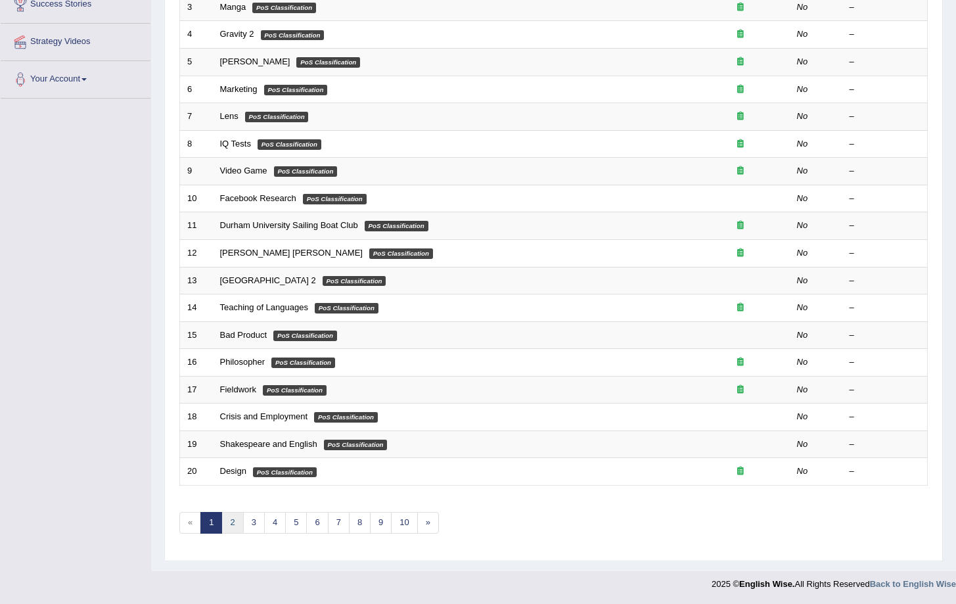
click at [236, 521] on link "2" at bounding box center [233, 523] width 22 height 22
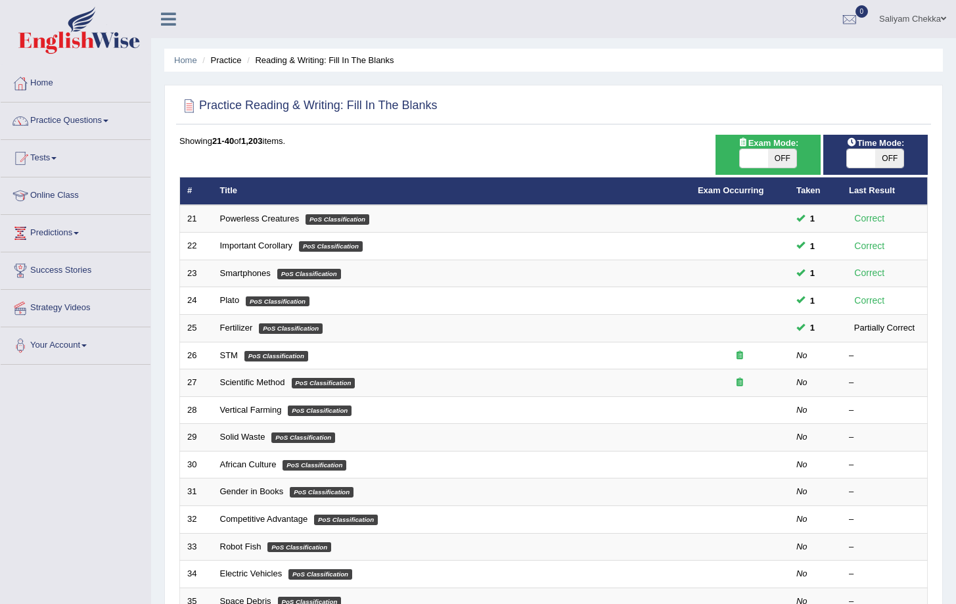
scroll to position [266, 0]
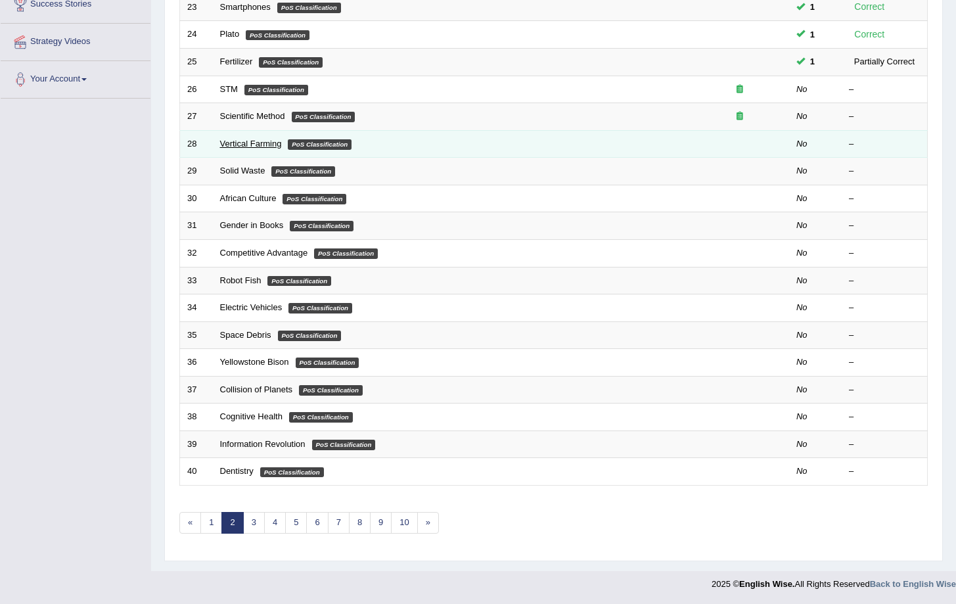
click at [239, 147] on link "Vertical Farming" at bounding box center [251, 144] width 62 height 10
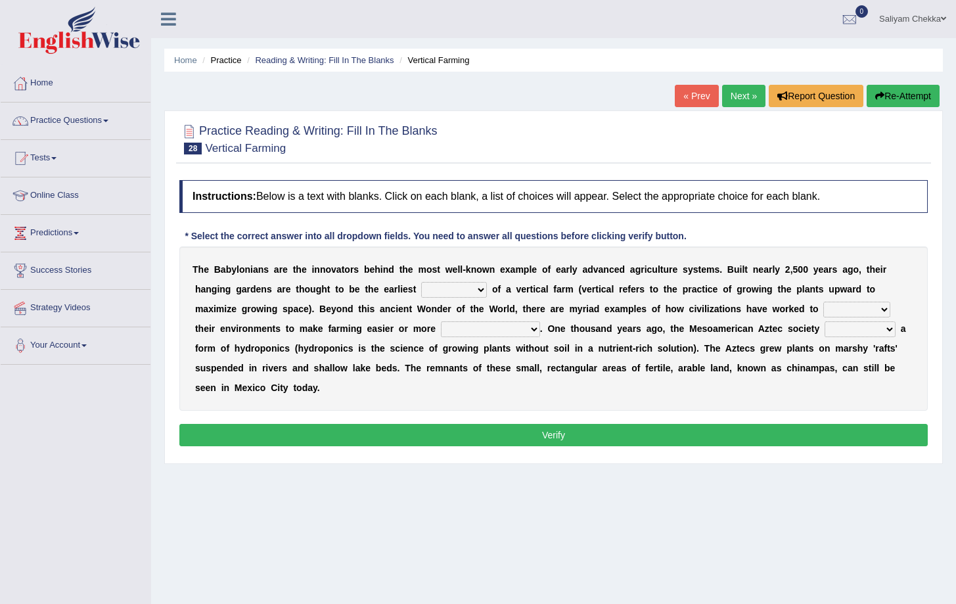
click at [480, 285] on select "prototype failure discredit protocol" at bounding box center [454, 290] width 66 height 16
